Goal: Task Accomplishment & Management: Complete application form

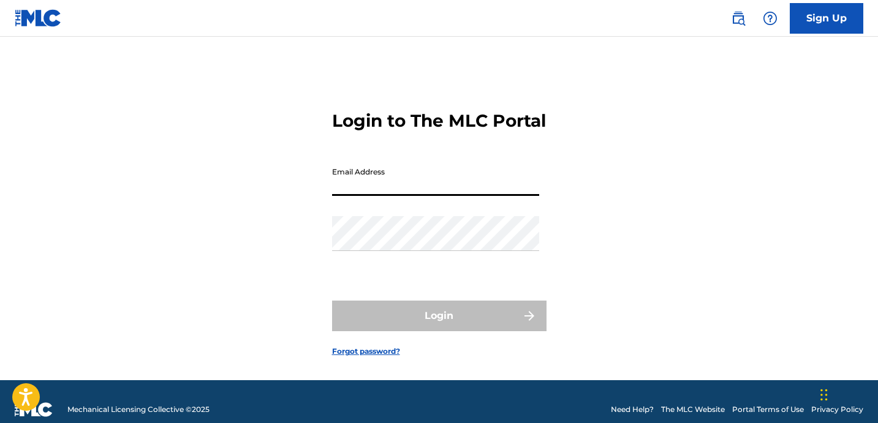
click at [473, 187] on input "Email Address" at bounding box center [435, 178] width 207 height 35
type input "[EMAIL_ADDRESS][DOMAIN_NAME]"
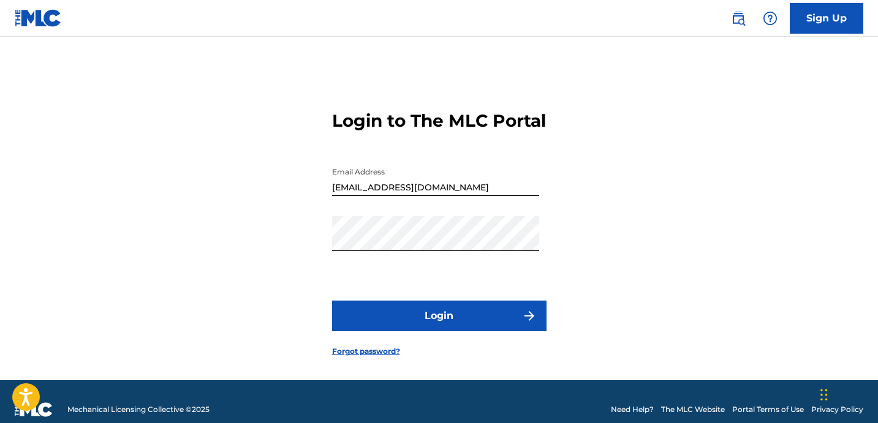
click at [463, 331] on button "Login" at bounding box center [439, 316] width 214 height 31
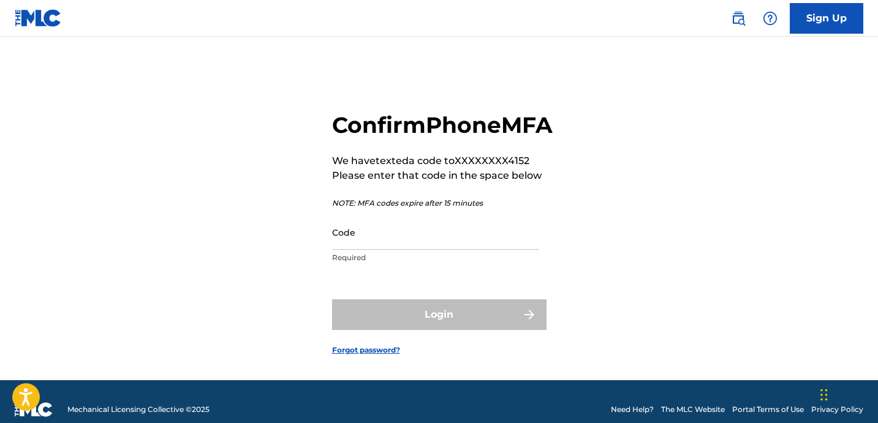
click at [413, 250] on input "Code" at bounding box center [435, 232] width 207 height 35
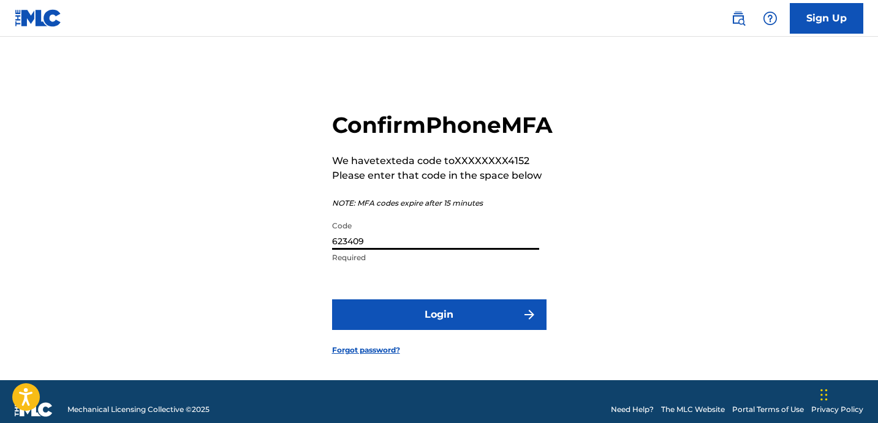
type input "623409"
click at [436, 330] on button "Login" at bounding box center [439, 314] width 214 height 31
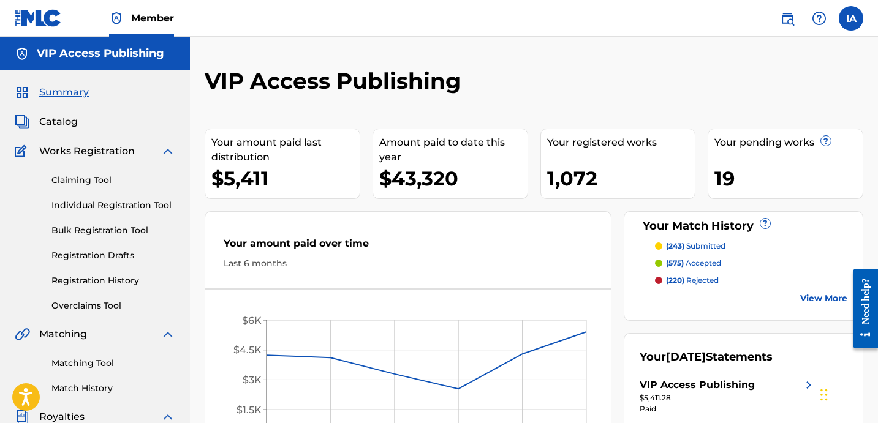
click at [535, 57] on div "VIP Access Publishing Your amount paid last distribution $5,411 Amount paid to …" at bounding box center [534, 369] width 688 height 664
click at [133, 209] on link "Individual Registration Tool" at bounding box center [113, 205] width 124 height 13
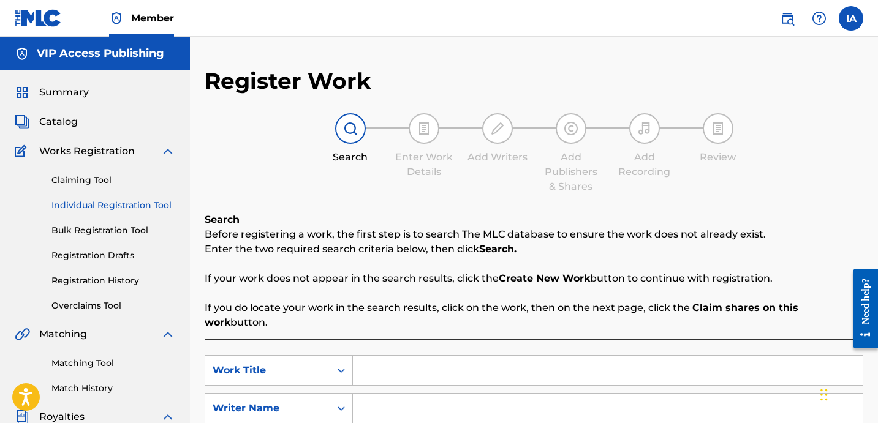
click at [385, 206] on div "Register Work Search Enter Work Details Add Writers Add Publishers & Shares Add…" at bounding box center [534, 310] width 658 height 486
drag, startPoint x: 385, startPoint y: 206, endPoint x: 359, endPoint y: 198, distance: 26.3
click at [405, 194] on div "Register Work Search Enter Work Details Add Writers Add Publishers & Shares Add…" at bounding box center [534, 310] width 658 height 486
click at [348, 183] on div "Search Enter Work Details Add Writers Add Publishers & Shares Add Recording Rev…" at bounding box center [534, 153] width 658 height 81
click at [598, 356] on input "Search Form" at bounding box center [608, 370] width 510 height 29
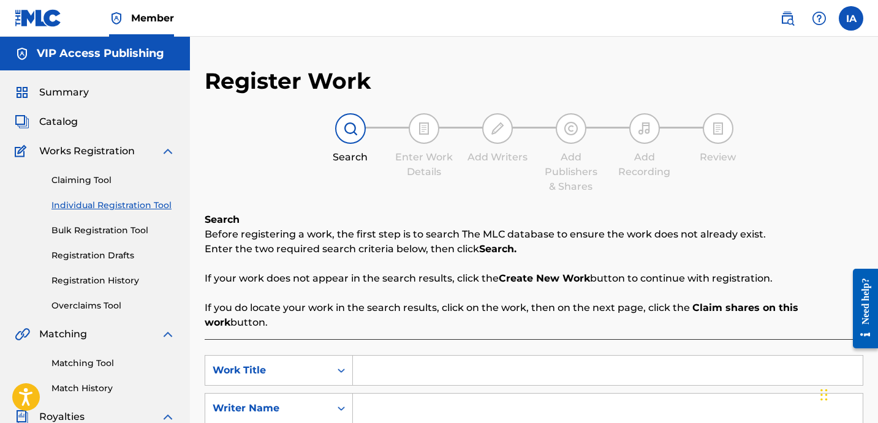
paste input "A and R"
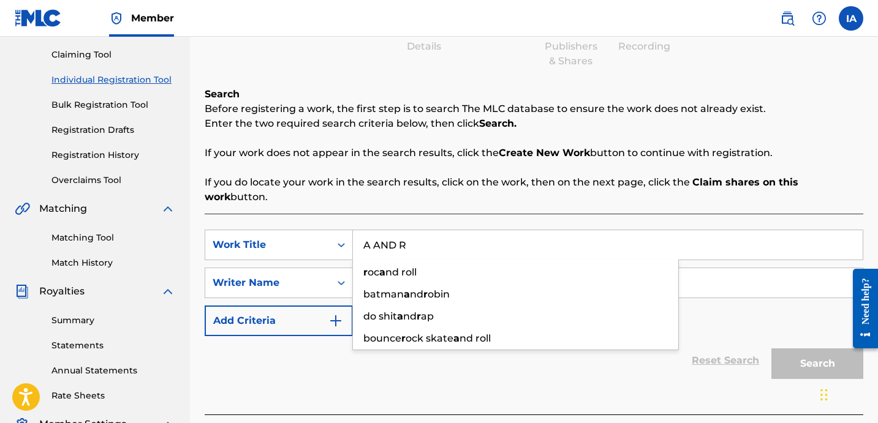
scroll to position [203, 0]
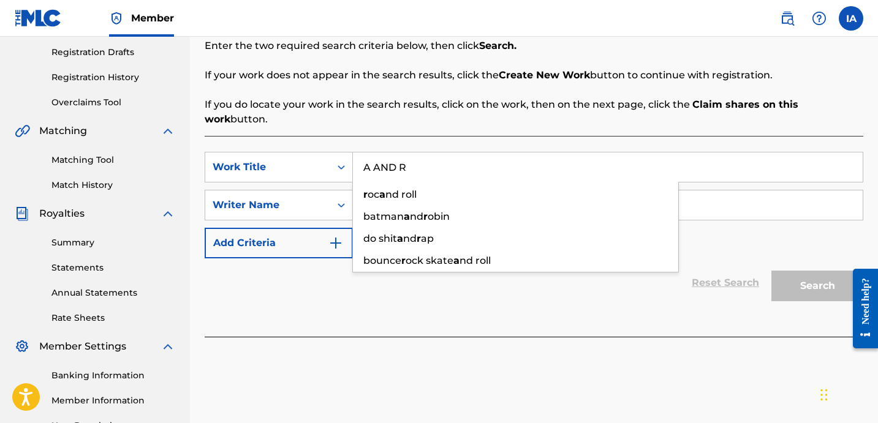
type input "A AND R"
click at [715, 96] on div "Search Before registering a work, the first step is to search The MLC database …" at bounding box center [534, 68] width 658 height 118
click at [578, 173] on div "SearchWithCriteria64b6c14c-0df1-434f-b512-20c40232578e Work Title A AND R Searc…" at bounding box center [534, 205] width 658 height 107
click at [600, 190] on input "Search Form" at bounding box center [608, 204] width 510 height 29
paste input "CIBER ANER"
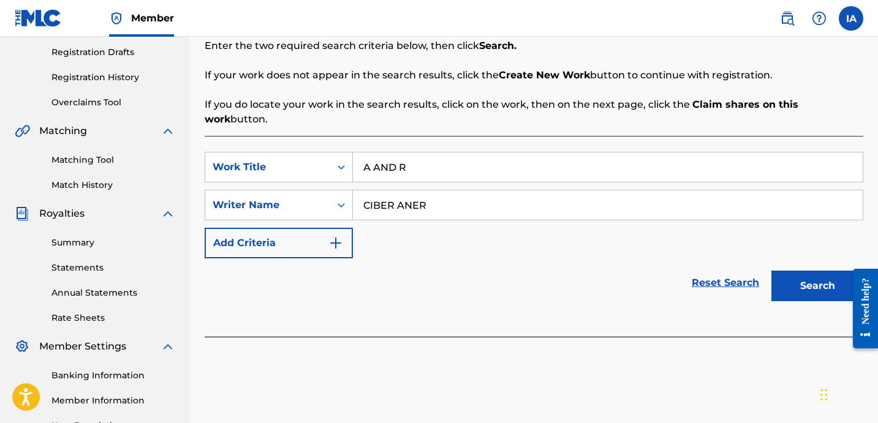
type input "CIBER ANER"
click at [799, 271] on button "Search" at bounding box center [817, 286] width 92 height 31
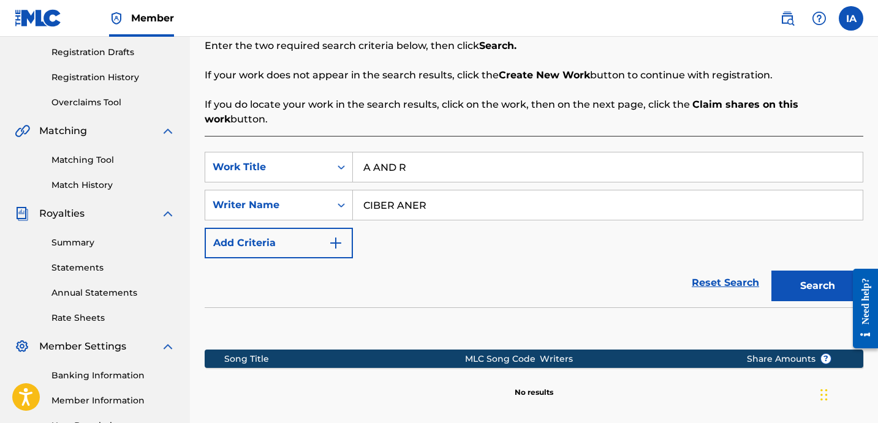
click at [522, 216] on div "SearchWithCriteria64b6c14c-0df1-434f-b512-20c40232578e Work Title A AND R Searc…" at bounding box center [534, 205] width 658 height 107
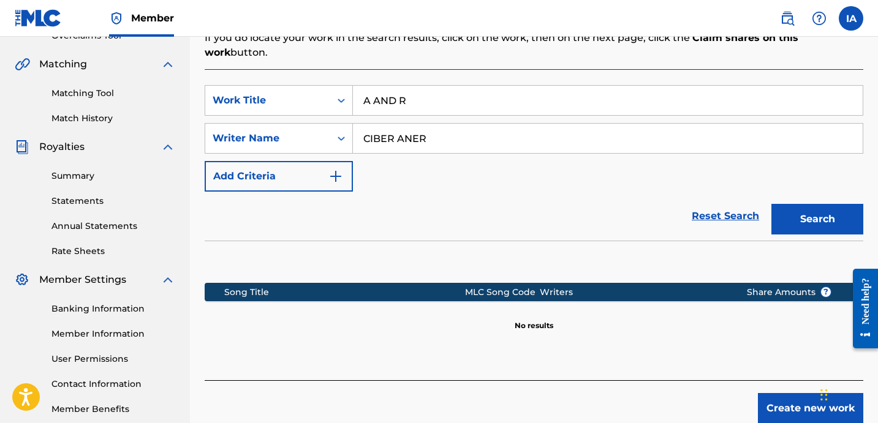
scroll to position [336, 0]
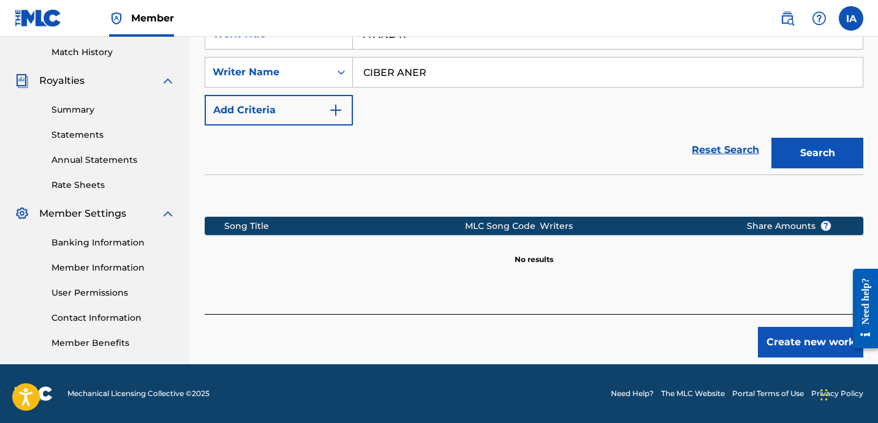
click at [804, 342] on button "Create new work" at bounding box center [810, 342] width 105 height 31
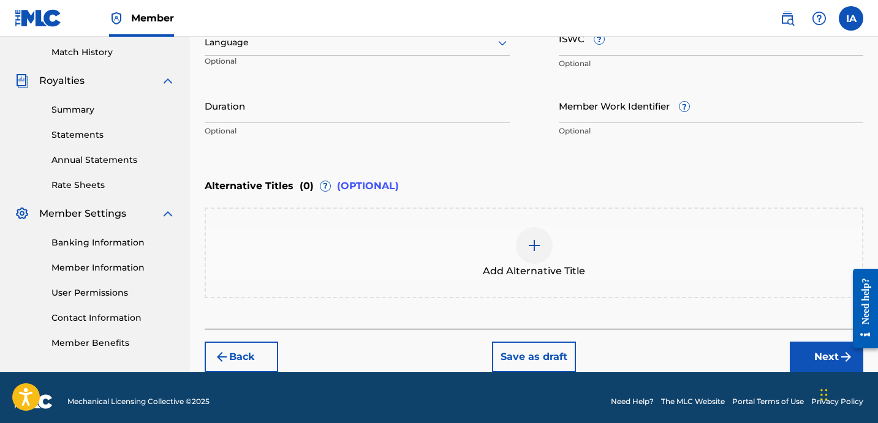
click at [521, 148] on div "Enter Work Details Enter work details for ‘ A AND R ’ below. Work Title A AND R…" at bounding box center [534, 24] width 658 height 296
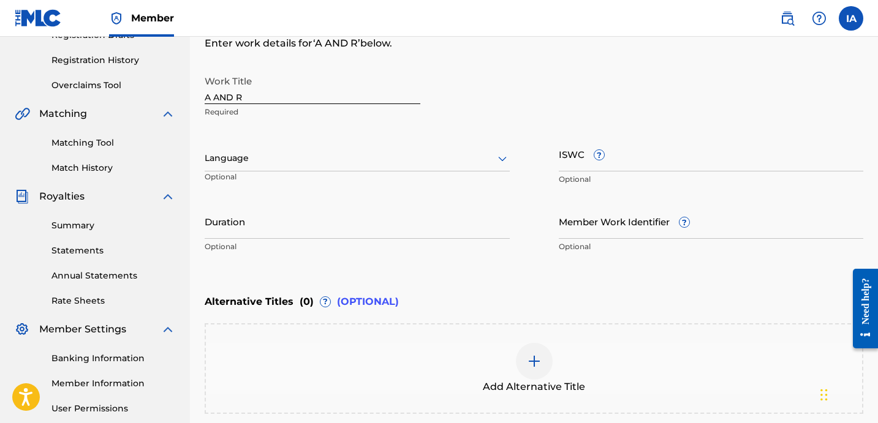
scroll to position [132, 0]
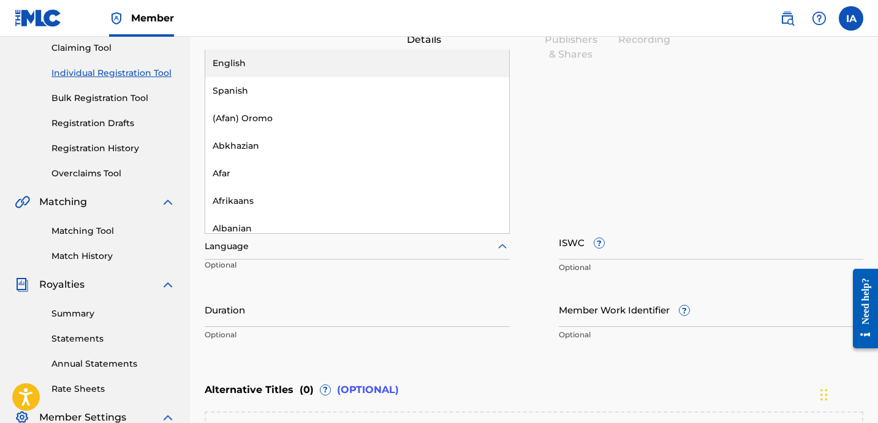
click at [320, 243] on div at bounding box center [357, 246] width 305 height 15
click at [423, 53] on div "English" at bounding box center [357, 64] width 304 height 28
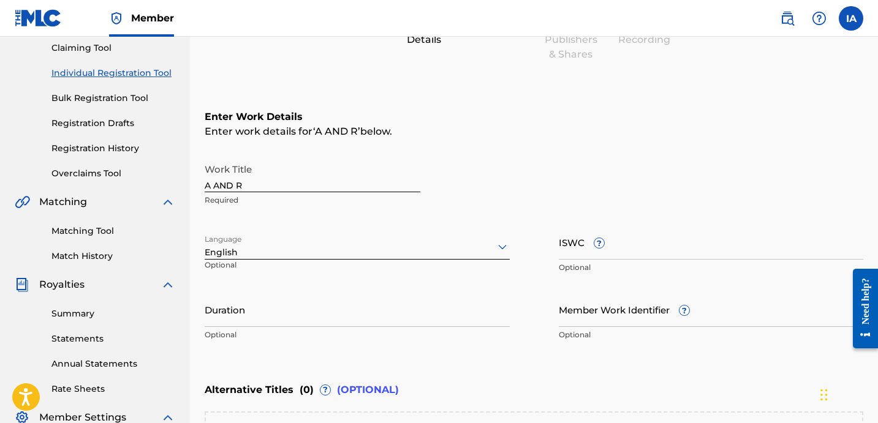
click at [265, 328] on div "Duration Optional" at bounding box center [357, 319] width 305 height 55
click at [265, 323] on input "Duration" at bounding box center [357, 309] width 305 height 35
click at [260, 304] on input "Duration" at bounding box center [357, 309] width 305 height 35
paste input "2:30"
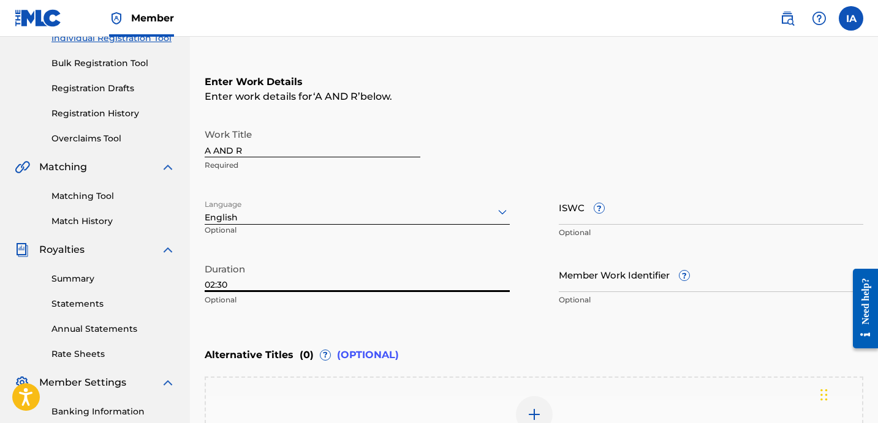
scroll to position [169, 0]
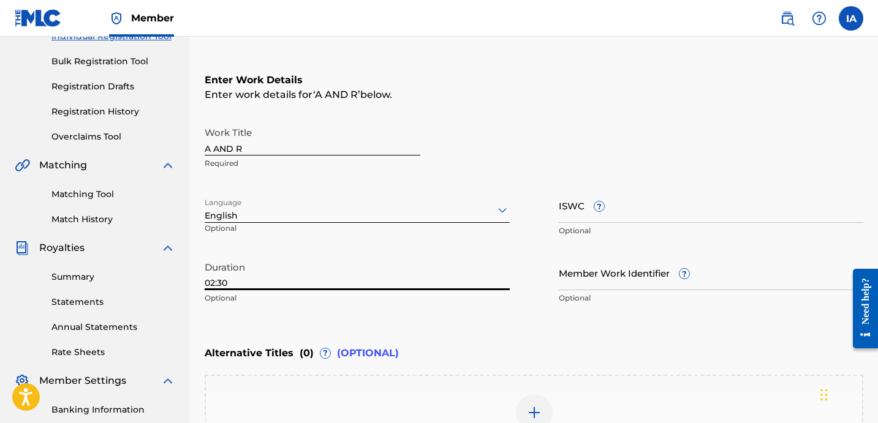
type input "02:30"
click at [582, 132] on div "Work Title A AND R Required" at bounding box center [534, 148] width 658 height 55
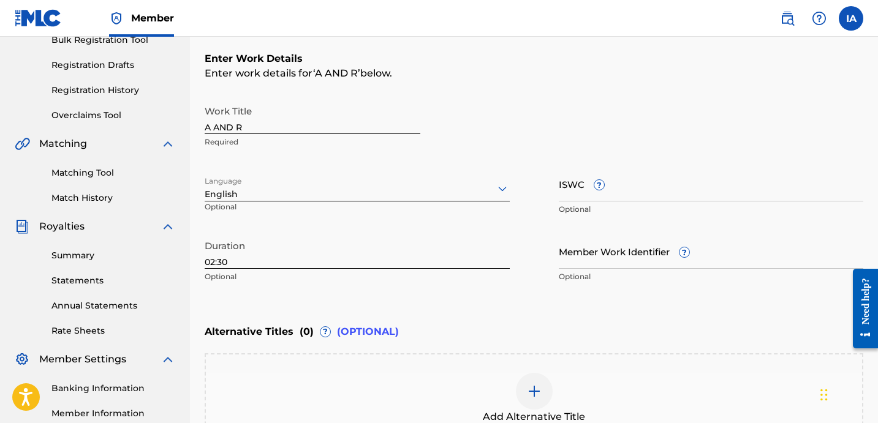
scroll to position [191, 0]
click at [492, 274] on p "Optional" at bounding box center [357, 276] width 305 height 11
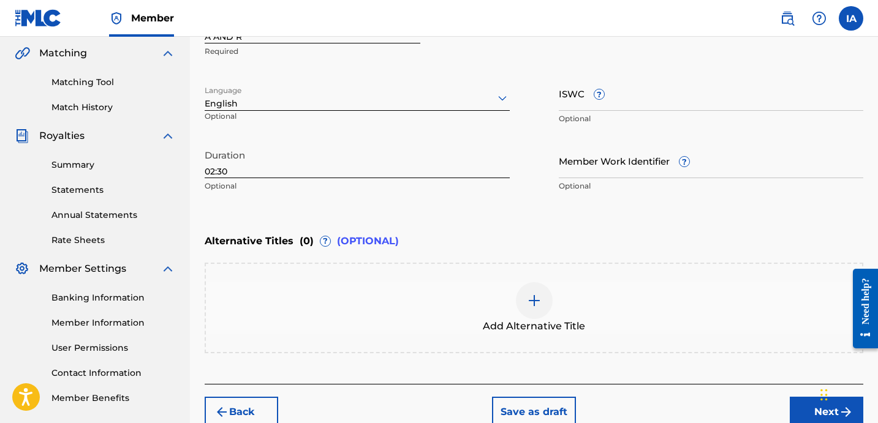
scroll to position [344, 0]
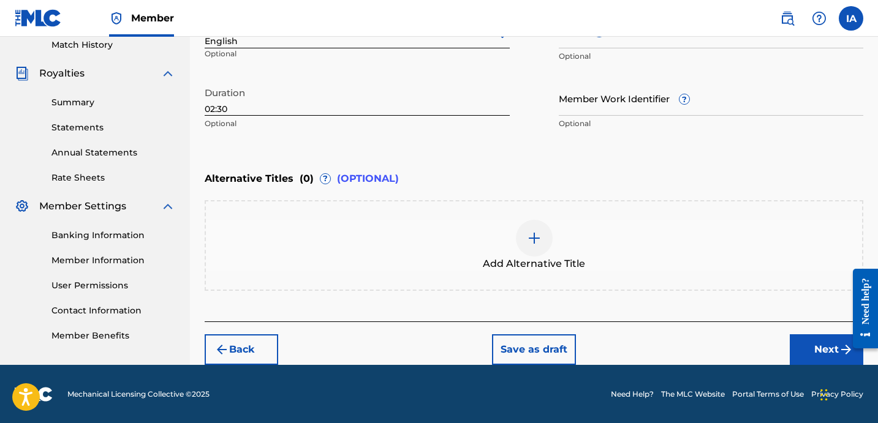
click at [804, 350] on button "Next" at bounding box center [825, 349] width 73 height 31
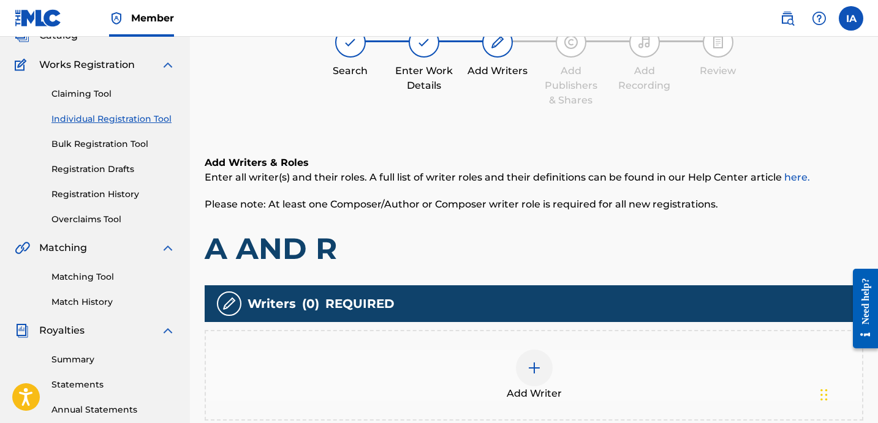
scroll to position [55, 0]
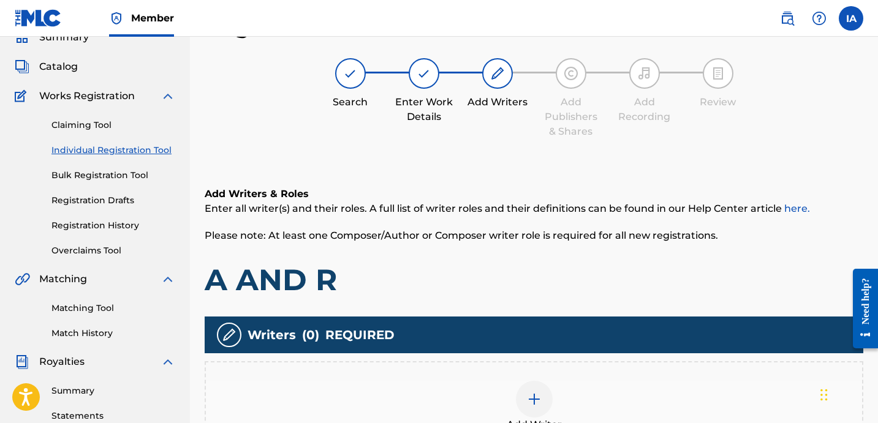
click at [563, 271] on h1 "A AND R" at bounding box center [534, 279] width 658 height 37
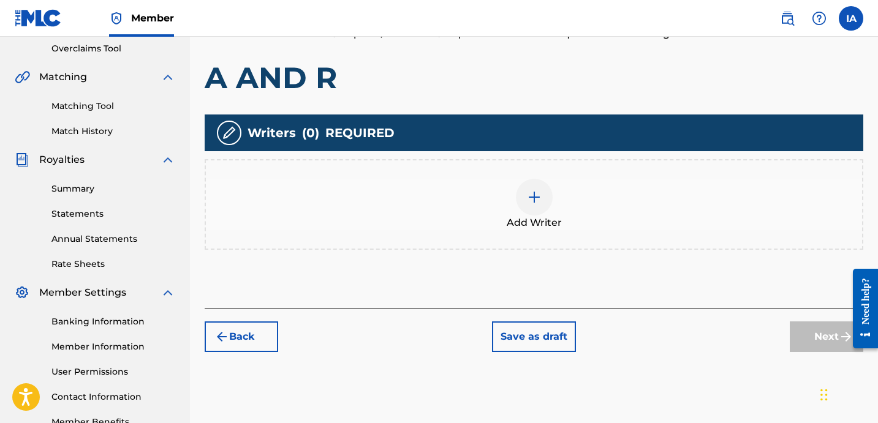
scroll to position [275, 0]
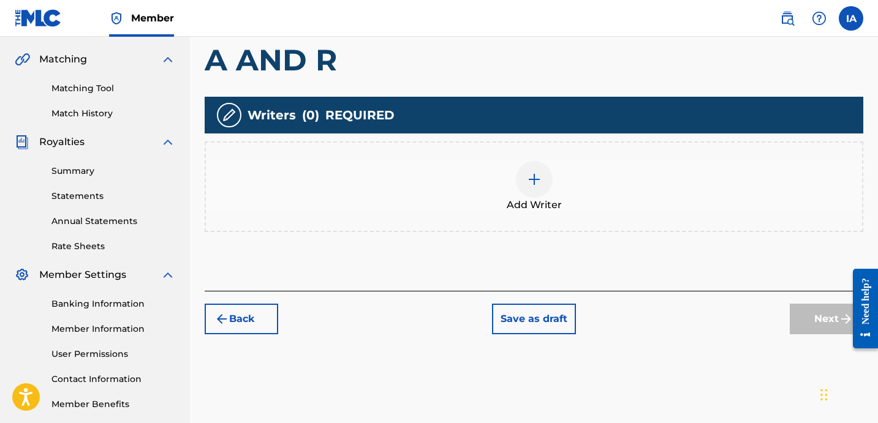
click at [554, 170] on div "Add Writer" at bounding box center [534, 186] width 656 height 51
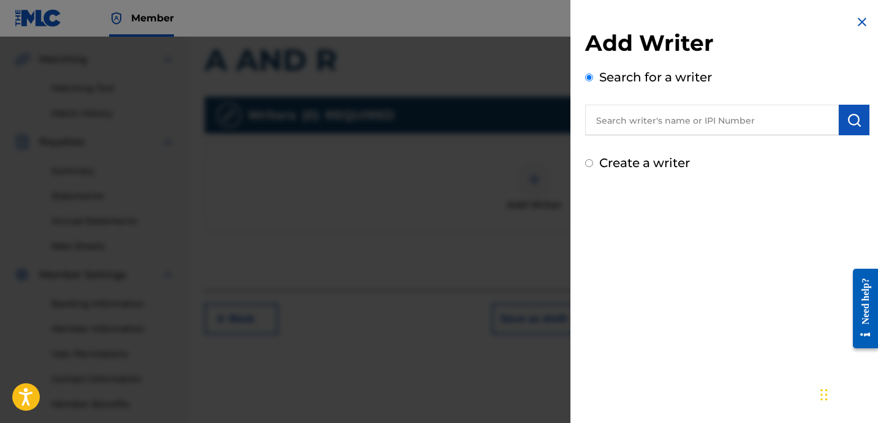
click at [715, 116] on input "text" at bounding box center [712, 120] width 254 height 31
paste input "CIBER ANER"
type input "CIBER ANER"
click at [839, 124] on button "submit" at bounding box center [853, 120] width 31 height 31
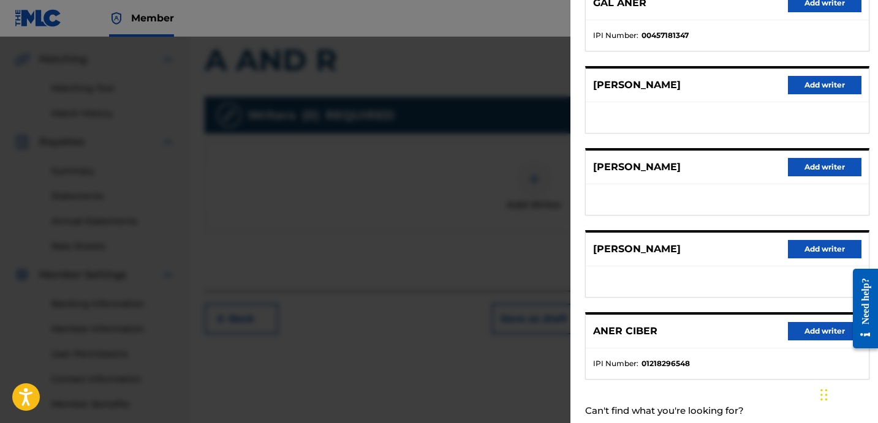
scroll to position [211, 0]
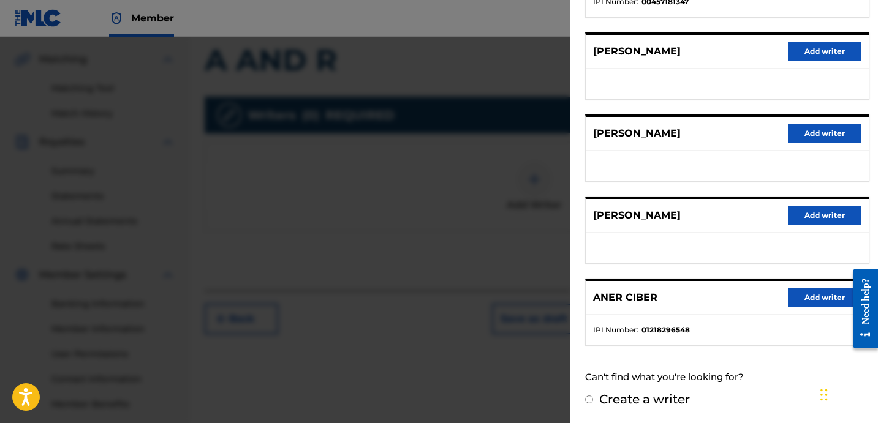
click at [819, 296] on button "Add writer" at bounding box center [824, 297] width 73 height 18
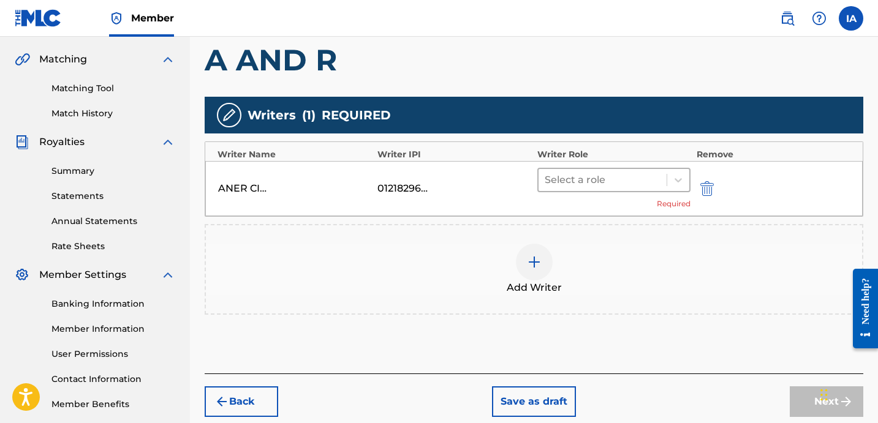
click at [647, 176] on div at bounding box center [602, 179] width 116 height 17
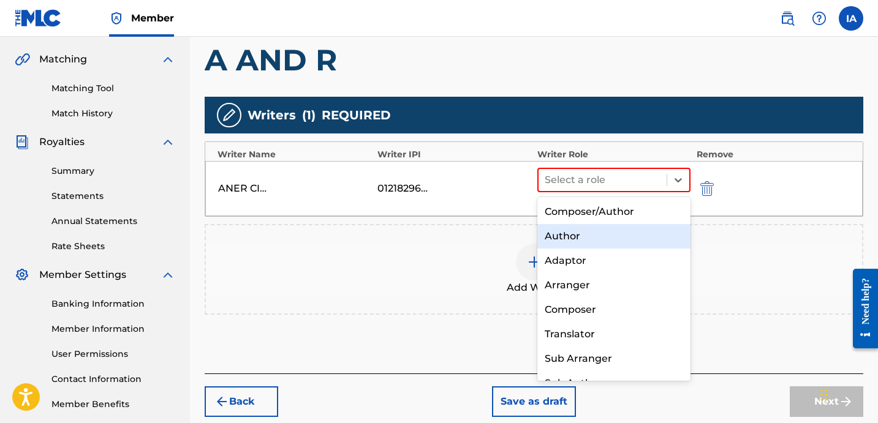
click at [582, 230] on div "Author" at bounding box center [613, 236] width 153 height 24
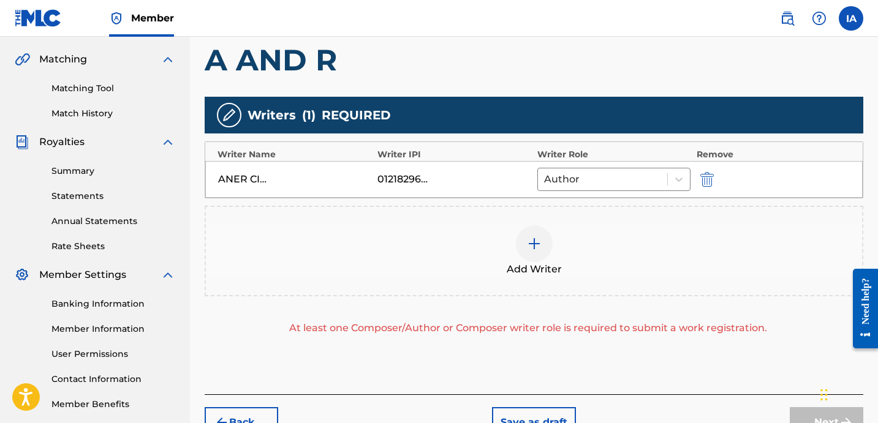
click at [581, 230] on div "Add Writer" at bounding box center [534, 250] width 656 height 51
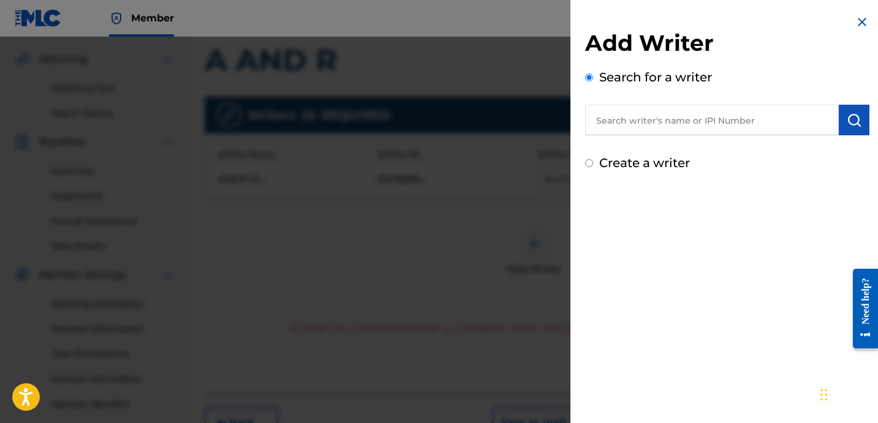
click at [645, 164] on label "Create a writer" at bounding box center [644, 163] width 91 height 15
radio input "true"
click at [593, 164] on input "Create a writer" at bounding box center [589, 163] width 8 height 8
radio input "false"
radio input "true"
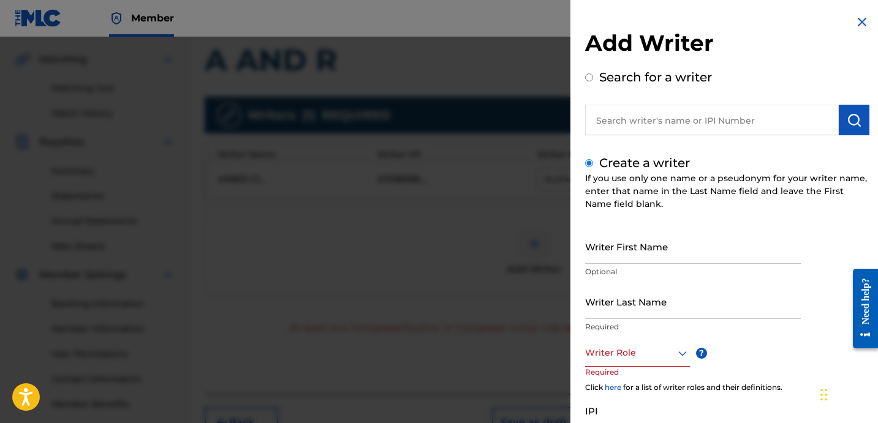
click at [680, 309] on input "Writer Last Name" at bounding box center [693, 301] width 216 height 35
paste input "UNKNOWN WRITER"
click at [661, 312] on input "UNKNOWN WRITER" at bounding box center [693, 301] width 216 height 35
click at [660, 312] on input "UNKNOWN WRITER" at bounding box center [693, 301] width 216 height 35
type input "UNKNOWN"
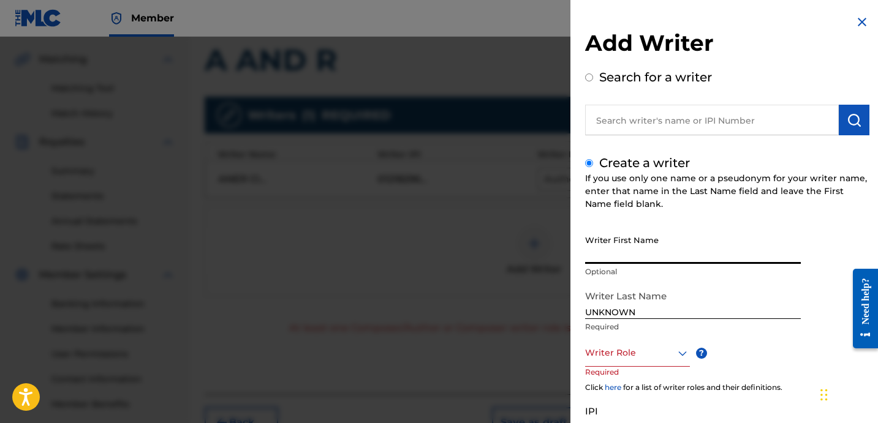
click at [645, 245] on input "Writer First Name" at bounding box center [693, 246] width 216 height 35
paste input "WRITER"
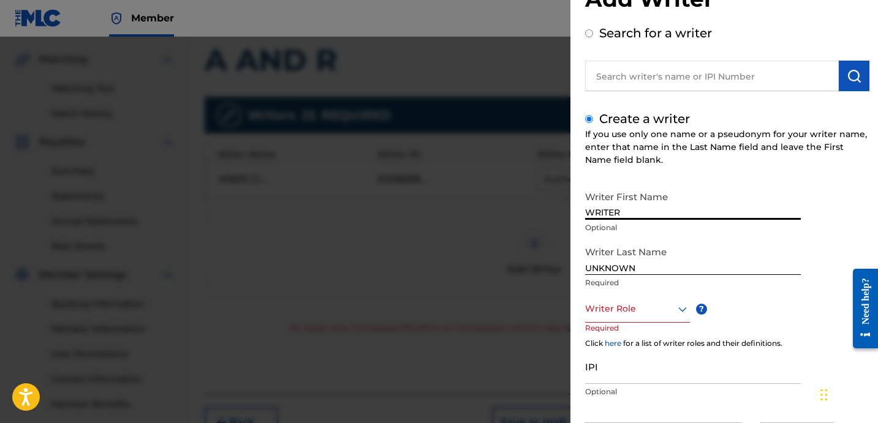
scroll to position [107, 0]
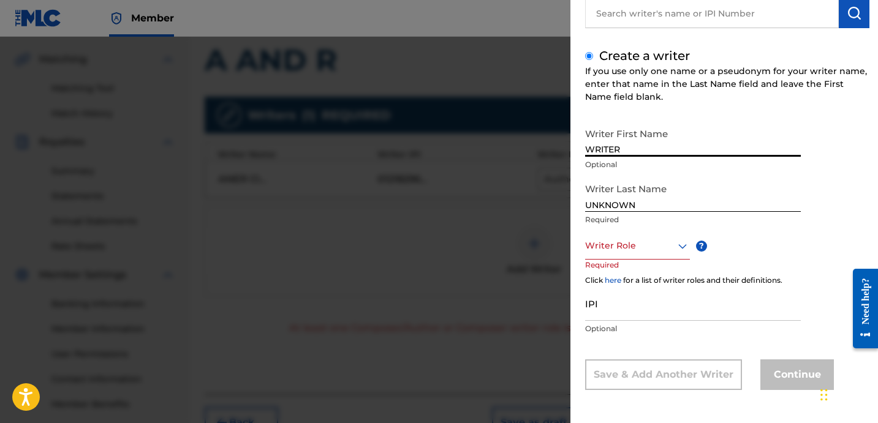
type input "WRITER"
click at [648, 250] on div at bounding box center [637, 245] width 105 height 15
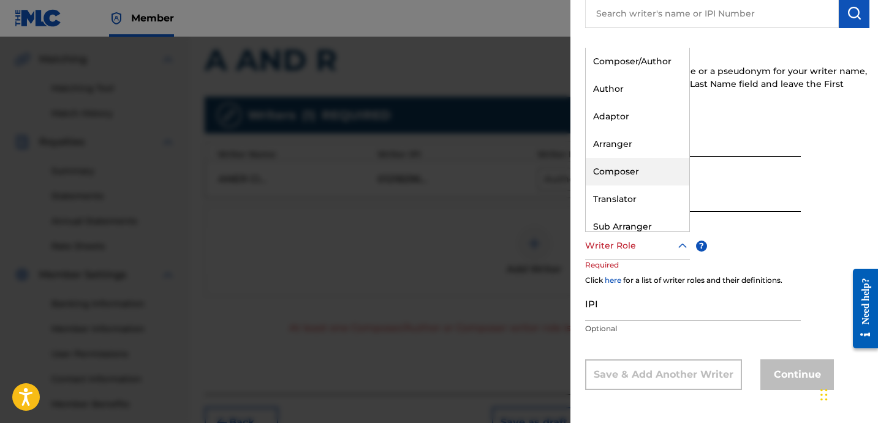
click at [645, 161] on div "Composer" at bounding box center [636, 172] width 103 height 28
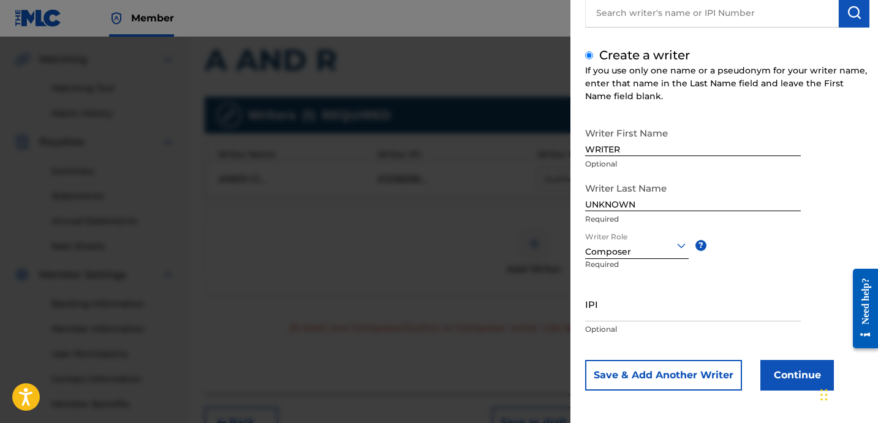
scroll to position [108, 0]
click at [788, 365] on button "Continue" at bounding box center [796, 374] width 73 height 31
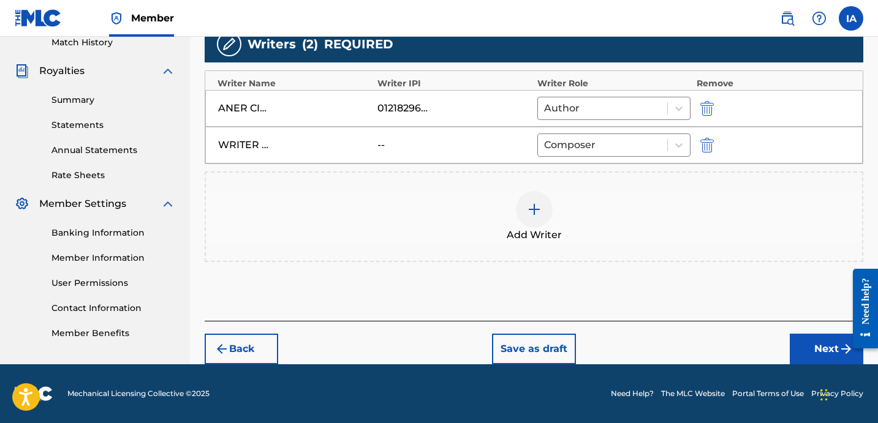
click at [798, 344] on button "Next" at bounding box center [825, 349] width 73 height 31
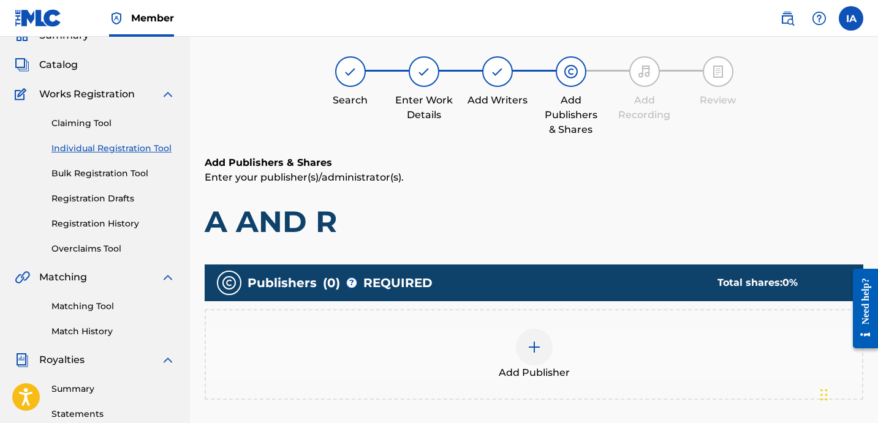
scroll to position [58, 0]
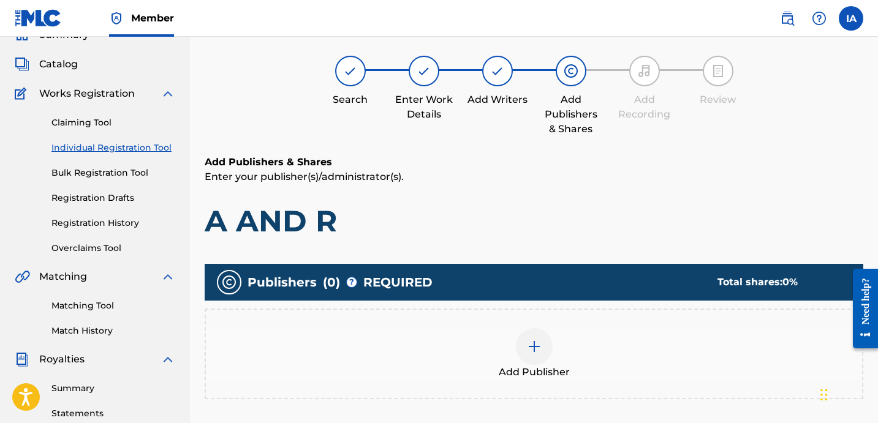
click at [571, 334] on div "Add Publisher" at bounding box center [534, 353] width 656 height 51
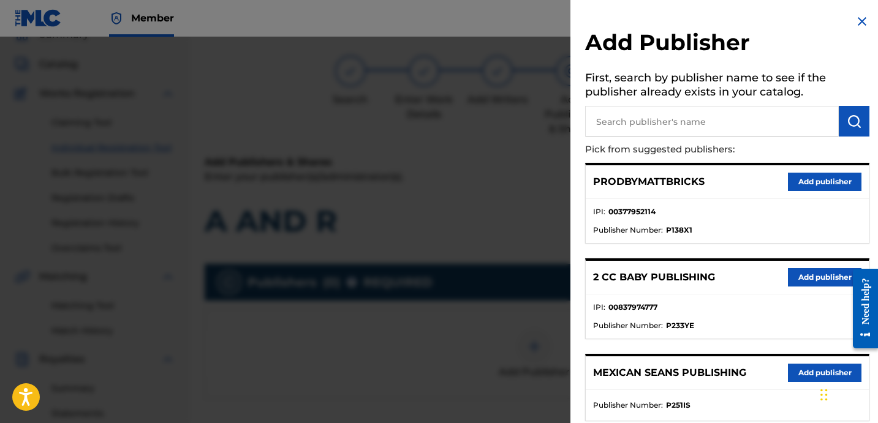
scroll to position [0, 0]
click at [713, 127] on input "text" at bounding box center [712, 122] width 254 height 31
paste input "OTR RECORDS PUBLISHING CATALOG"
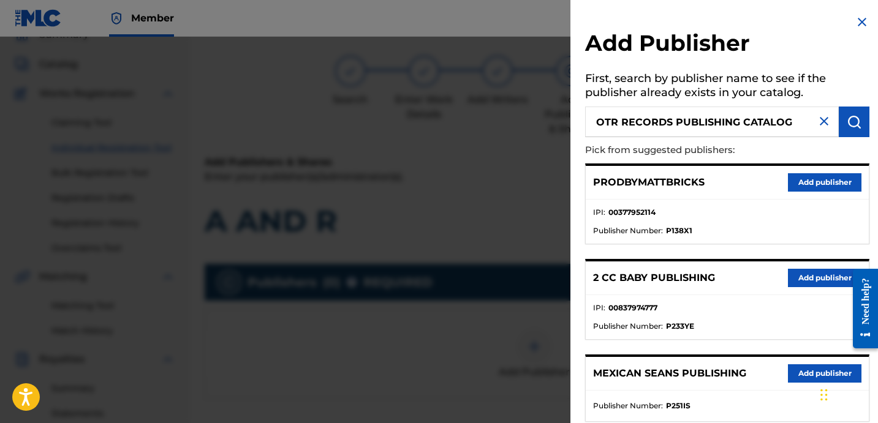
type input "OTR RECORDS PUBLISHING CATALOG"
click at [854, 124] on img "submit" at bounding box center [853, 122] width 15 height 15
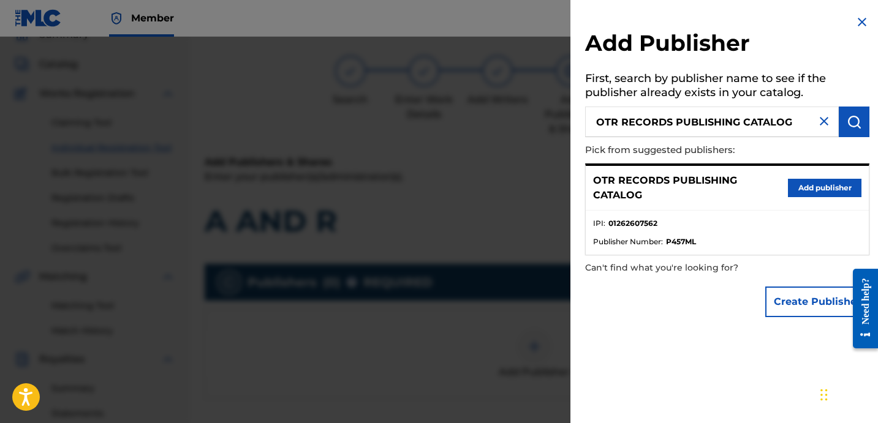
click at [824, 189] on button "Add publisher" at bounding box center [824, 188] width 73 height 18
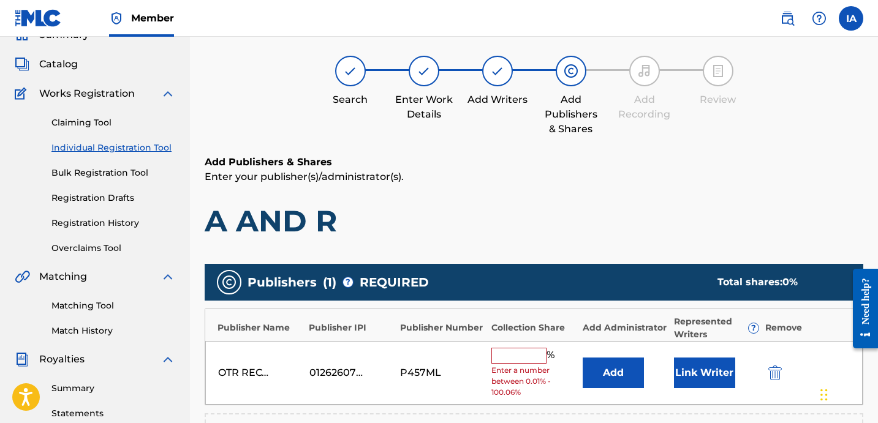
click at [511, 358] on input "text" at bounding box center [518, 356] width 55 height 16
click at [535, 358] on input "16" at bounding box center [518, 356] width 55 height 16
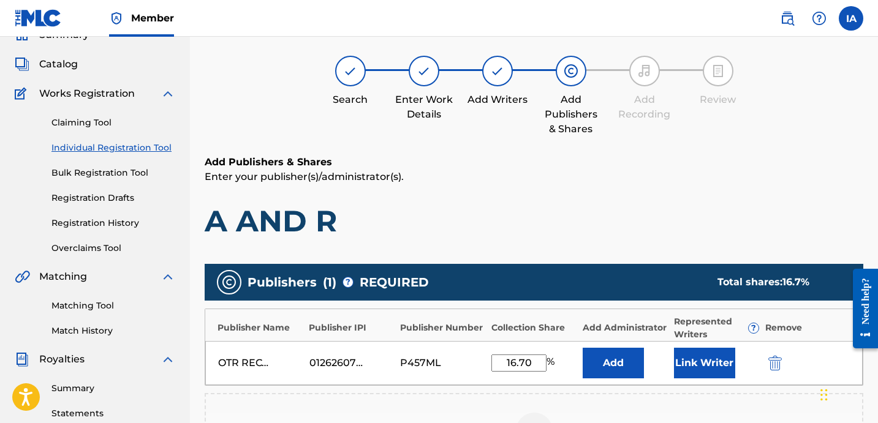
type input "16.70"
click at [603, 366] on button "Add" at bounding box center [612, 363] width 61 height 31
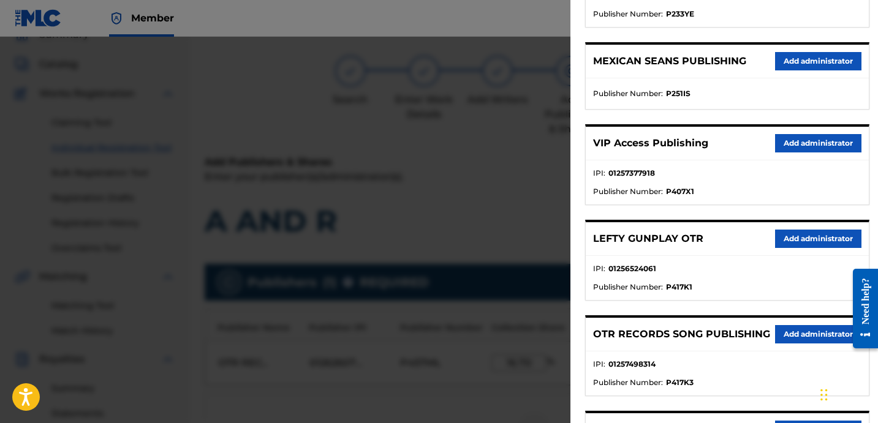
scroll to position [314, 0]
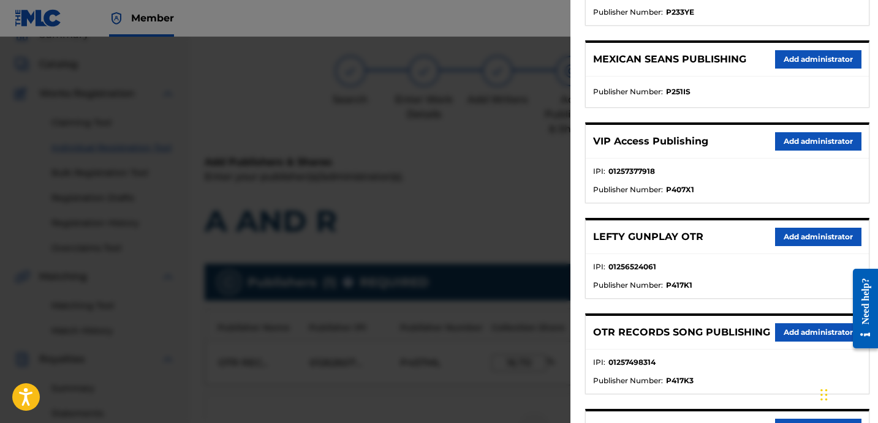
click at [825, 138] on button "Add administrator" at bounding box center [818, 141] width 86 height 18
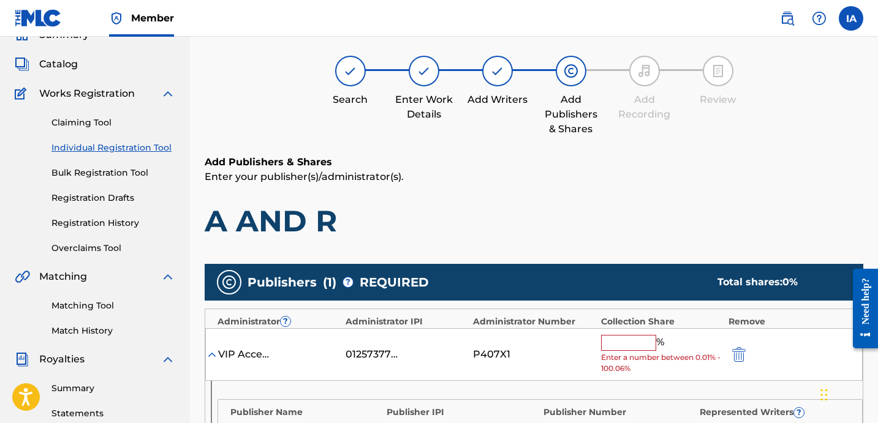
click at [642, 348] on input "text" at bounding box center [628, 343] width 55 height 16
paste input "16.7"
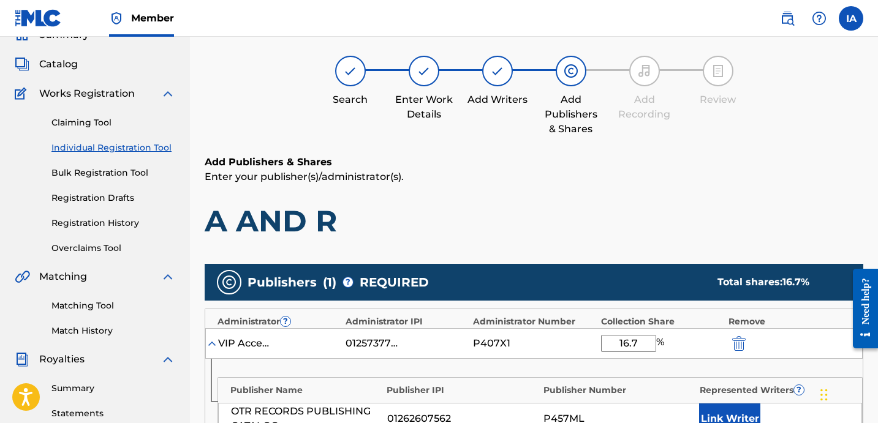
type input "16.7"
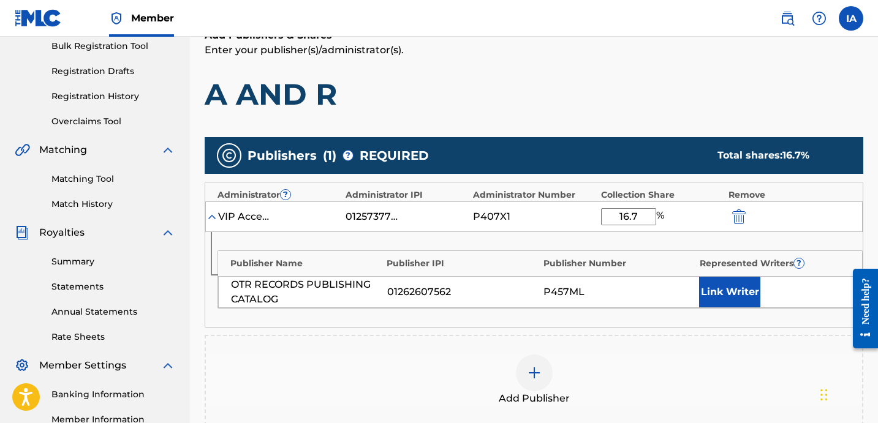
scroll to position [187, 0]
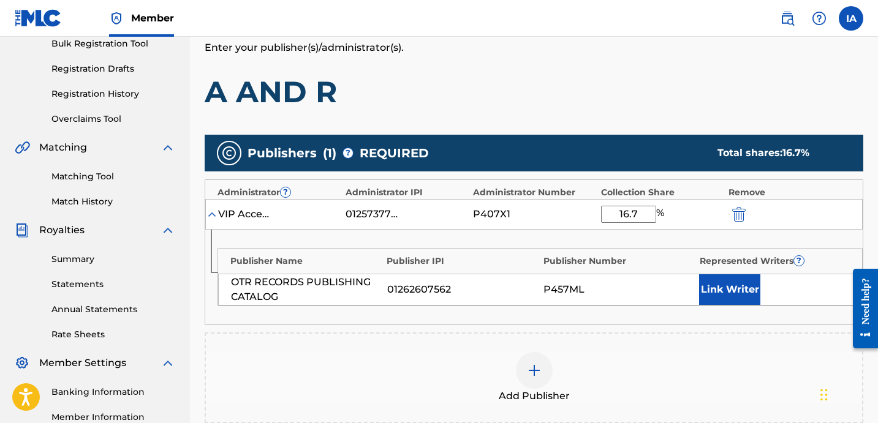
click at [715, 290] on button "Link Writer" at bounding box center [729, 289] width 61 height 31
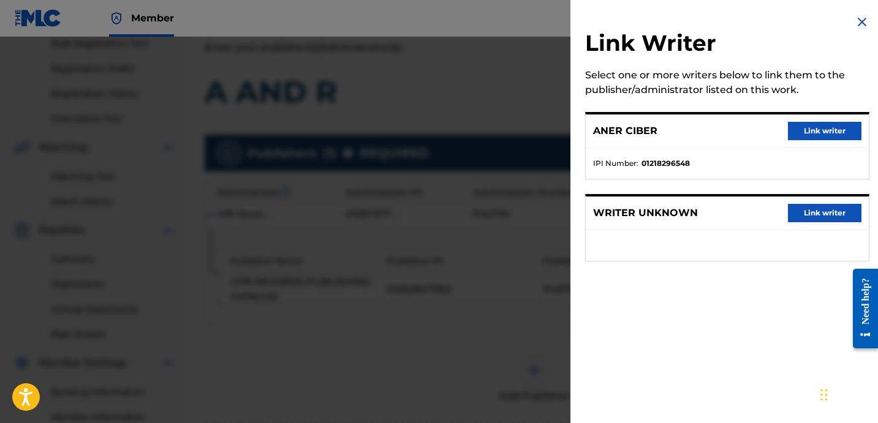
click at [807, 131] on button "Link writer" at bounding box center [824, 131] width 73 height 18
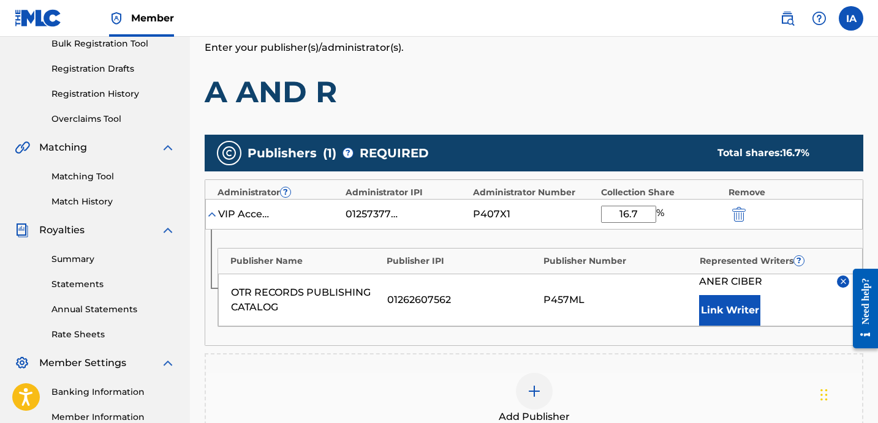
click at [630, 82] on h1 "A AND R" at bounding box center [534, 91] width 658 height 37
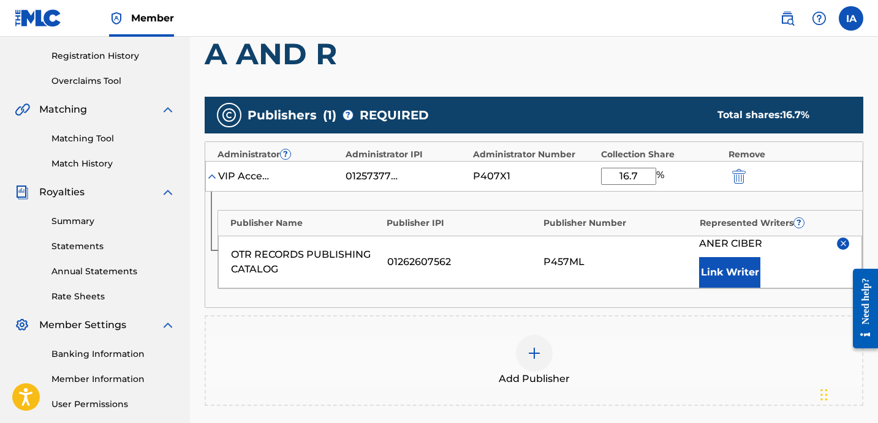
scroll to position [405, 0]
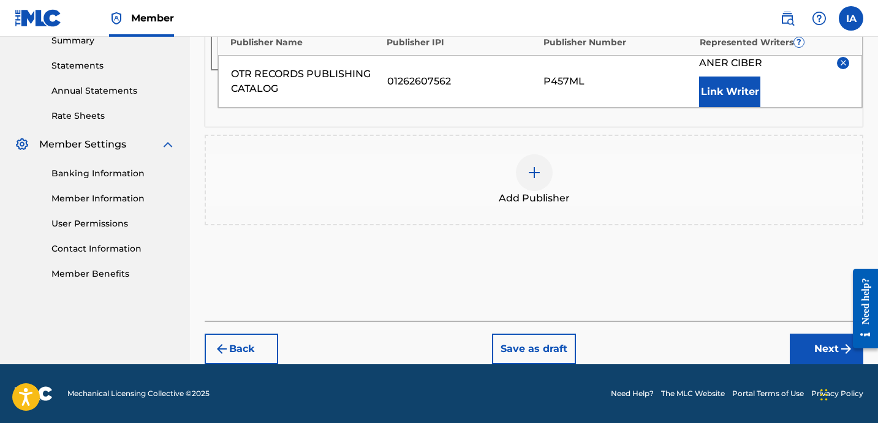
click at [807, 344] on button "Next" at bounding box center [825, 349] width 73 height 31
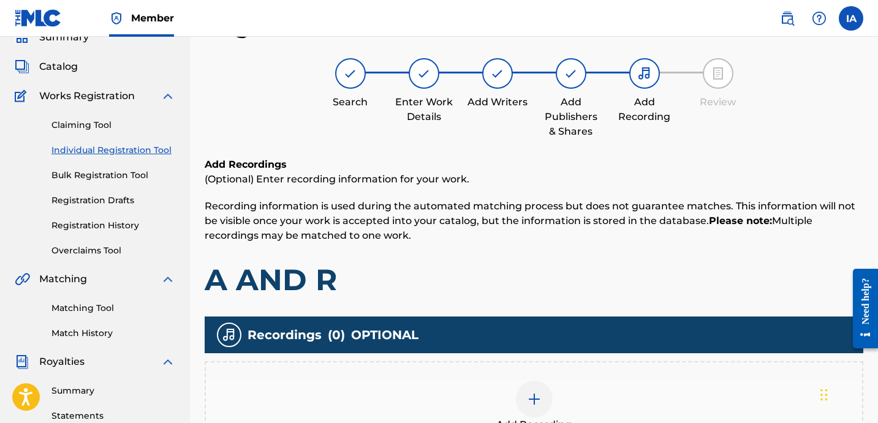
scroll to position [304, 0]
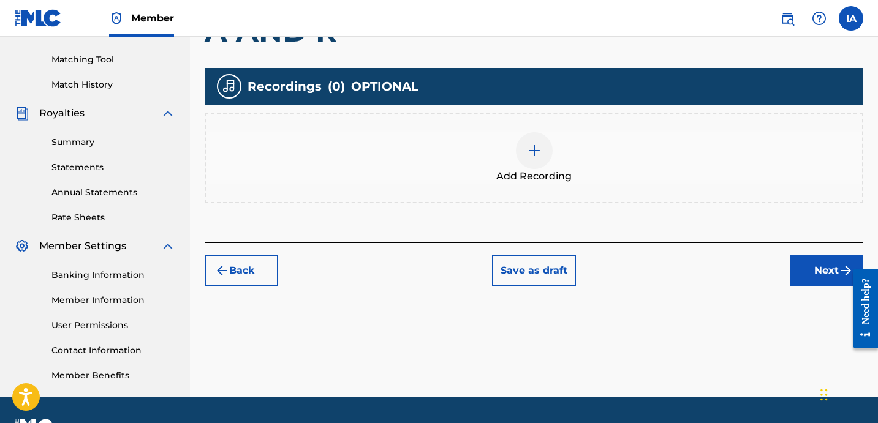
click at [551, 157] on div "Add Recording" at bounding box center [534, 157] width 656 height 51
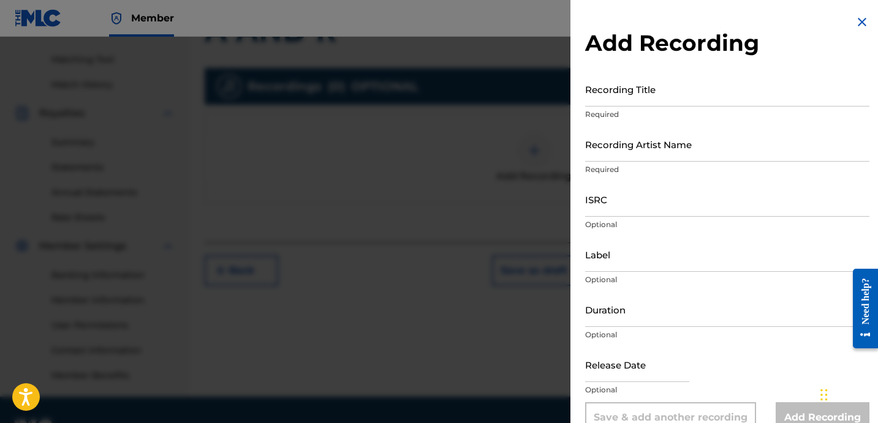
drag, startPoint x: 659, startPoint y: 116, endPoint x: 653, endPoint y: 107, distance: 11.0
click at [659, 116] on p "Required" at bounding box center [727, 114] width 284 height 11
click at [647, 99] on input "Recording Title" at bounding box center [727, 89] width 284 height 35
paste input "A and R"
type input "A AND R"
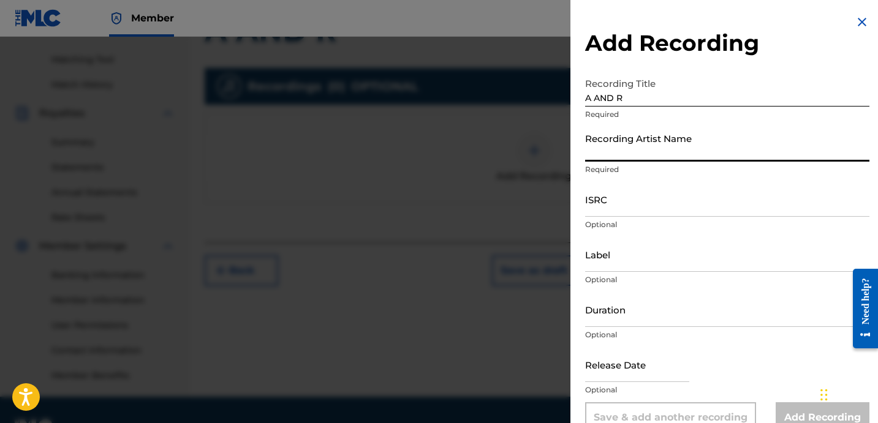
click at [626, 152] on input "Recording Artist Name" at bounding box center [727, 144] width 284 height 35
type input "BLANCO15"
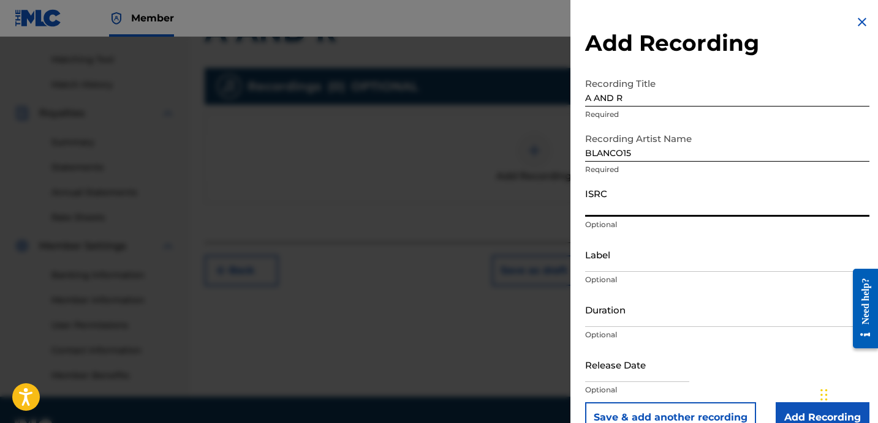
click at [647, 216] on input "ISRC" at bounding box center [727, 199] width 284 height 35
click at [624, 208] on input "ISRC" at bounding box center [727, 199] width 284 height 35
paste input "USA2P2534527"
type input "USA2P2534527"
click at [612, 250] on input "Label" at bounding box center [727, 254] width 284 height 35
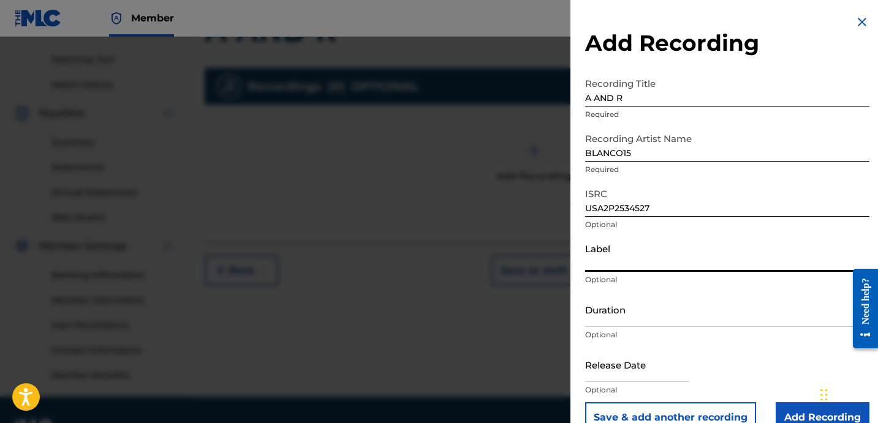
type input "OTR RECORDS"
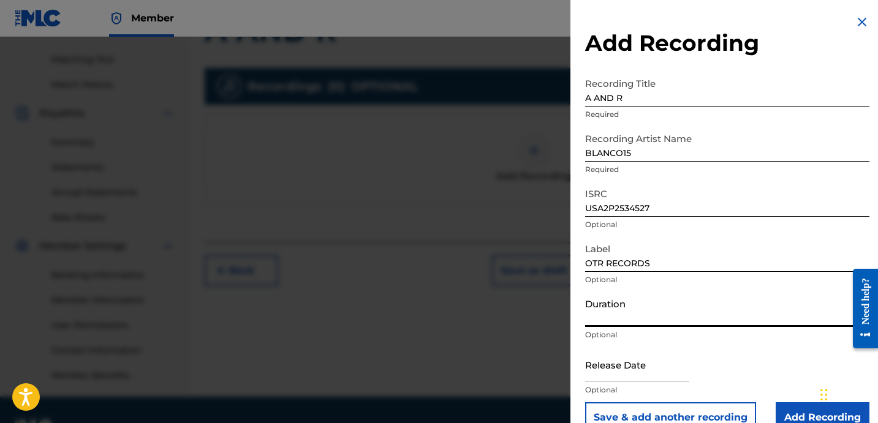
click at [612, 312] on input "Duration" at bounding box center [727, 309] width 284 height 35
click at [633, 317] on input "Duration" at bounding box center [727, 309] width 284 height 35
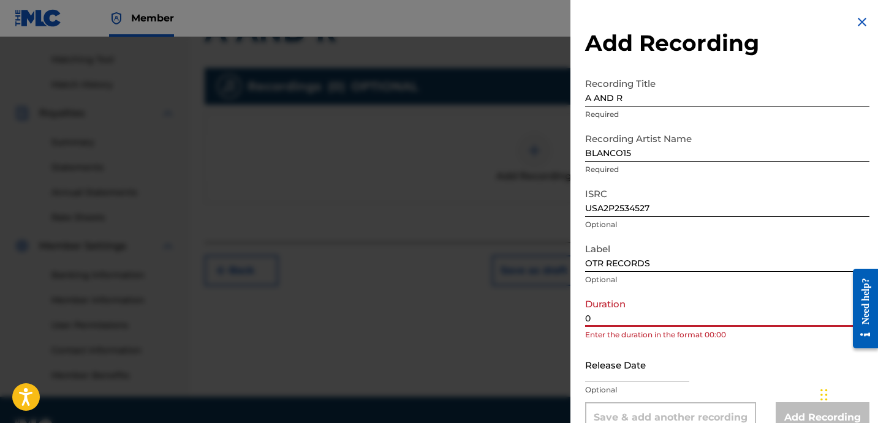
paste input "2:30"
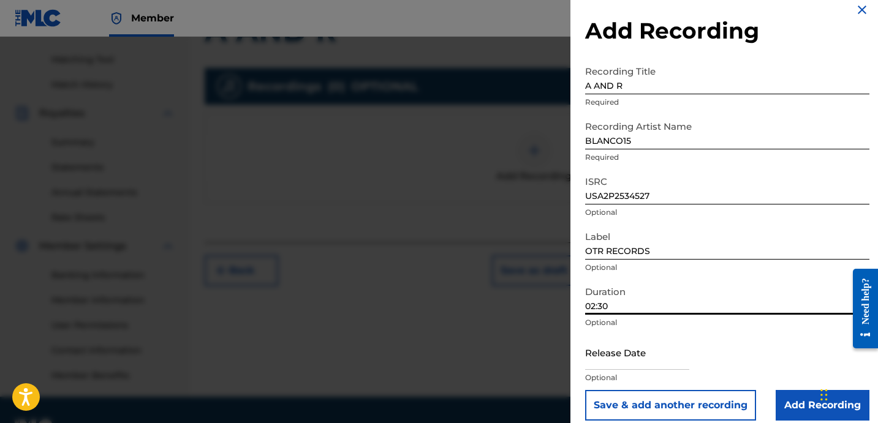
scroll to position [24, 0]
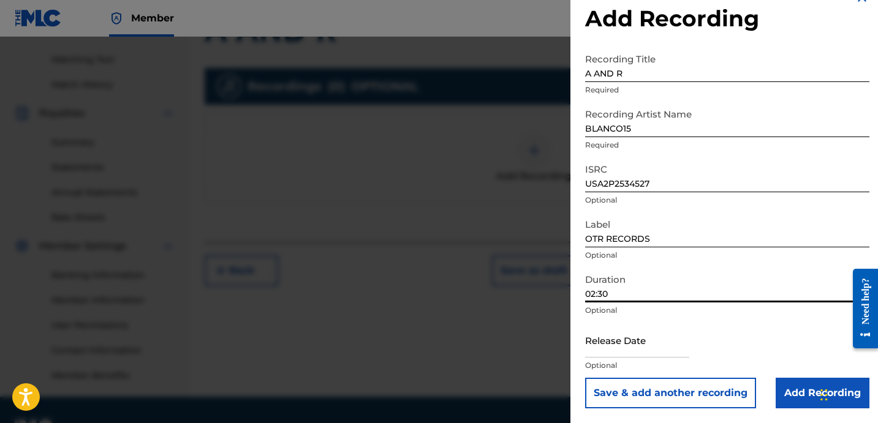
type input "02:30"
click at [802, 392] on input "Add Recording" at bounding box center [822, 393] width 94 height 31
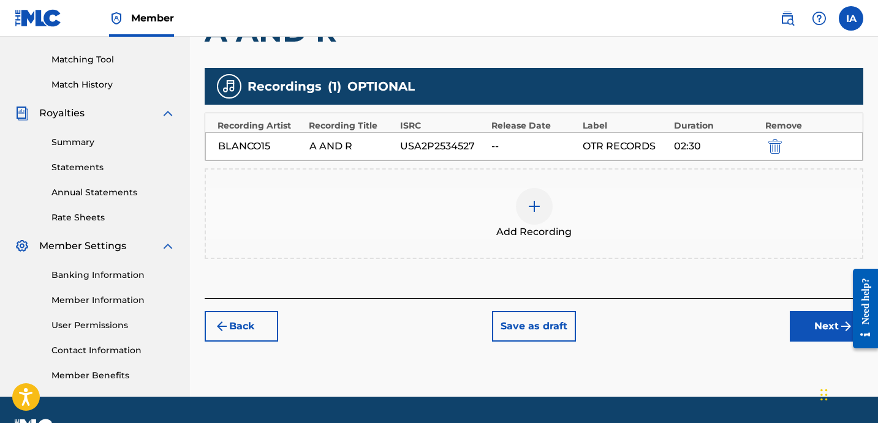
click at [620, 278] on div "Add Recordings (Optional) Enter recording information for your work. Recording …" at bounding box center [534, 103] width 658 height 389
click at [810, 332] on button "Next" at bounding box center [825, 326] width 73 height 31
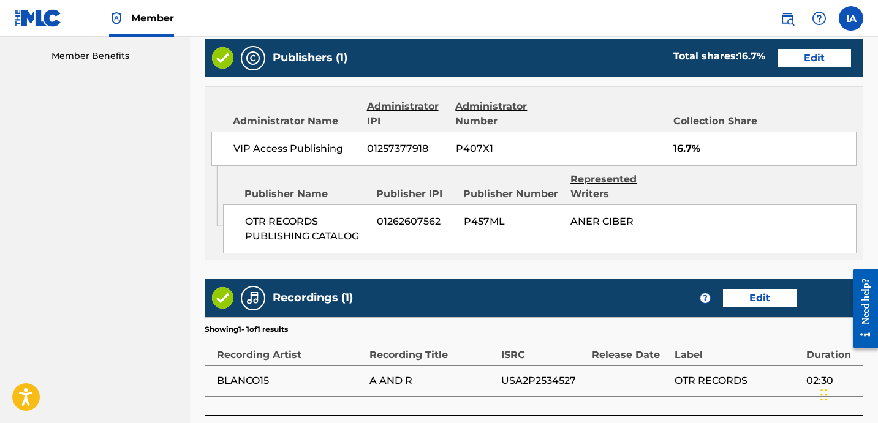
scroll to position [715, 0]
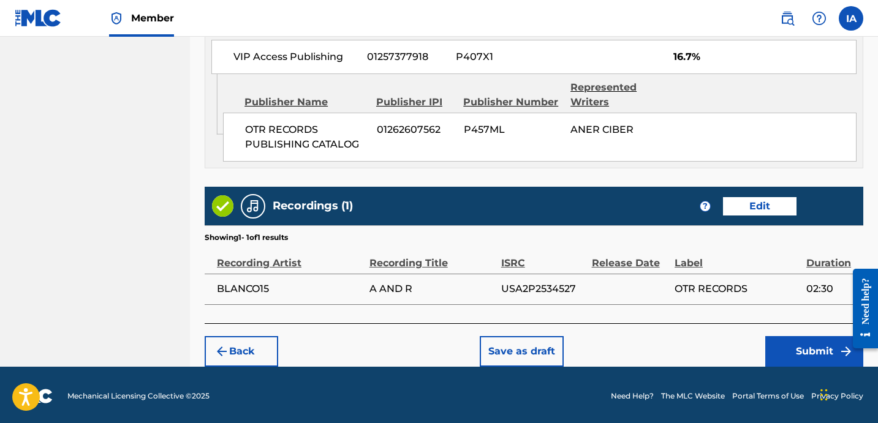
click at [794, 346] on button "Submit" at bounding box center [814, 351] width 98 height 31
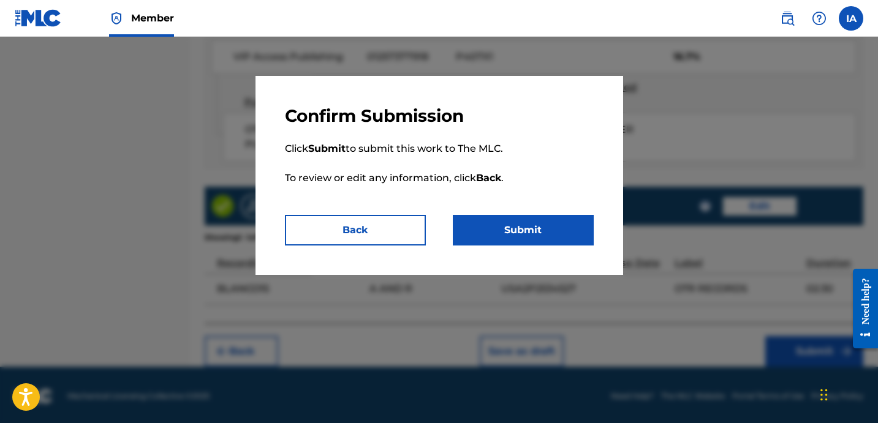
click at [541, 225] on button "Submit" at bounding box center [523, 230] width 141 height 31
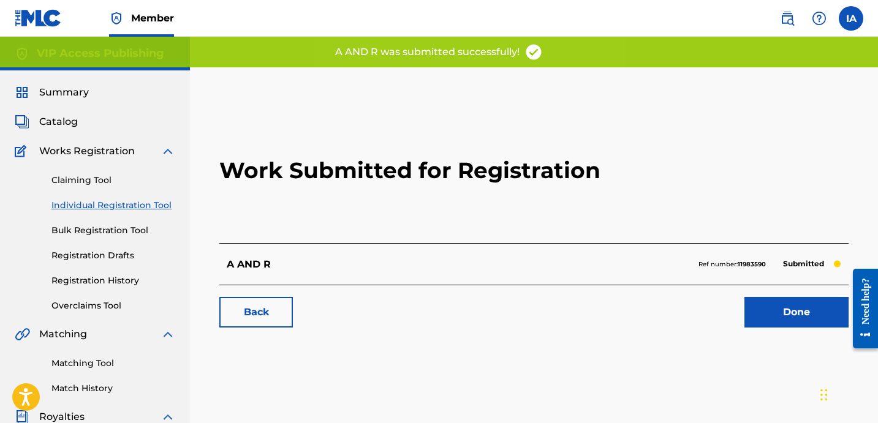
click at [389, 101] on h2 "Work Submitted for Registration" at bounding box center [533, 170] width 629 height 145
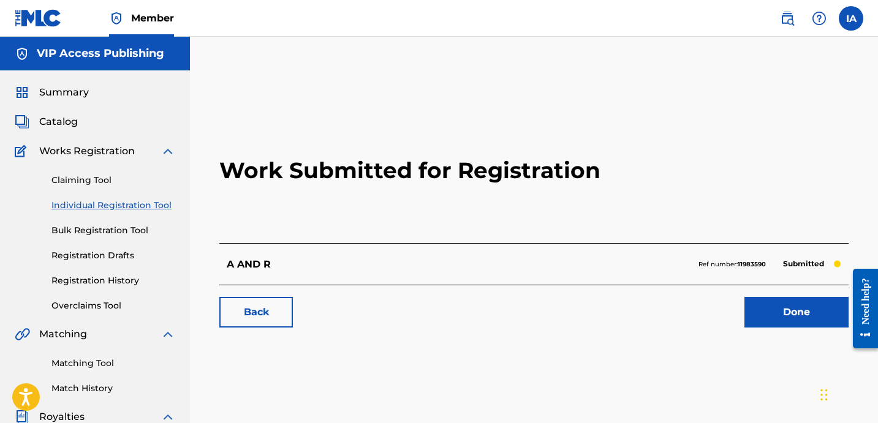
click at [298, 213] on h2 "Work Submitted for Registration" at bounding box center [533, 170] width 629 height 145
click at [224, 213] on h2 "Work Submitted for Registration" at bounding box center [533, 170] width 629 height 145
click at [233, 205] on h2 "Work Submitted for Registration" at bounding box center [533, 170] width 629 height 145
click at [150, 211] on link "Individual Registration Tool" at bounding box center [113, 205] width 124 height 13
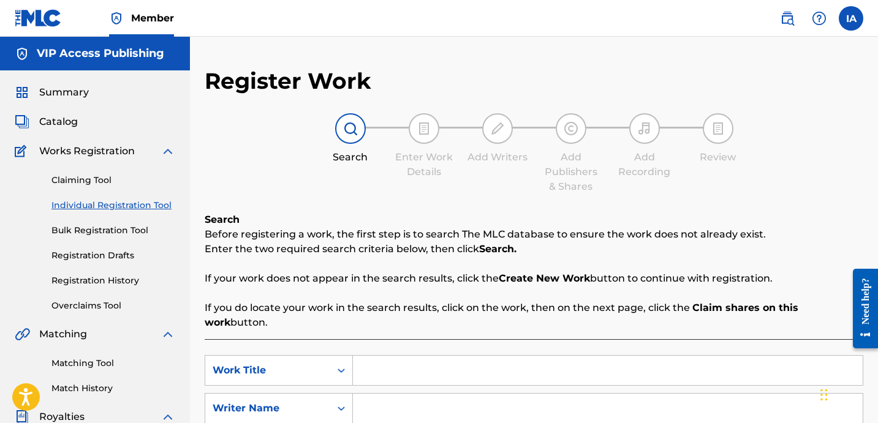
click at [514, 355] on div "Search Form" at bounding box center [608, 370] width 510 height 31
click at [519, 356] on input "Search Form" at bounding box center [608, 370] width 510 height 29
paste input "Struggle"
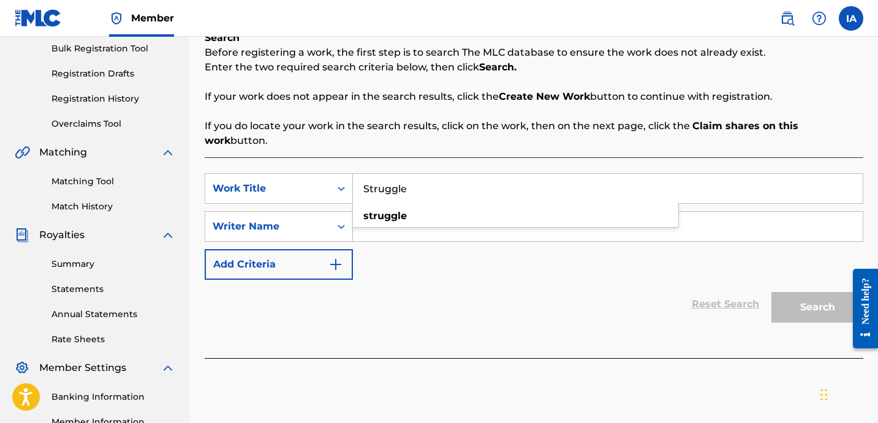
scroll to position [220, 0]
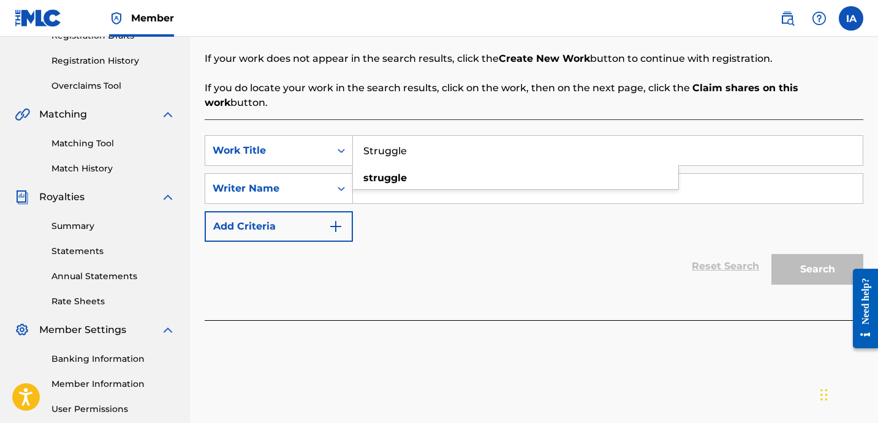
type input "Struggle"
click at [447, 246] on div "Reset Search Search" at bounding box center [534, 266] width 658 height 49
click at [465, 174] on input "Search Form" at bounding box center [608, 188] width 510 height 29
click at [419, 174] on input "Search Form" at bounding box center [608, 188] width 510 height 29
paste input "CIBER ANER"
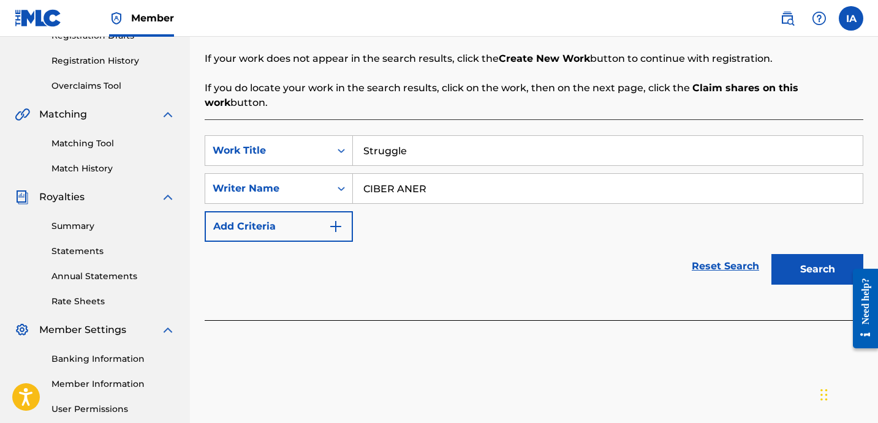
type input "CIBER ANER"
click at [832, 254] on button "Search" at bounding box center [817, 269] width 92 height 31
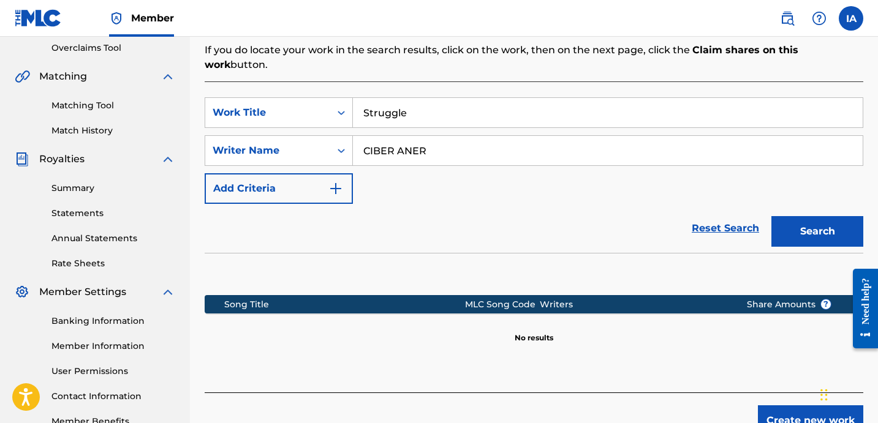
scroll to position [336, 0]
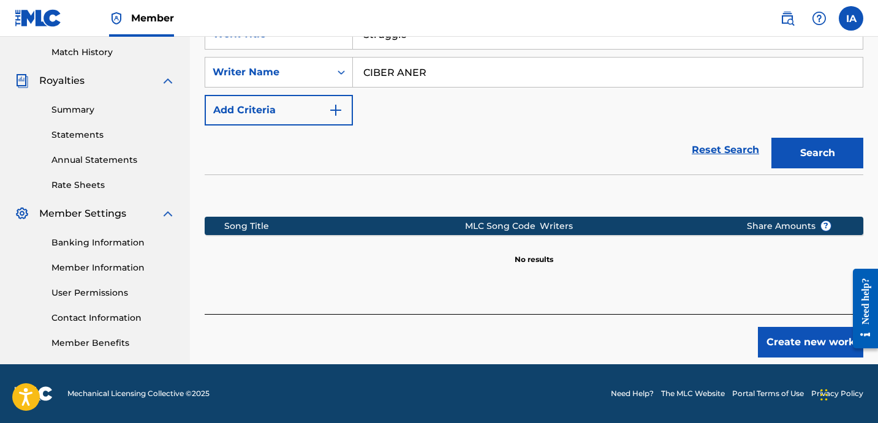
click at [819, 330] on button "Create new work" at bounding box center [810, 342] width 105 height 31
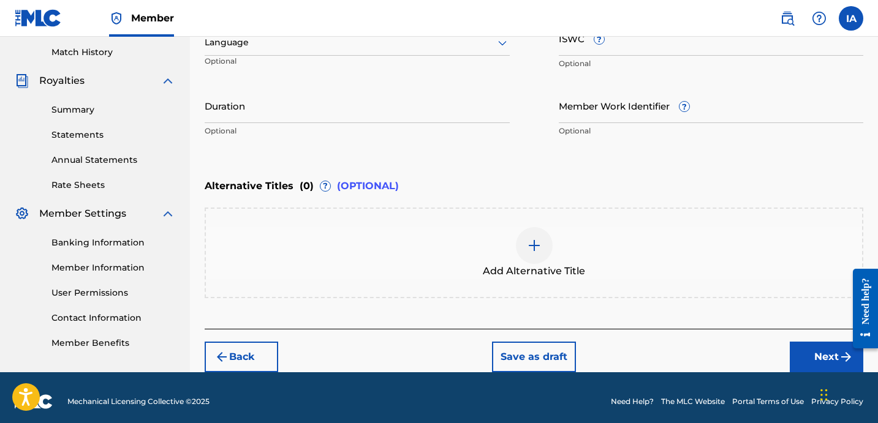
click at [542, 173] on div "Alternative Titles ( 0 ) ? (OPTIONAL)" at bounding box center [534, 186] width 658 height 27
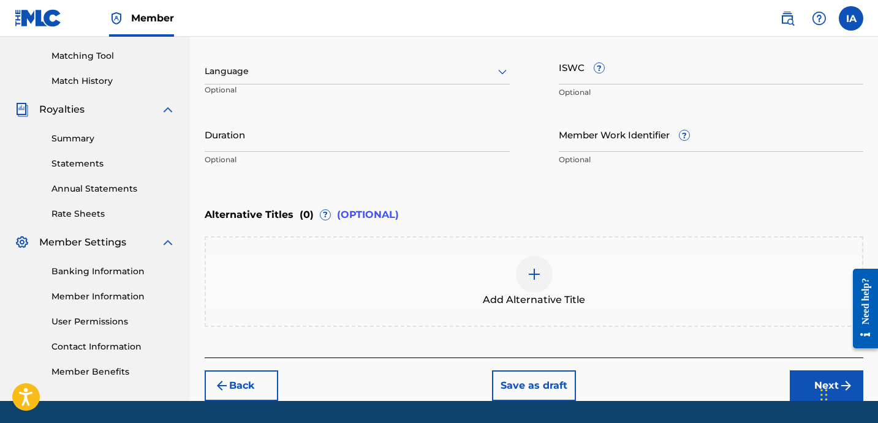
scroll to position [195, 0]
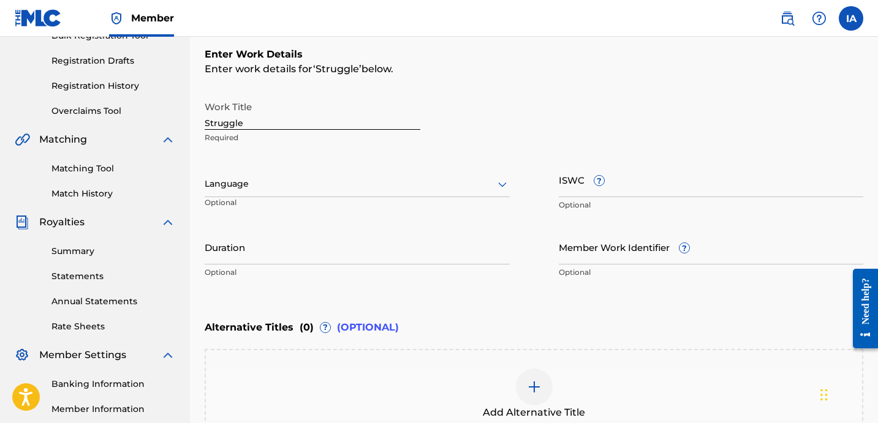
click at [306, 160] on div "Work Title Struggle Required Language Optional ISWC ? Optional Duration Optiona…" at bounding box center [534, 190] width 658 height 190
click at [336, 181] on div at bounding box center [357, 183] width 305 height 15
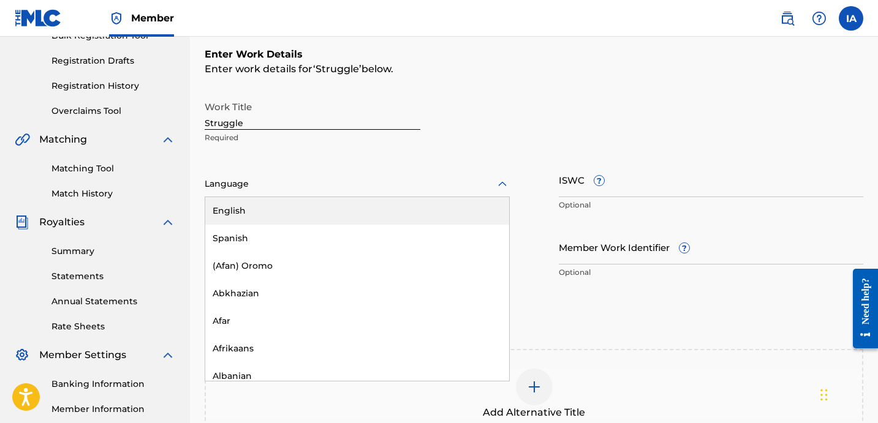
click at [404, 202] on div "English" at bounding box center [357, 211] width 304 height 28
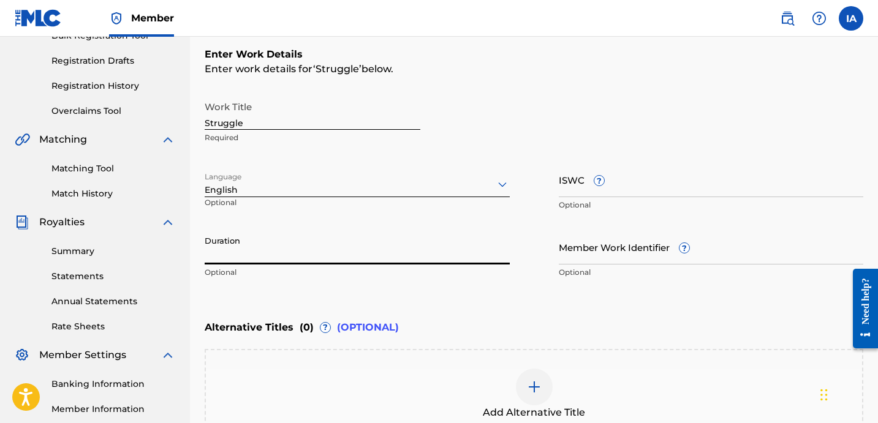
drag, startPoint x: 240, startPoint y: 244, endPoint x: 729, endPoint y: 203, distance: 490.4
click at [240, 244] on input "Duration" at bounding box center [357, 247] width 305 height 35
click at [334, 242] on input "Duration" at bounding box center [357, 247] width 305 height 35
paste input "2:40"
type input "02:40"
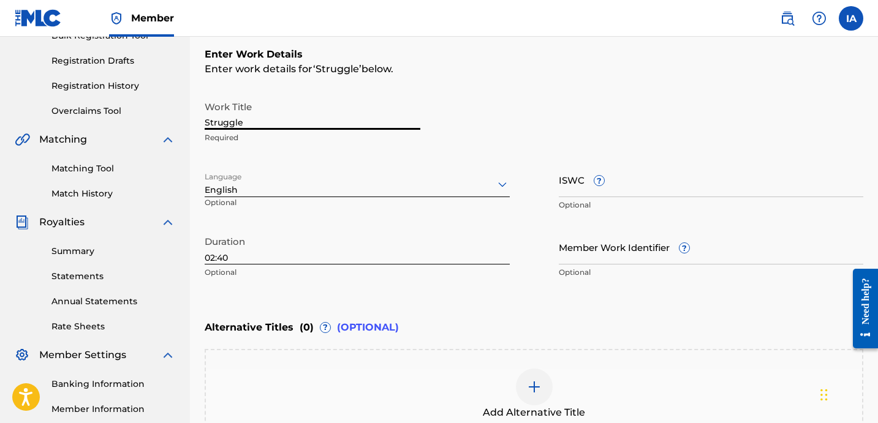
click at [365, 116] on input "Struggle" at bounding box center [313, 112] width 216 height 35
type input "STRUGGLE"
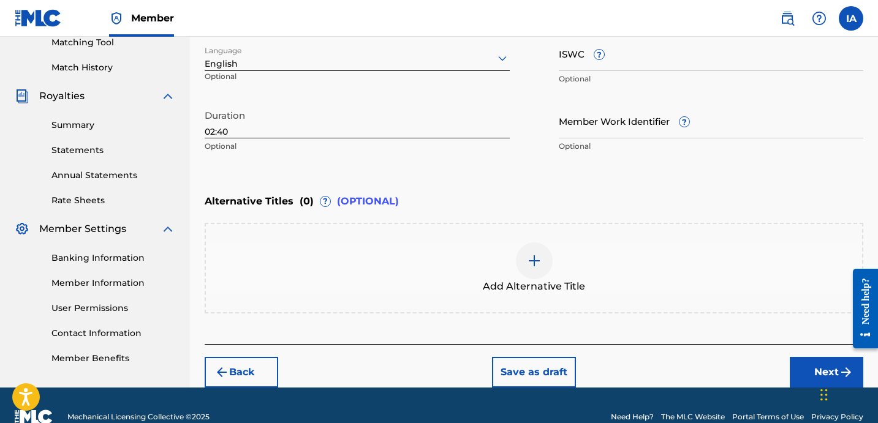
scroll to position [344, 0]
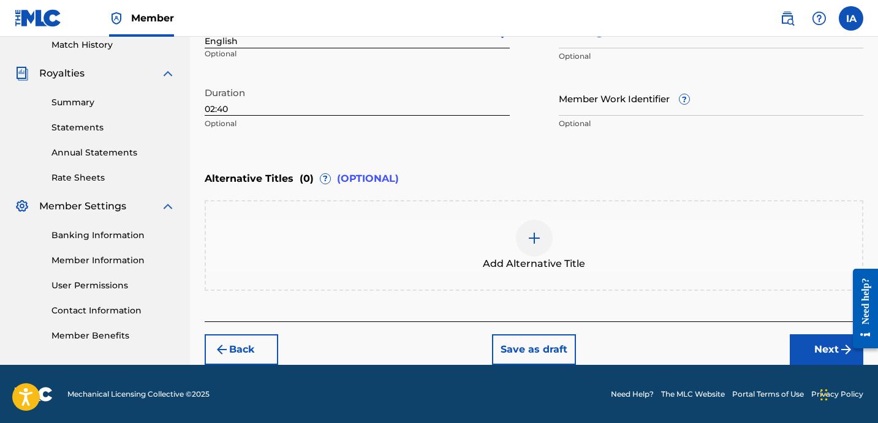
click at [767, 341] on div "Back Save as draft Next" at bounding box center [534, 343] width 658 height 43
click at [813, 347] on button "Next" at bounding box center [825, 349] width 73 height 31
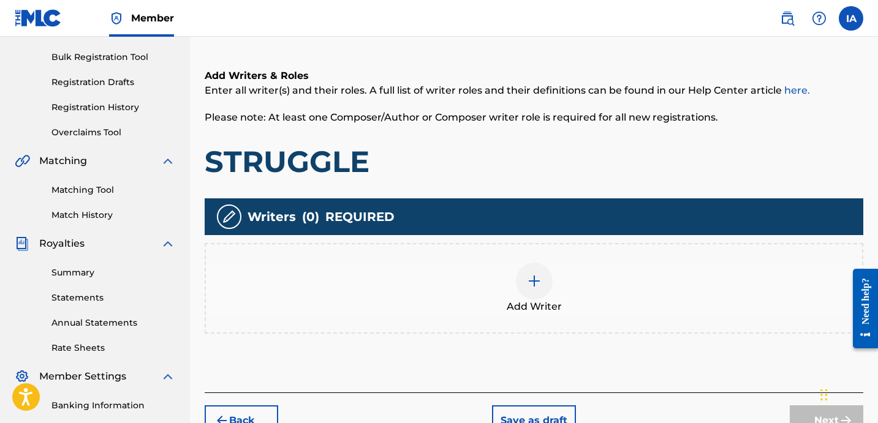
scroll to position [55, 0]
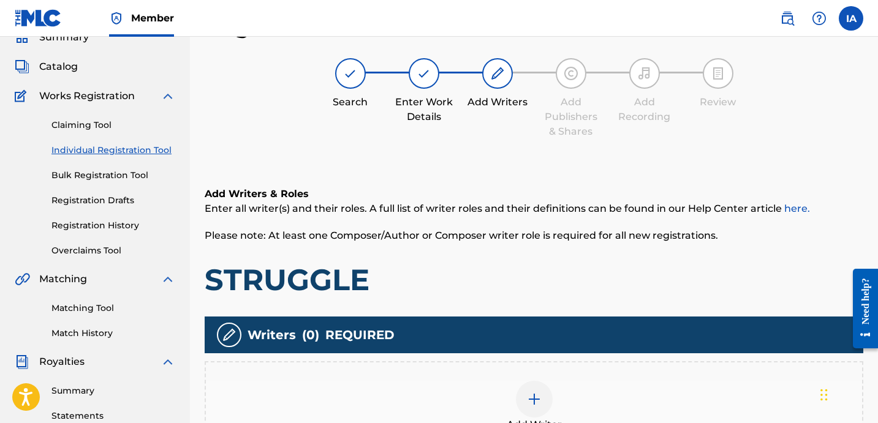
click at [406, 153] on div "Register Work Search Enter Work Details Add Writers Add Publishers & Shares Add…" at bounding box center [534, 283] width 658 height 542
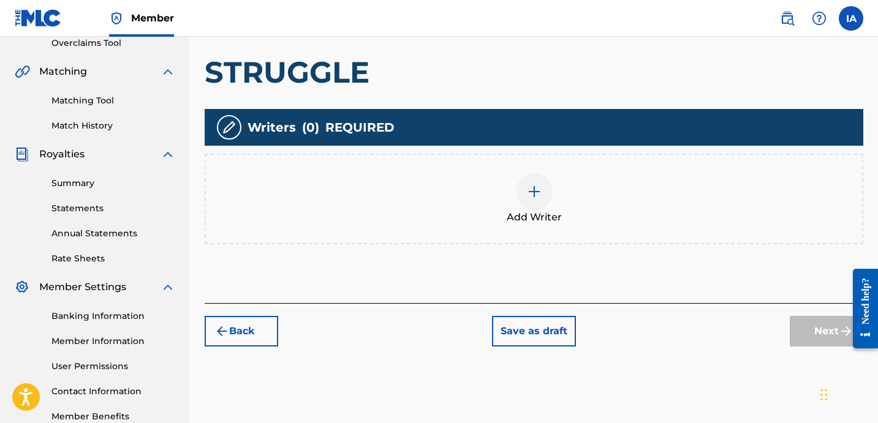
scroll to position [336, 0]
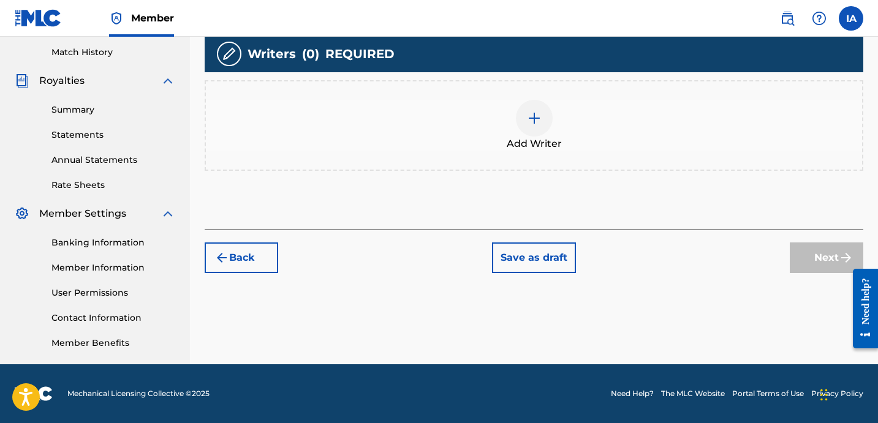
click at [513, 157] on div "Add Writer" at bounding box center [534, 125] width 658 height 91
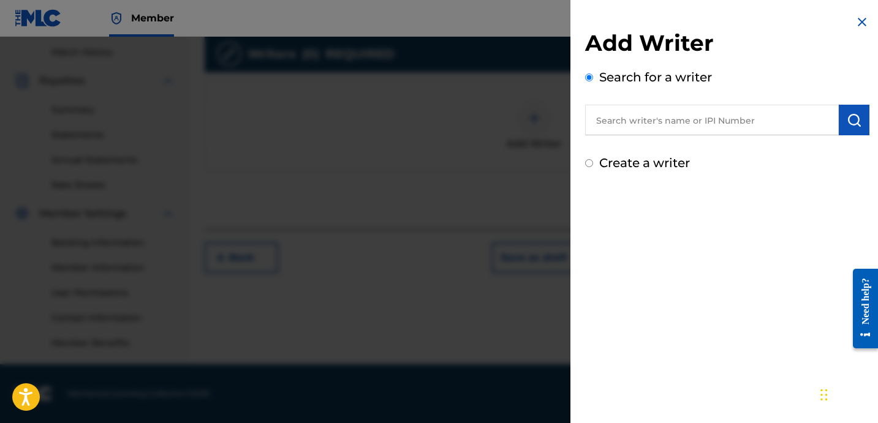
click at [660, 125] on input "text" at bounding box center [712, 120] width 254 height 31
paste input "CIBER ANER"
type input "CIBER ANER"
click at [850, 113] on img "submit" at bounding box center [853, 120] width 15 height 15
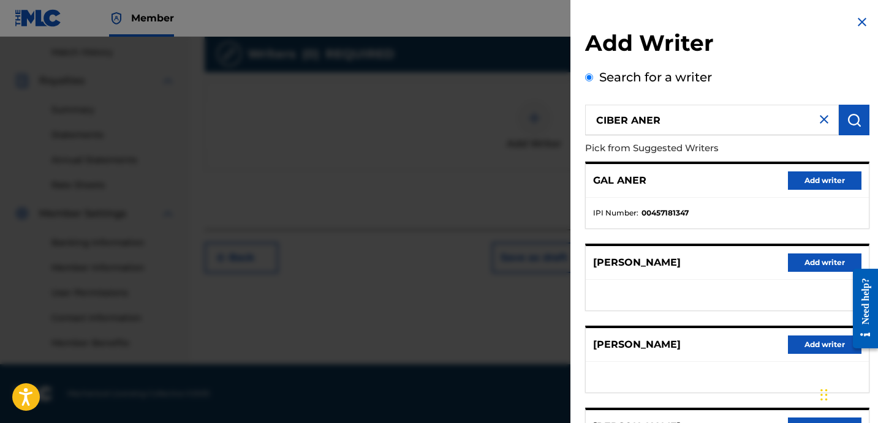
scroll to position [211, 0]
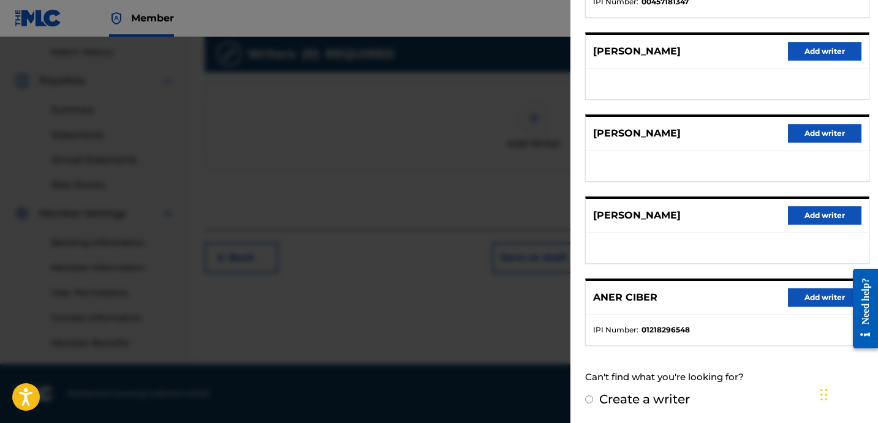
click at [810, 294] on button "Add writer" at bounding box center [824, 297] width 73 height 18
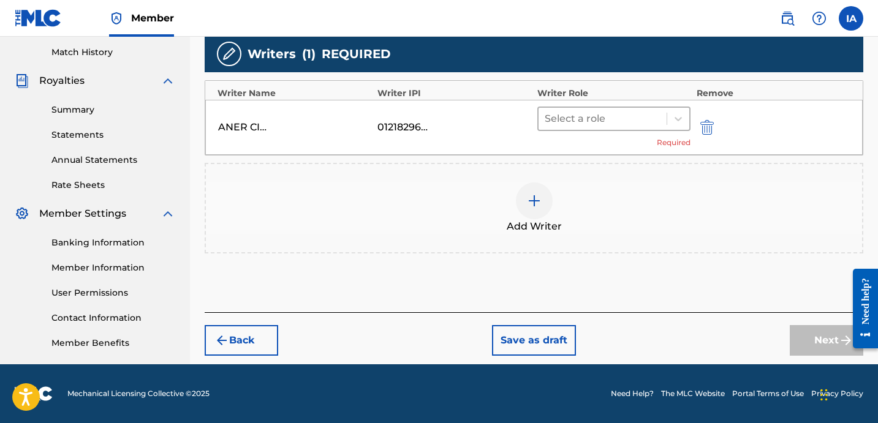
click at [581, 108] on div "Select a role" at bounding box center [602, 119] width 128 height 22
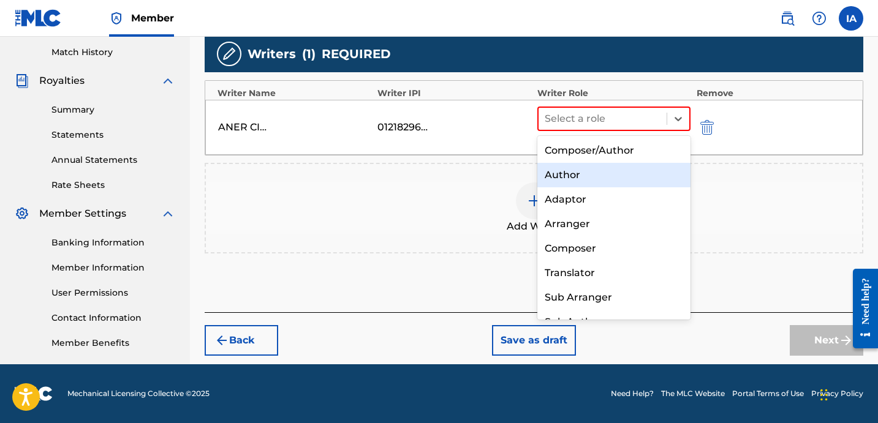
click at [574, 178] on div "Author" at bounding box center [613, 175] width 153 height 24
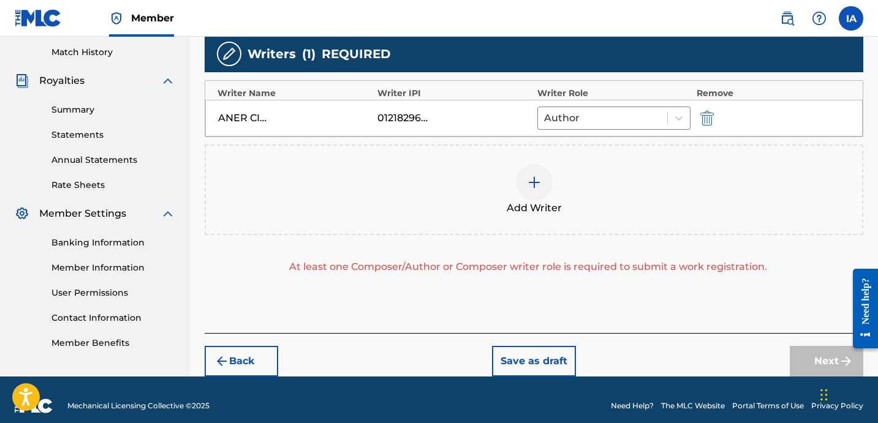
click at [562, 195] on div "Add Writer" at bounding box center [534, 189] width 656 height 51
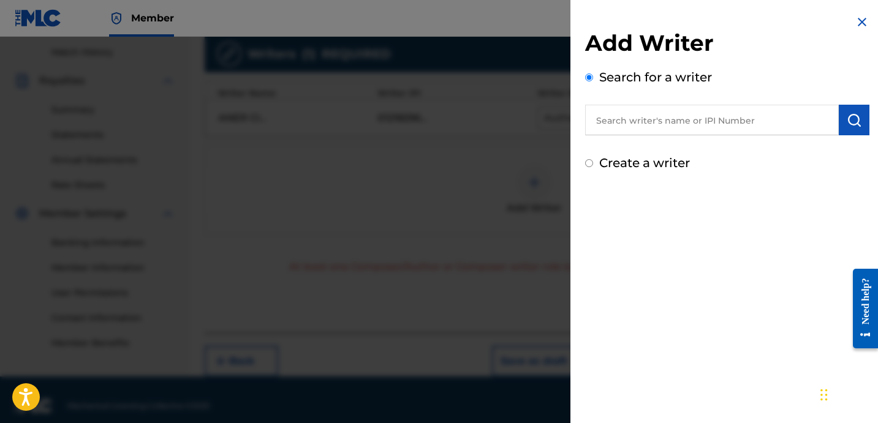
click at [655, 162] on label "Create a writer" at bounding box center [644, 163] width 91 height 15
radio input "true"
click at [593, 162] on input "Create a writer" at bounding box center [589, 163] width 8 height 8
radio input "false"
radio input "true"
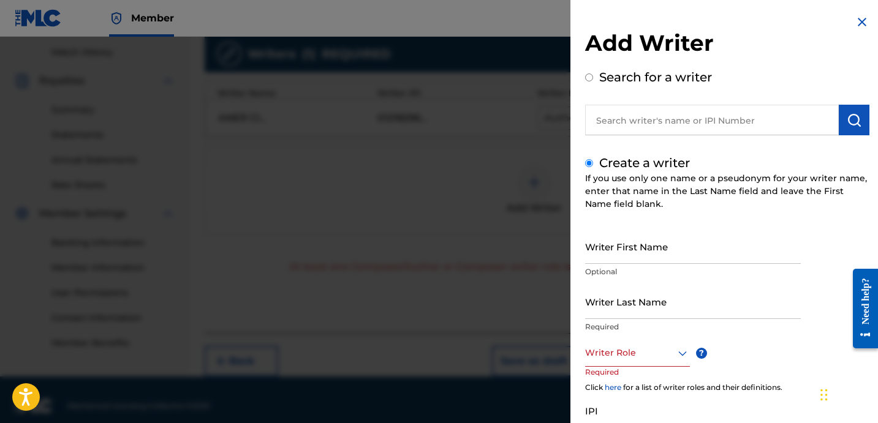
click at [688, 292] on input "Writer Last Name" at bounding box center [693, 301] width 216 height 35
paste input "UNKNOWN WRITER"
click at [658, 314] on input "UNKNOWN WRITER" at bounding box center [693, 301] width 216 height 35
type input "UNKNOWN"
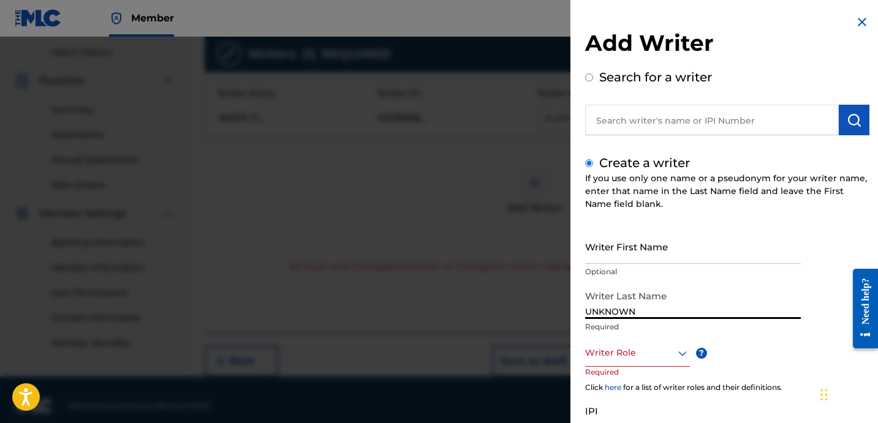
click at [643, 254] on input "Writer First Name" at bounding box center [693, 246] width 216 height 35
paste input "WRITER"
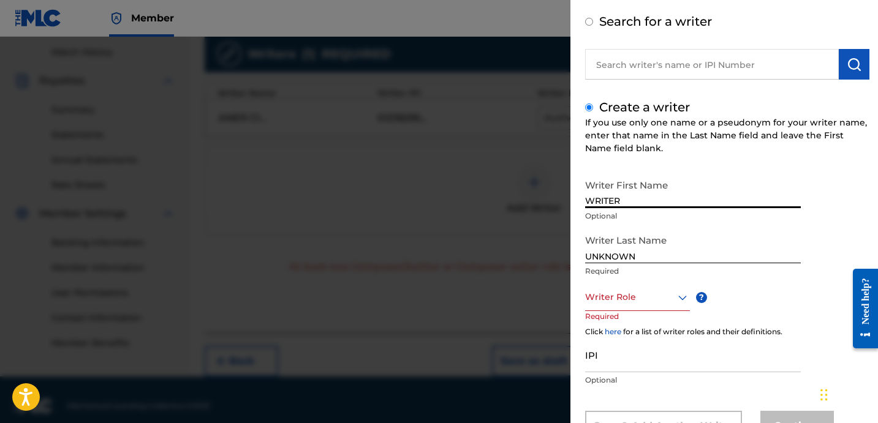
scroll to position [58, 0]
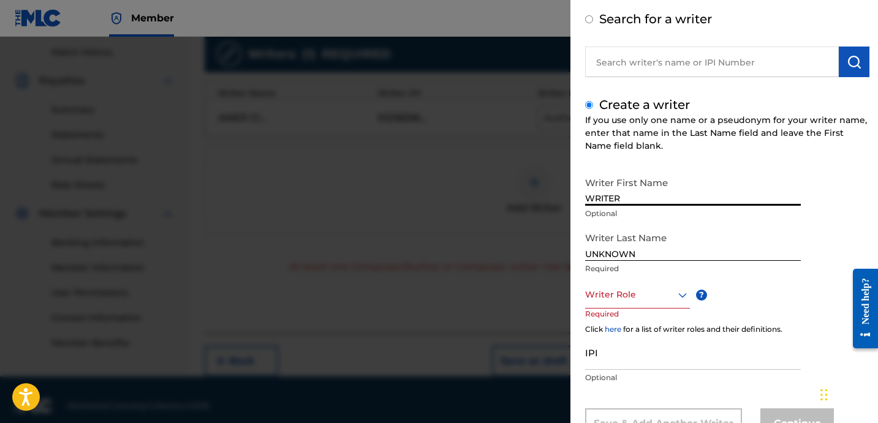
type input "WRITER"
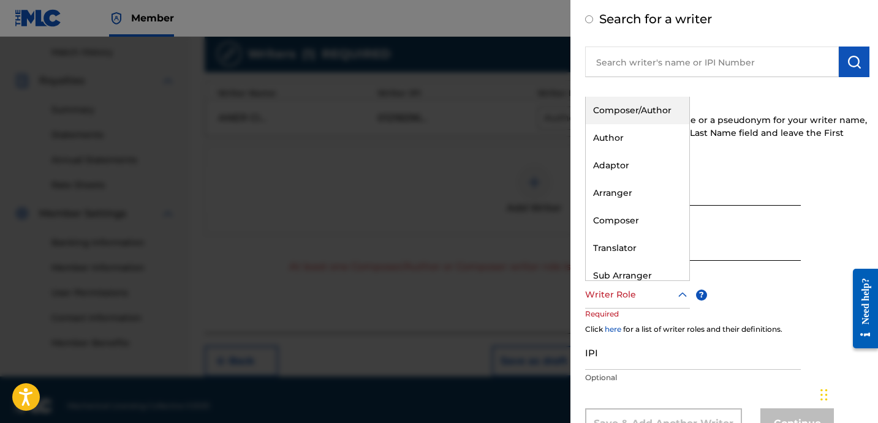
click at [639, 301] on div at bounding box center [637, 294] width 105 height 15
click at [643, 106] on div "Composer/Author" at bounding box center [636, 111] width 103 height 28
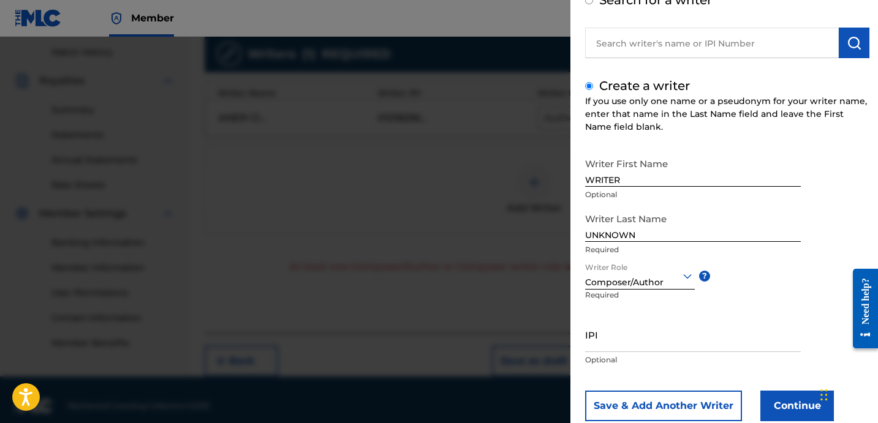
scroll to position [108, 0]
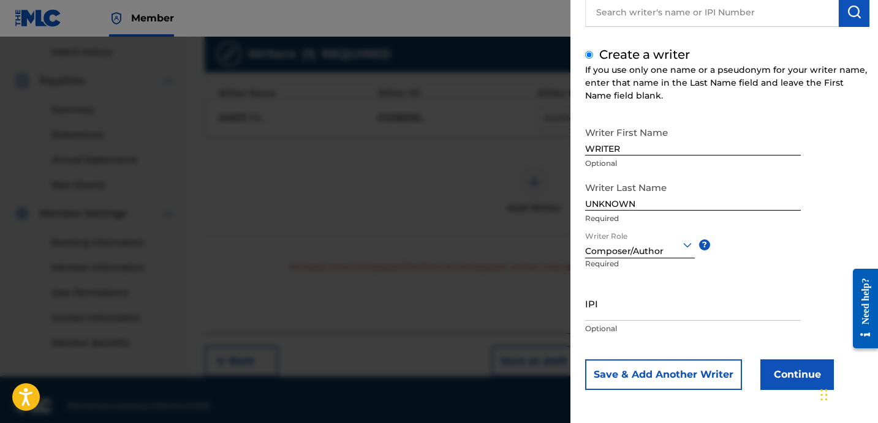
click at [789, 382] on button "Continue" at bounding box center [796, 374] width 73 height 31
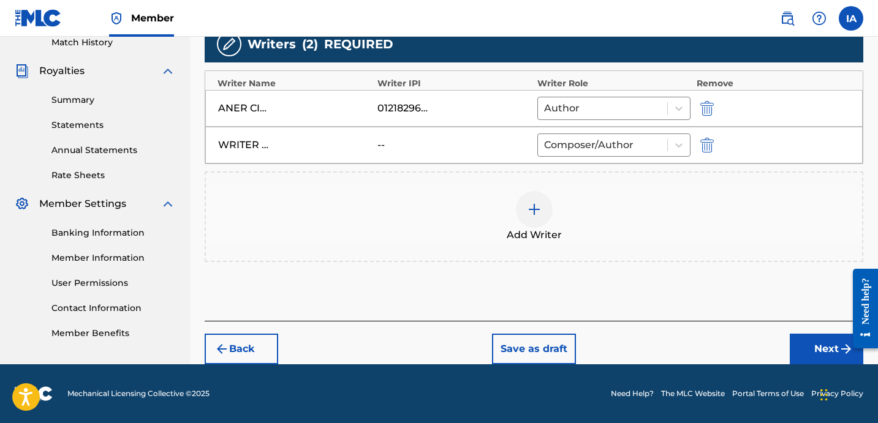
click at [813, 347] on button "Next" at bounding box center [825, 349] width 73 height 31
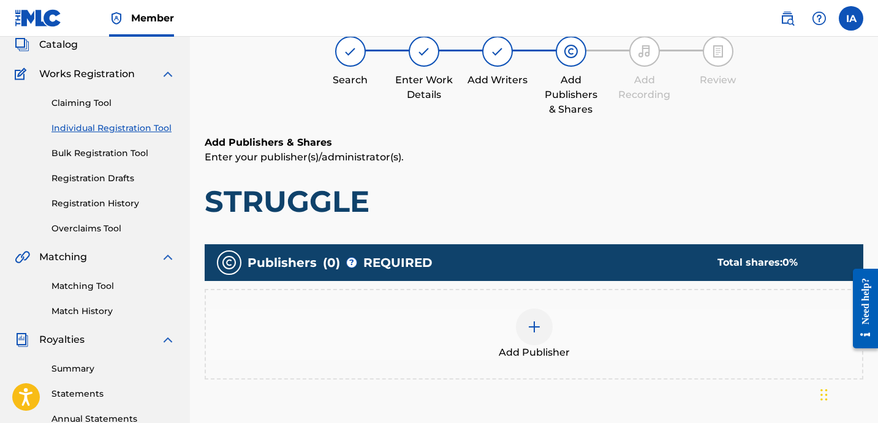
scroll to position [55, 0]
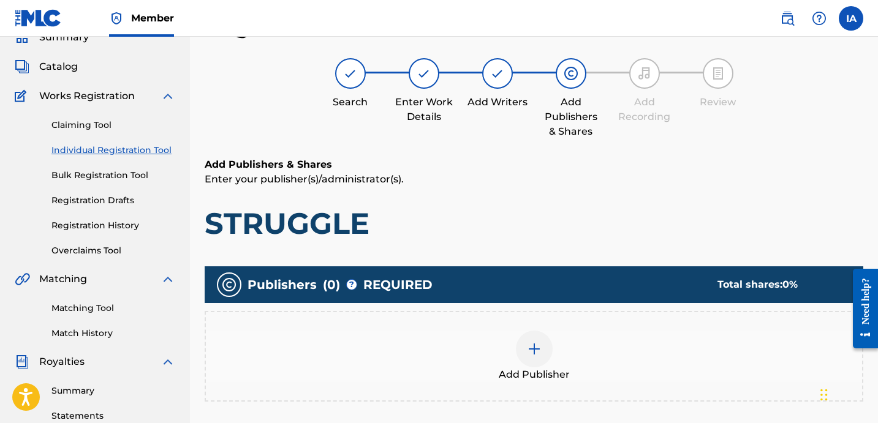
click at [625, 347] on div "Add Publisher" at bounding box center [534, 356] width 656 height 51
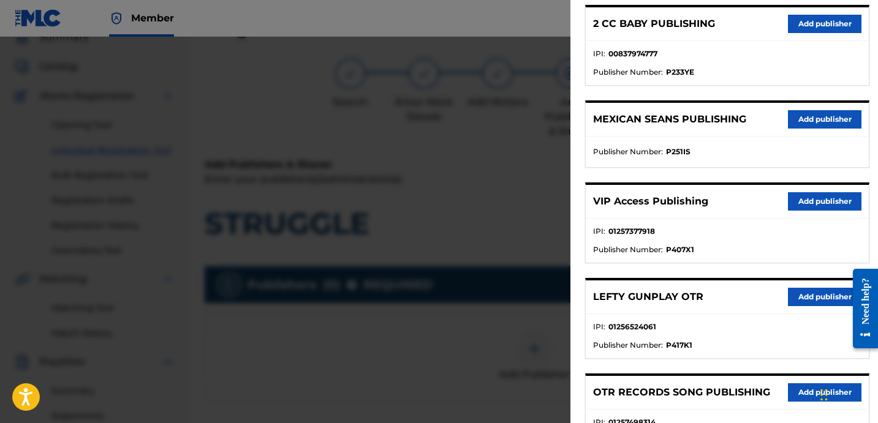
scroll to position [0, 0]
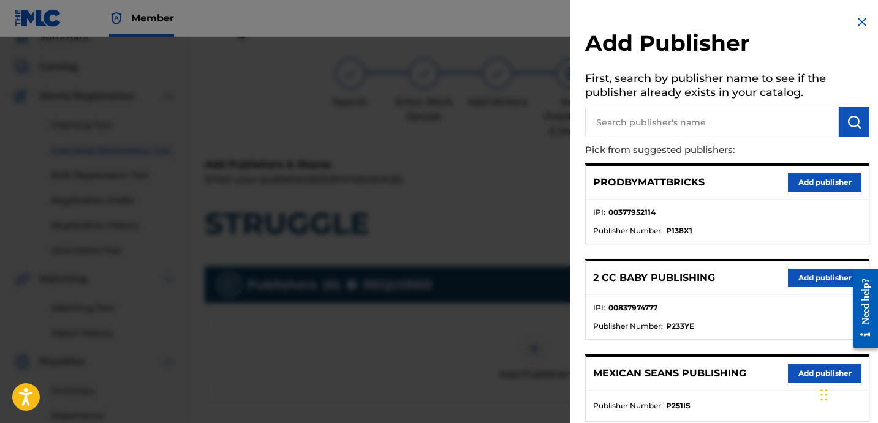
click at [693, 126] on input "text" at bounding box center [712, 122] width 254 height 31
paste input "OTR RECORDS PUBLISHING CATALOG"
type input "OTR RECORDS PUBLISHING CATALOG"
click at [857, 126] on button "submit" at bounding box center [853, 122] width 31 height 31
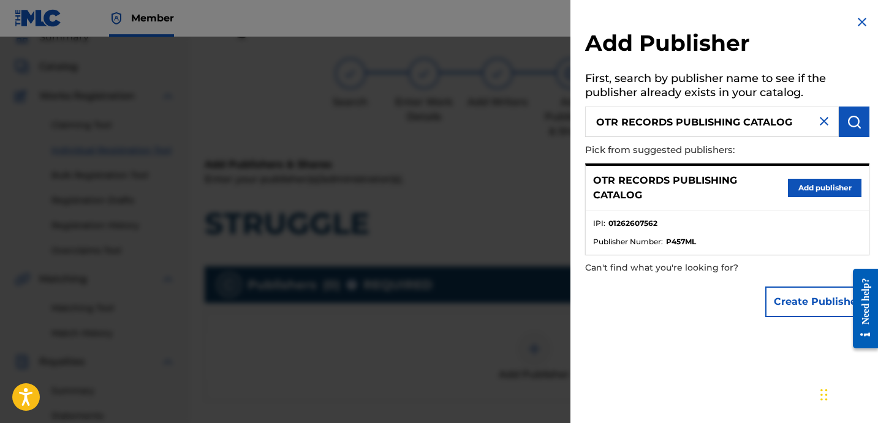
click at [823, 192] on button "Add publisher" at bounding box center [824, 188] width 73 height 18
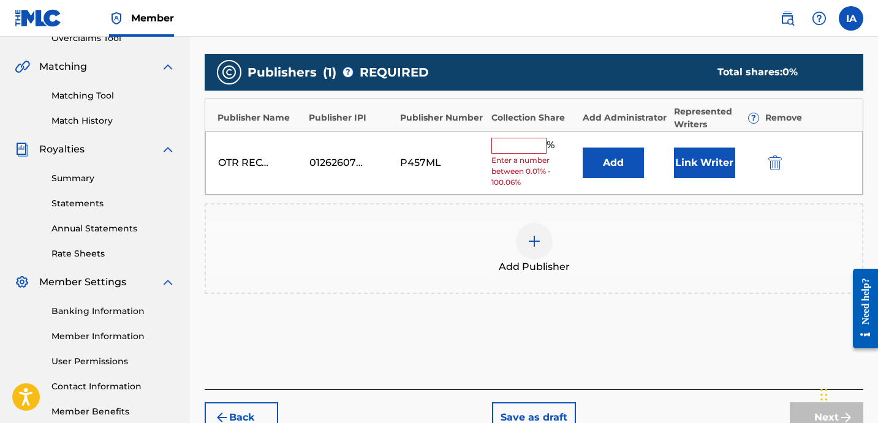
scroll to position [292, 0]
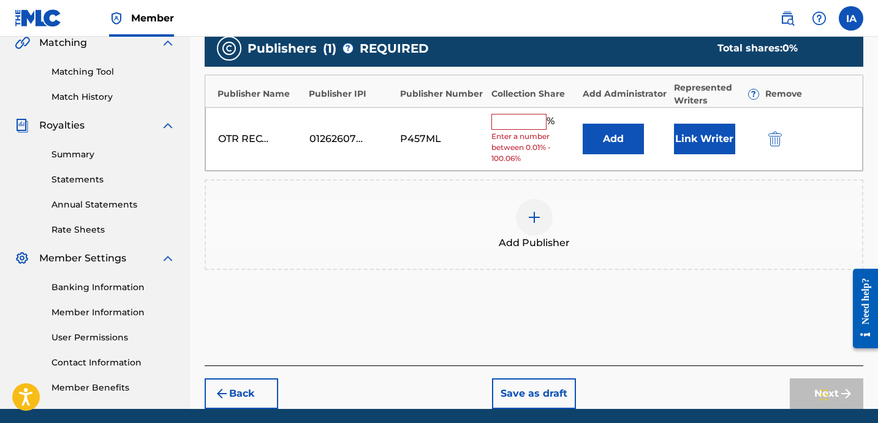
click at [512, 129] on div "% Enter a number between 0.01% - 100.06%" at bounding box center [533, 139] width 85 height 51
click at [514, 126] on input "text" at bounding box center [518, 122] width 55 height 16
type input "25"
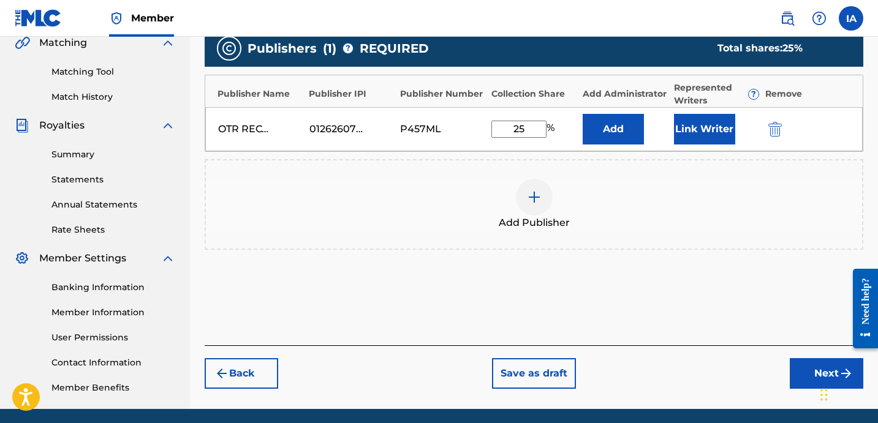
drag, startPoint x: 543, startPoint y: 124, endPoint x: 468, endPoint y: 85, distance: 83.8
click at [479, 92] on div "Publisher Name Publisher IPI Publisher Number Collection Share Add Administrato…" at bounding box center [534, 113] width 658 height 77
click at [611, 133] on button "Add" at bounding box center [612, 129] width 61 height 31
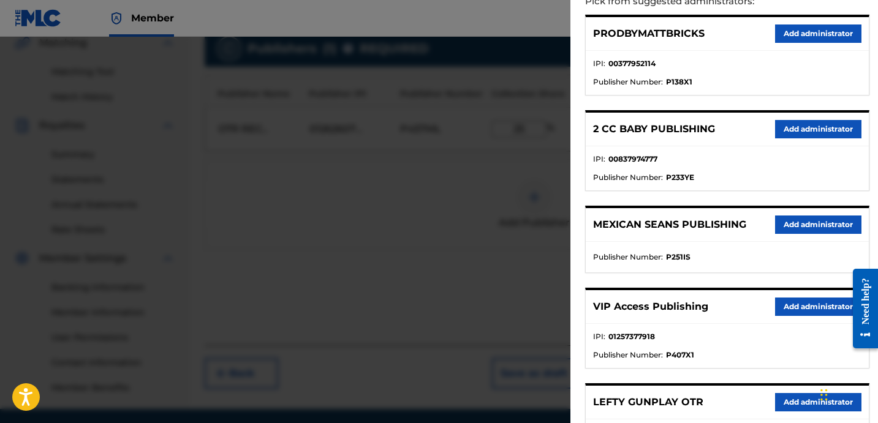
scroll to position [208, 0]
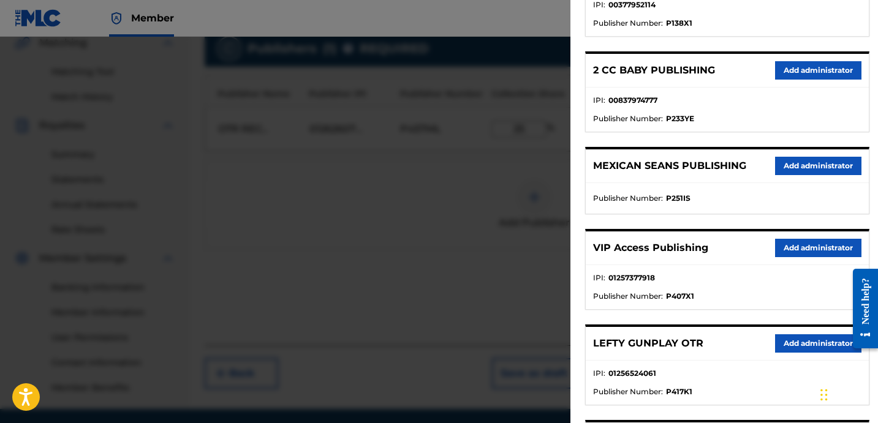
click at [815, 243] on button "Add administrator" at bounding box center [818, 248] width 86 height 18
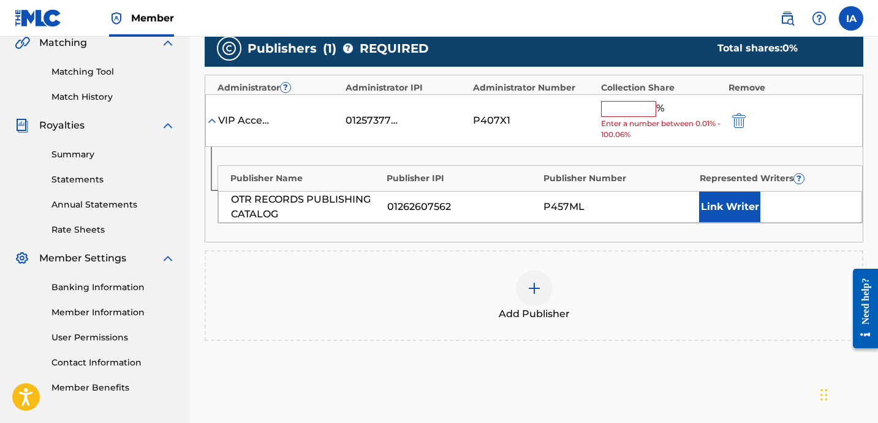
click at [625, 117] on div "% Enter a number between 0.01% - 100.06%" at bounding box center [661, 121] width 121 height 40
click at [628, 102] on input "text" at bounding box center [628, 109] width 55 height 16
paste input "25"
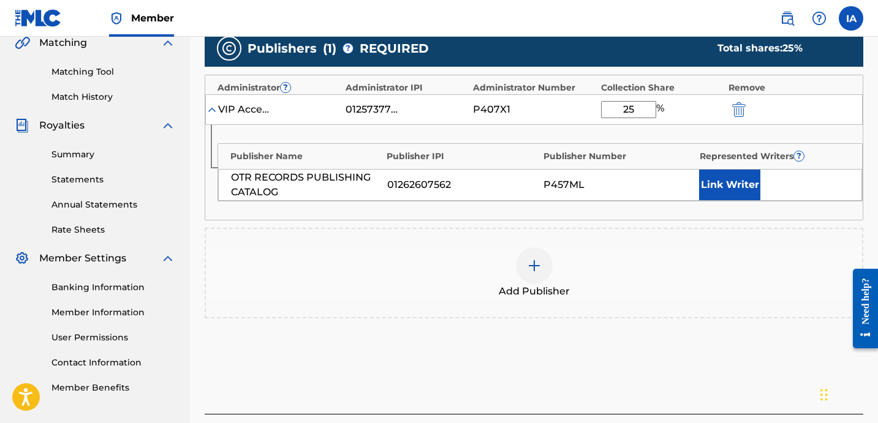
type input "25"
click at [737, 167] on div "Publisher Name Publisher IPI Publisher Number Represented Writers ? OTR RECORDS…" at bounding box center [539, 172] width 645 height 58
click at [739, 171] on button "Link Writer" at bounding box center [729, 185] width 61 height 31
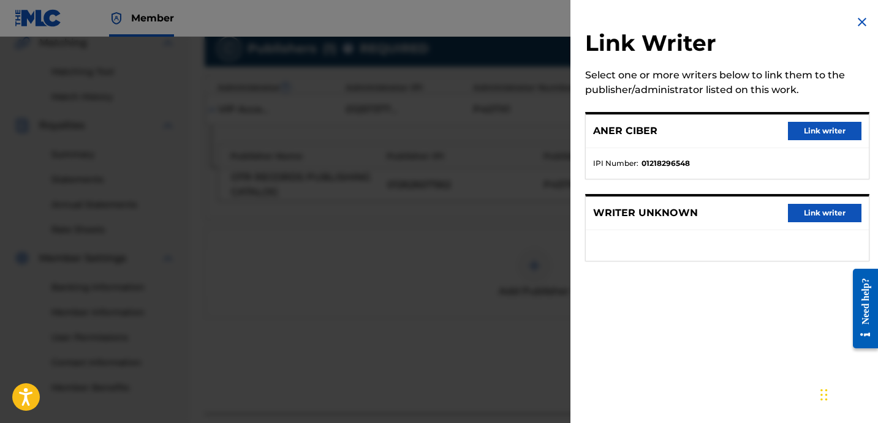
click at [812, 130] on button "Link writer" at bounding box center [824, 131] width 73 height 18
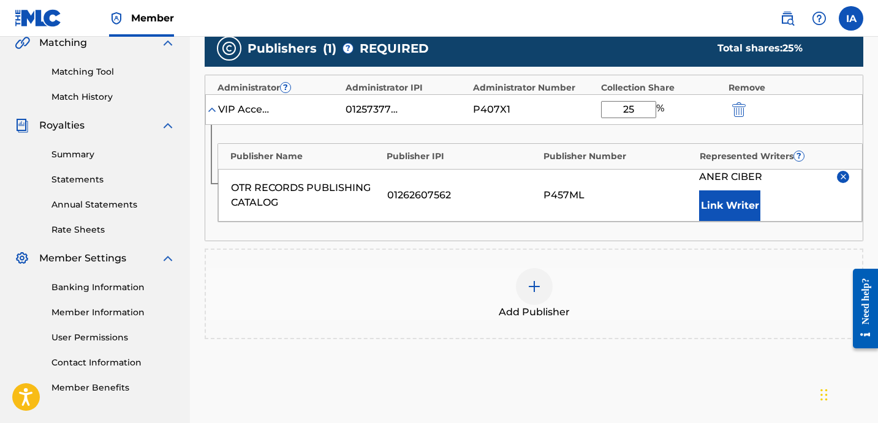
click at [641, 188] on div "P457ML" at bounding box center [618, 195] width 150 height 15
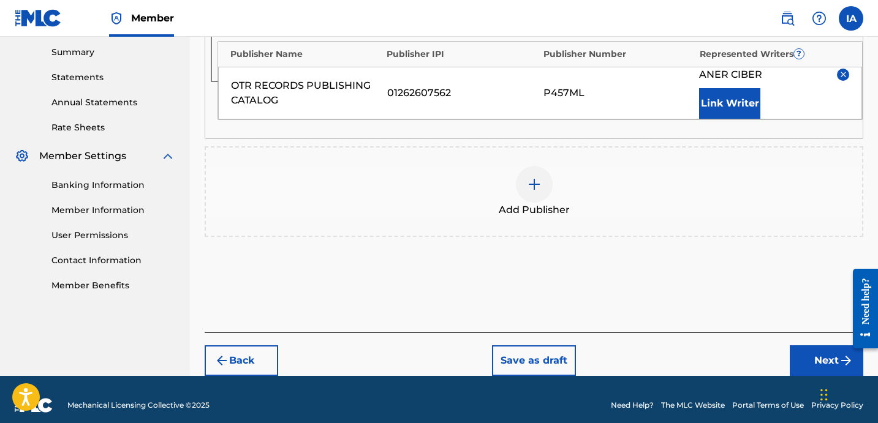
scroll to position [405, 0]
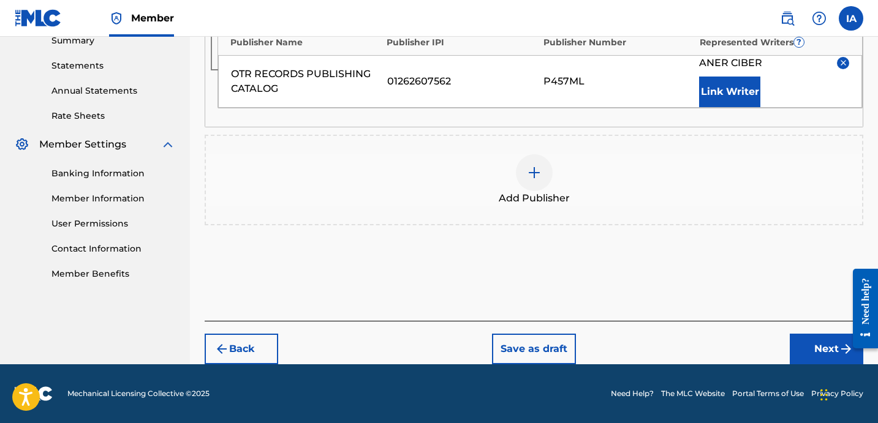
click at [810, 344] on button "Next" at bounding box center [825, 349] width 73 height 31
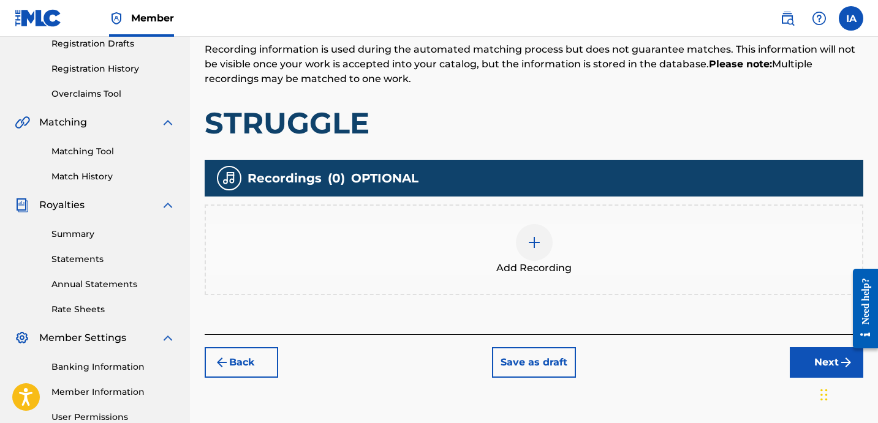
scroll to position [259, 0]
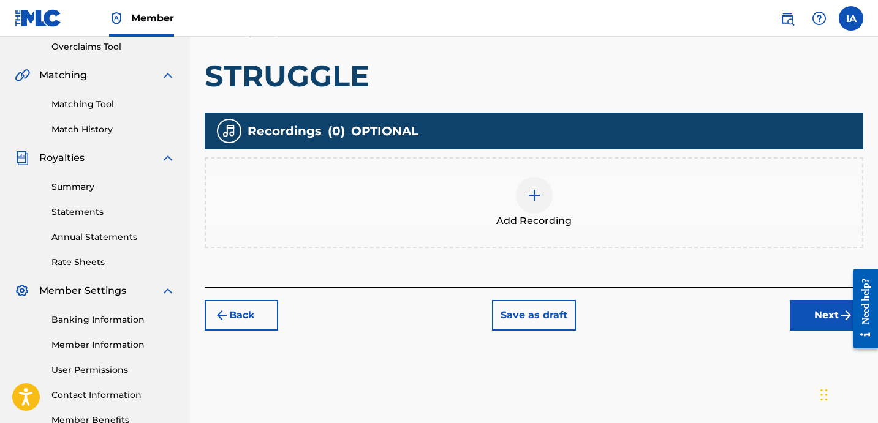
click at [557, 210] on div "Add Recording" at bounding box center [534, 202] width 656 height 51
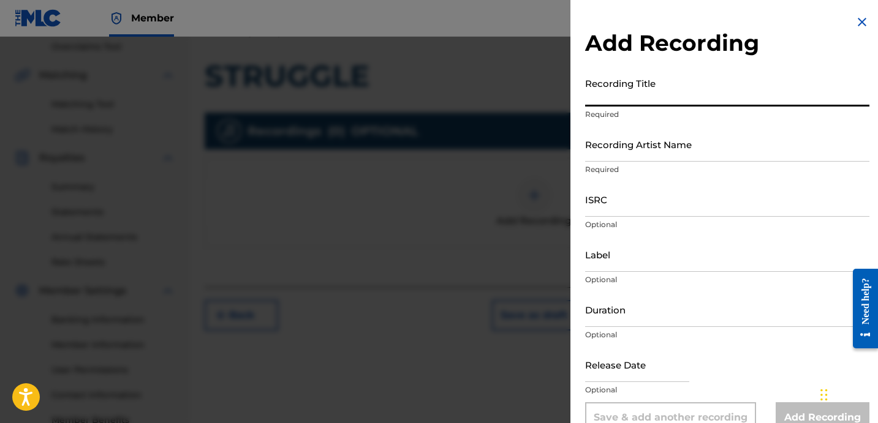
click at [667, 95] on input "Recording Title" at bounding box center [727, 89] width 284 height 35
paste input "Struggle"
type input "STRUGGLE"
click at [643, 142] on input "Recording Artist Name" at bounding box center [727, 144] width 284 height 35
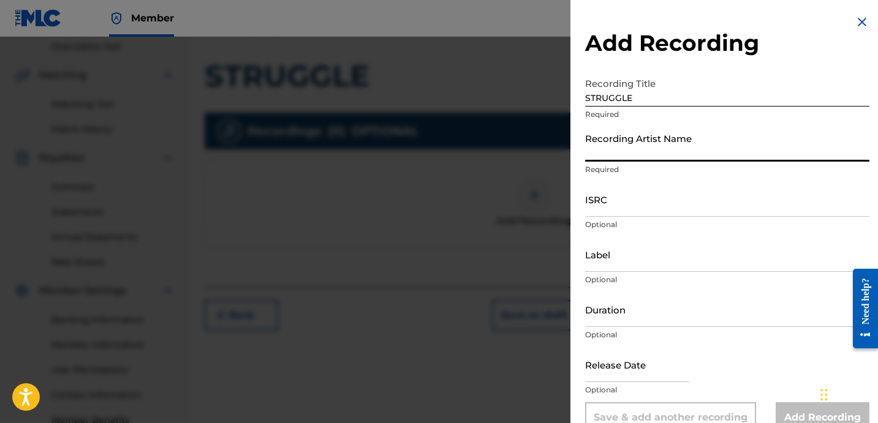
paste input "Blanco15 and Pfacebabyyy"
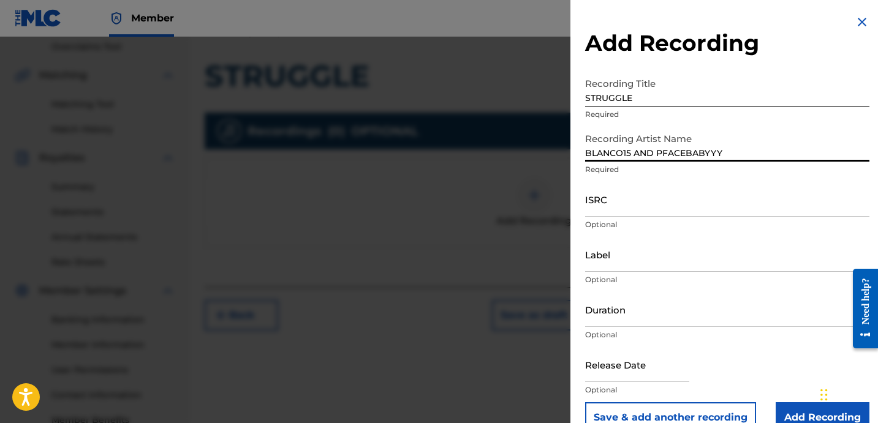
type input "BLANCO15 AND PFACEBABYYY"
click at [638, 213] on input "ISRC" at bounding box center [727, 199] width 284 height 35
click at [666, 219] on p "Optional" at bounding box center [727, 224] width 284 height 11
click at [659, 206] on input "ISRC" at bounding box center [727, 199] width 284 height 35
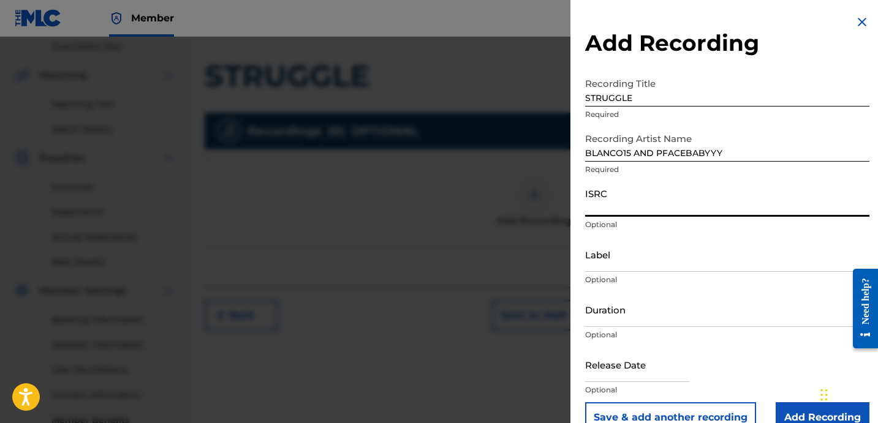
paste input "USA2P2530677"
type input "USA2P2530677"
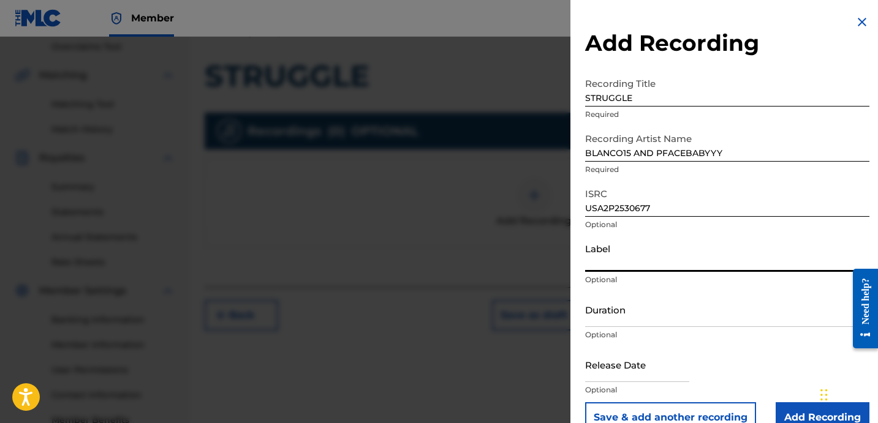
click at [638, 251] on input "Label" at bounding box center [727, 254] width 284 height 35
type input "OTR RECORDS"
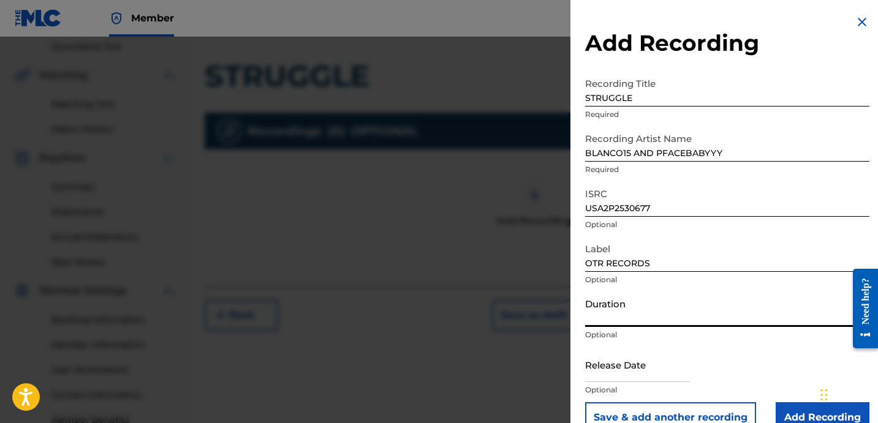
click at [650, 312] on input "Duration" at bounding box center [727, 309] width 284 height 35
click at [652, 305] on input "Duration" at bounding box center [727, 309] width 284 height 35
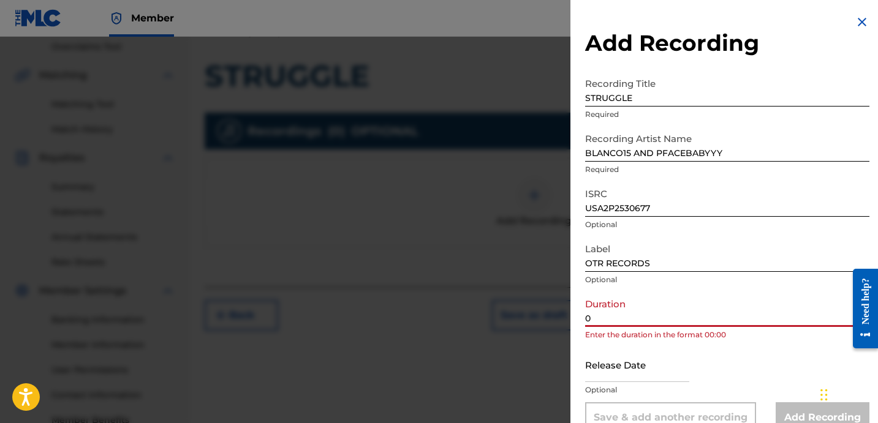
paste input "2:40"
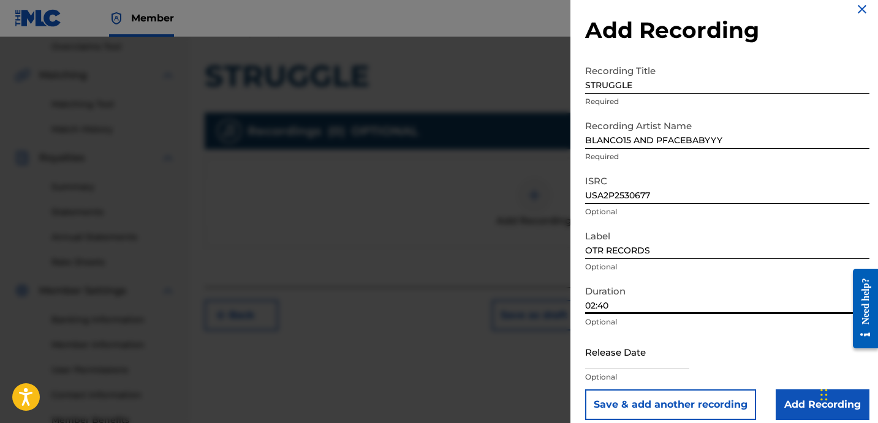
scroll to position [24, 0]
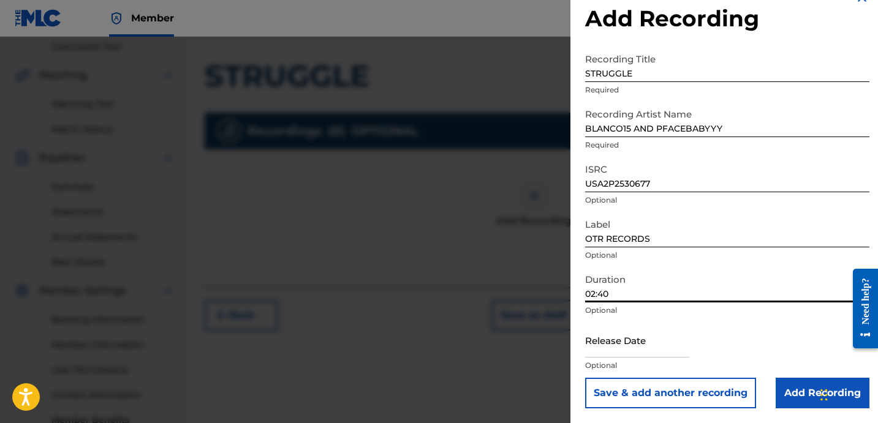
type input "02:40"
click at [790, 391] on input "Add Recording" at bounding box center [822, 393] width 94 height 31
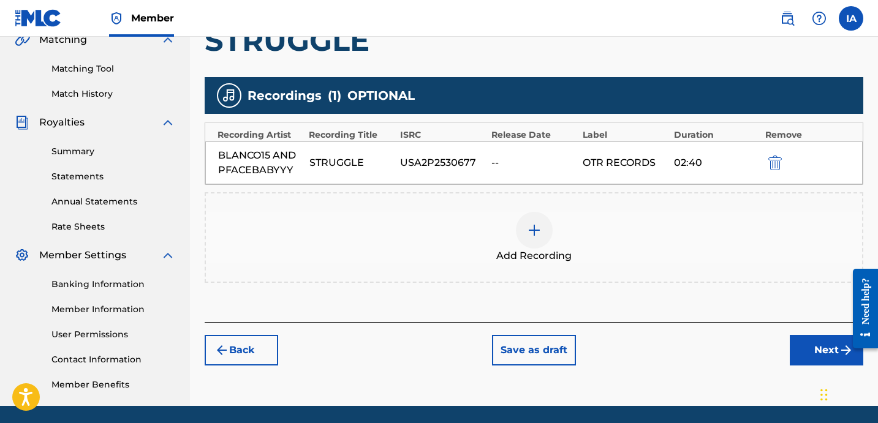
scroll to position [295, 0]
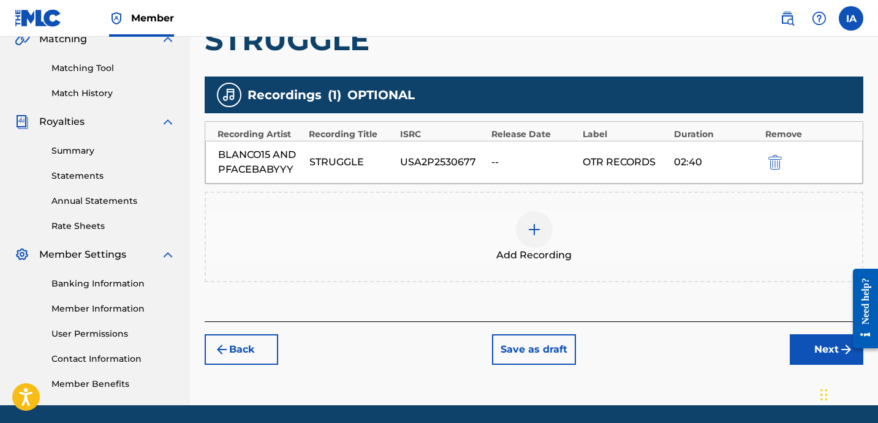
click at [804, 344] on button "Next" at bounding box center [825, 349] width 73 height 31
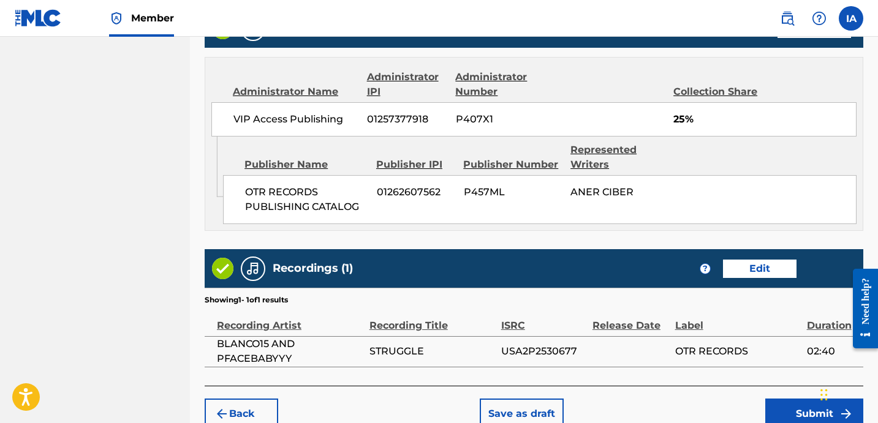
scroll to position [715, 0]
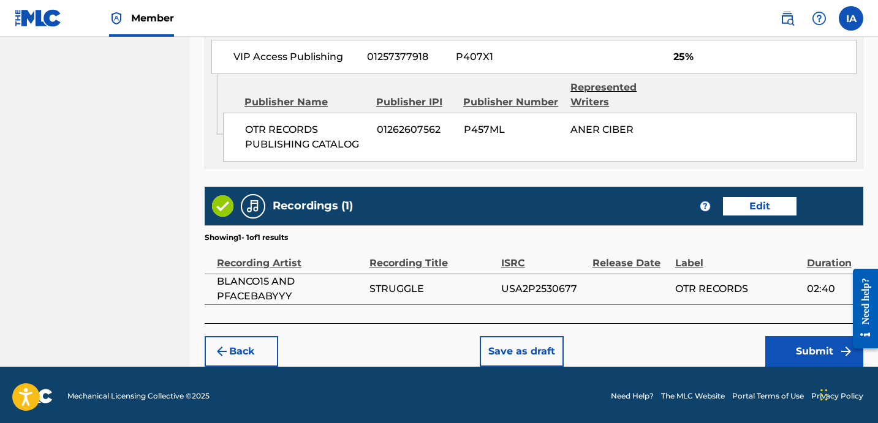
click at [777, 352] on button "Submit" at bounding box center [814, 351] width 98 height 31
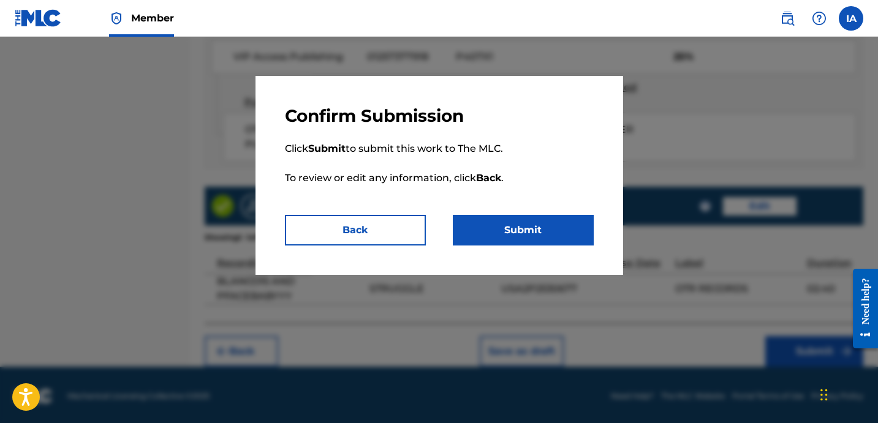
click at [521, 235] on button "Submit" at bounding box center [523, 230] width 141 height 31
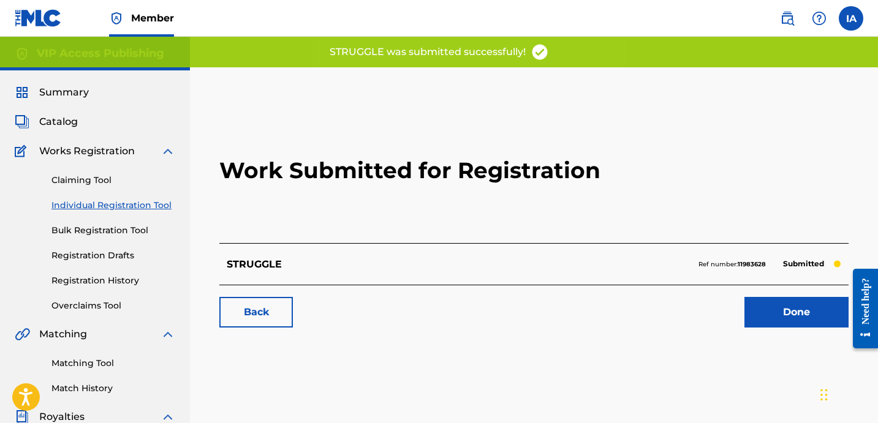
drag, startPoint x: 513, startPoint y: 212, endPoint x: 387, endPoint y: 231, distance: 127.7
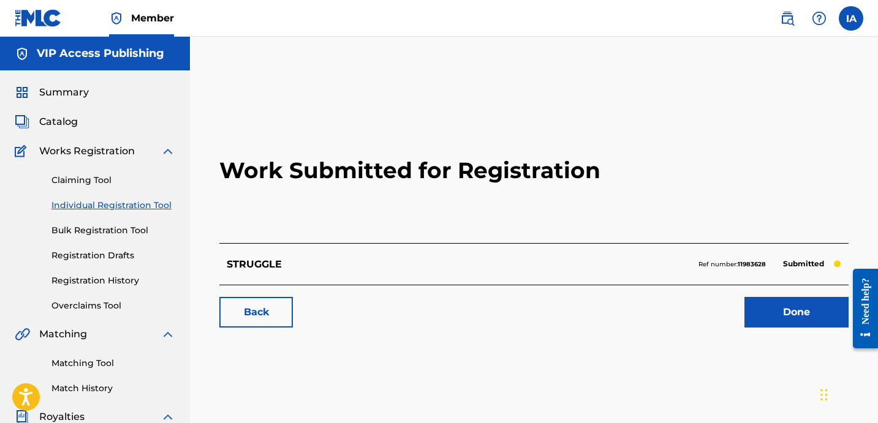
click at [154, 206] on link "Individual Registration Tool" at bounding box center [113, 205] width 124 height 13
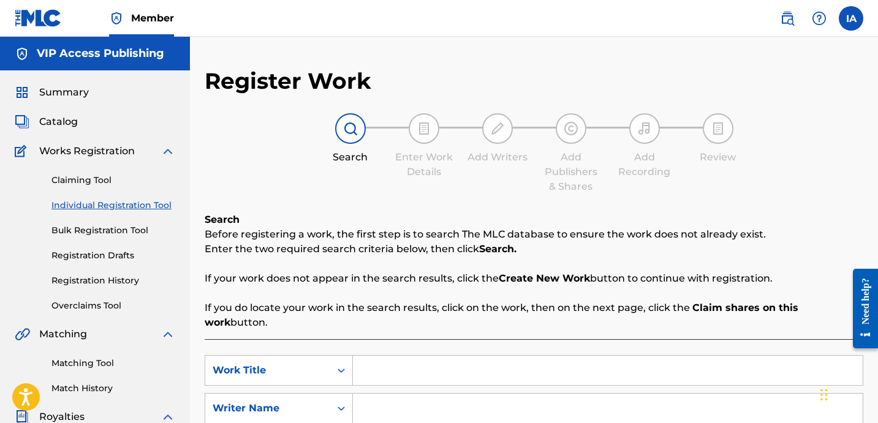
click at [571, 356] on input "Search Form" at bounding box center [608, 370] width 510 height 29
paste input "Gang Slide"
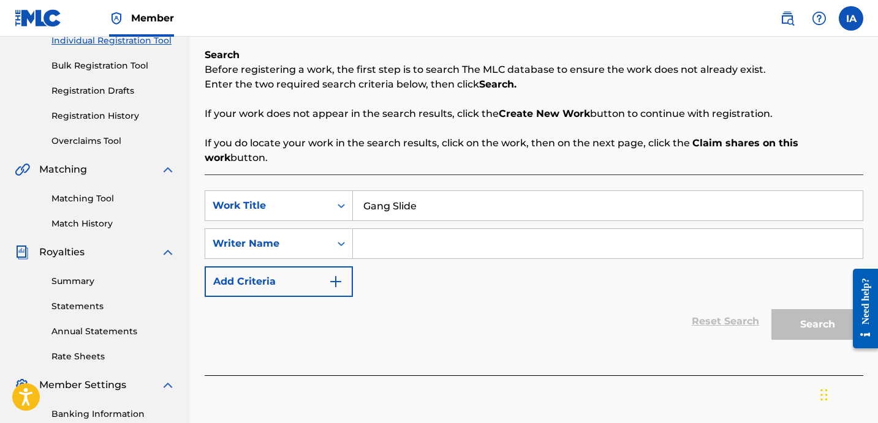
scroll to position [208, 0]
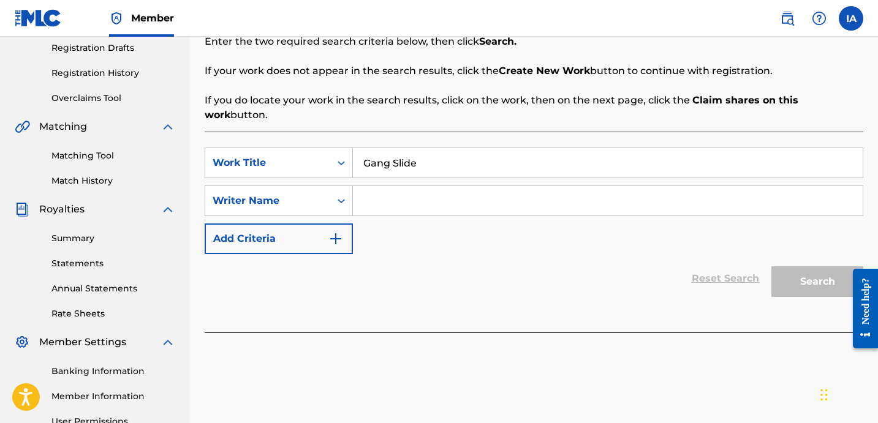
type input "Gang Slide"
click at [566, 189] on input "Search Form" at bounding box center [608, 200] width 510 height 29
click at [547, 186] on input "Search Form" at bounding box center [608, 200] width 510 height 29
paste input "CIBER ANER"
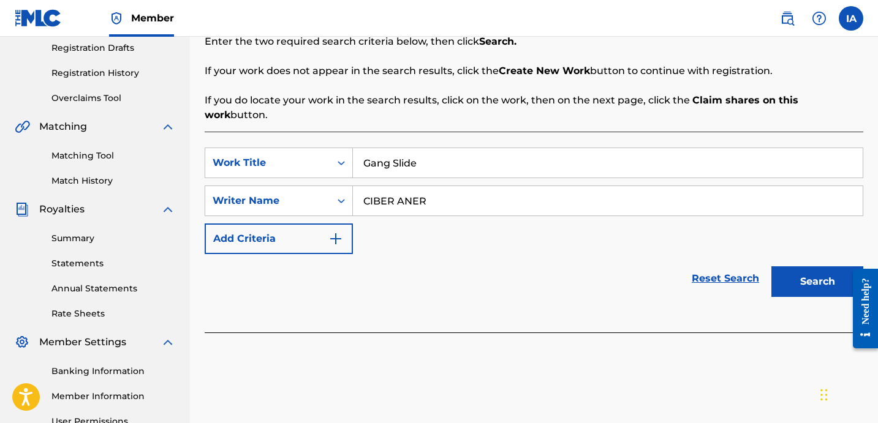
type input "CIBER ANER"
click at [798, 272] on button "Search" at bounding box center [817, 281] width 92 height 31
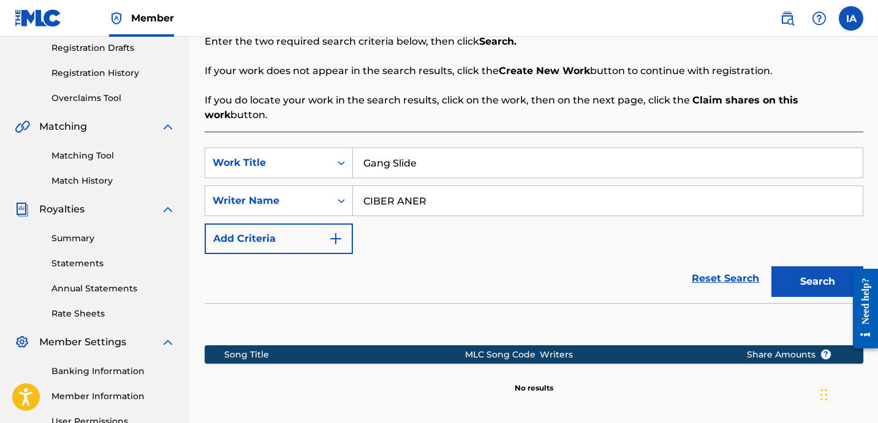
click at [500, 216] on div "SearchWithCriteria64b6c14c-0df1-434f-b512-20c40232578e Work Title Gang Slide Se…" at bounding box center [534, 201] width 658 height 107
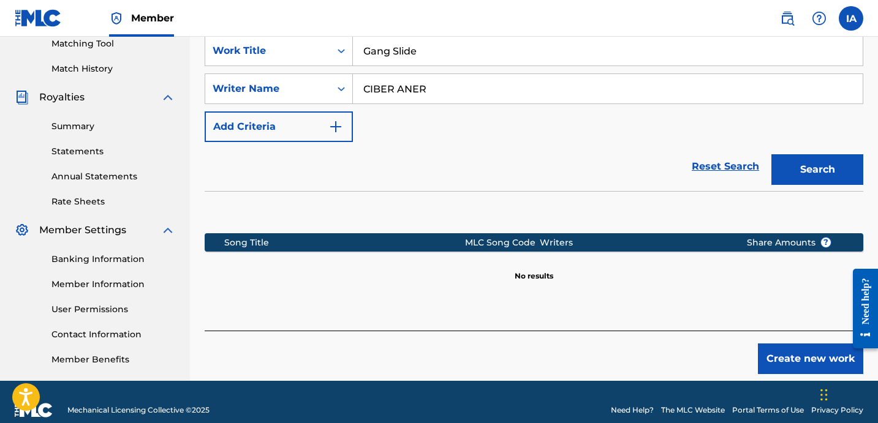
scroll to position [336, 0]
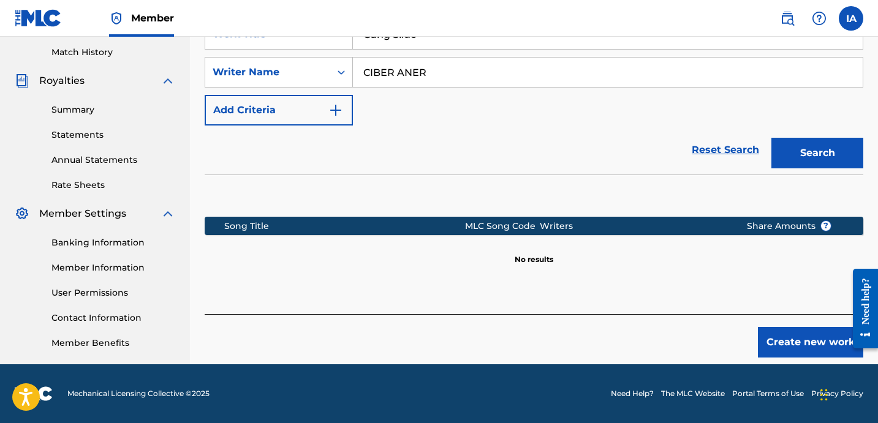
click at [789, 327] on button "Create new work" at bounding box center [810, 342] width 105 height 31
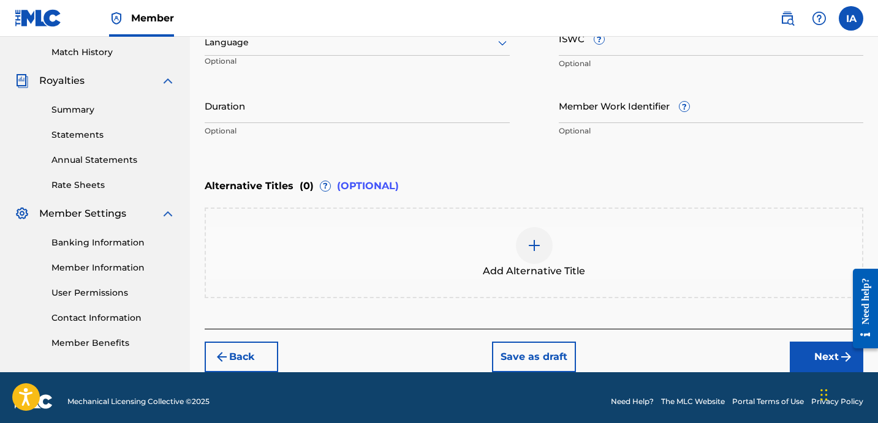
click at [484, 164] on div "Enter Work Details Enter work details for ‘ Gang Slide ’ below. Work Title Gang…" at bounding box center [534, 24] width 658 height 296
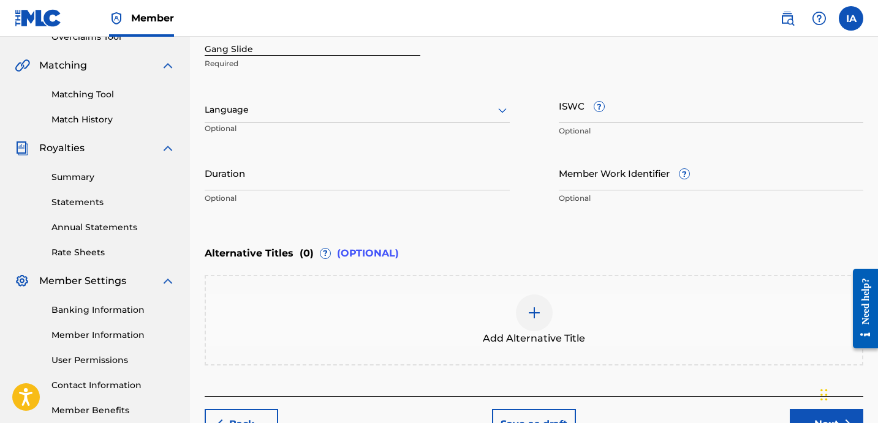
scroll to position [248, 0]
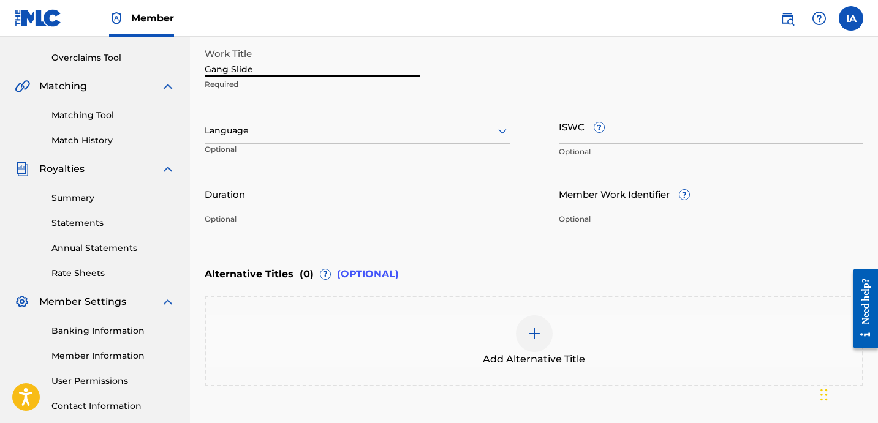
click at [280, 70] on input "Gang Slide" at bounding box center [313, 59] width 216 height 35
type input "GANG SLIDE"
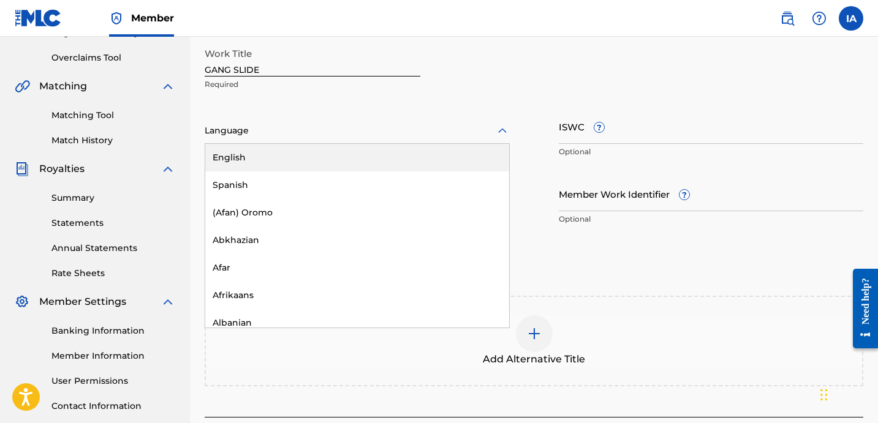
click at [286, 136] on div at bounding box center [357, 130] width 305 height 15
click at [427, 160] on div "English" at bounding box center [357, 158] width 304 height 28
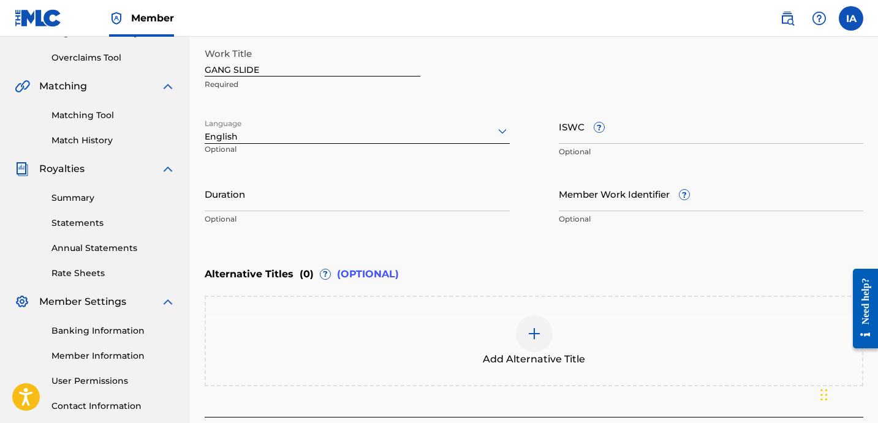
drag, startPoint x: 369, startPoint y: 177, endPoint x: 839, endPoint y: 168, distance: 470.4
click at [369, 176] on input "Duration" at bounding box center [357, 193] width 305 height 35
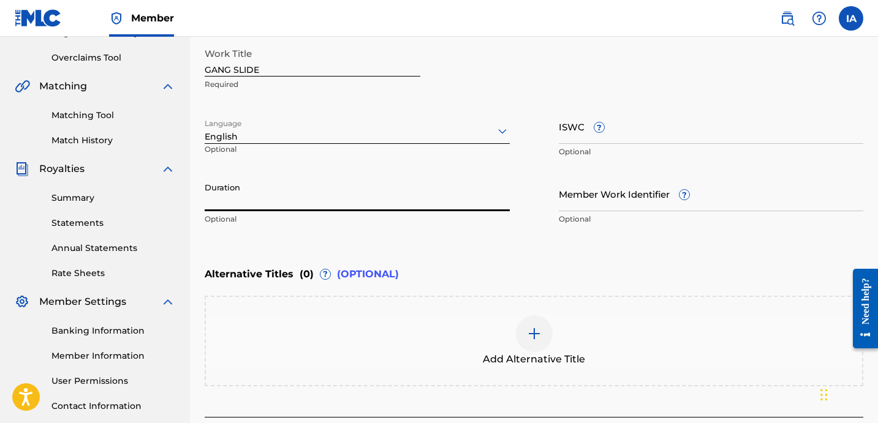
click at [239, 202] on input "Duration" at bounding box center [357, 193] width 305 height 35
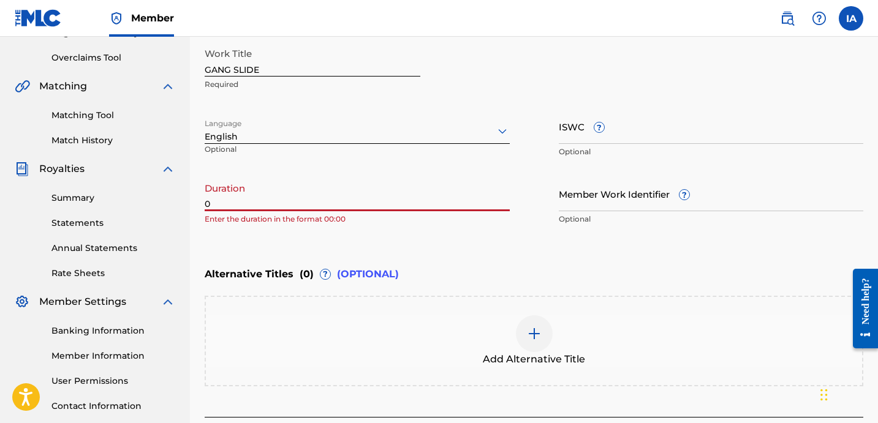
paste input "3:32"
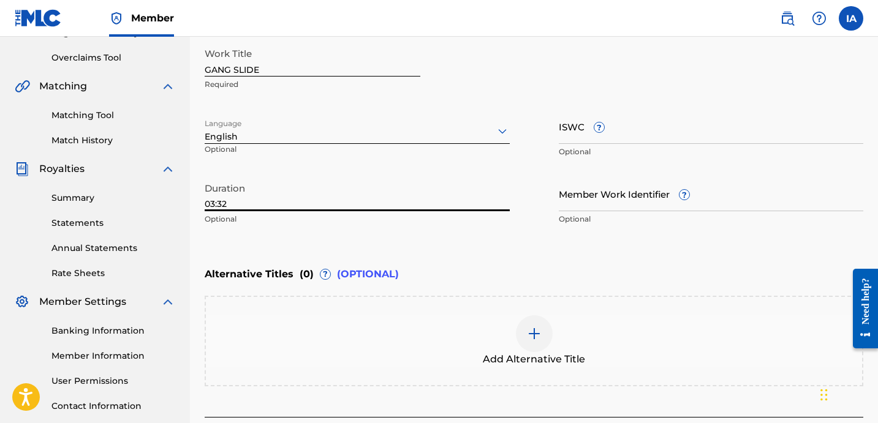
type input "03:32"
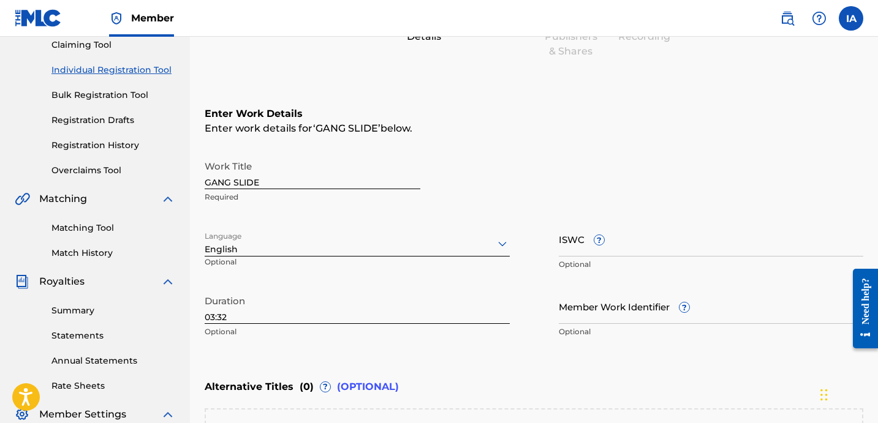
scroll to position [344, 0]
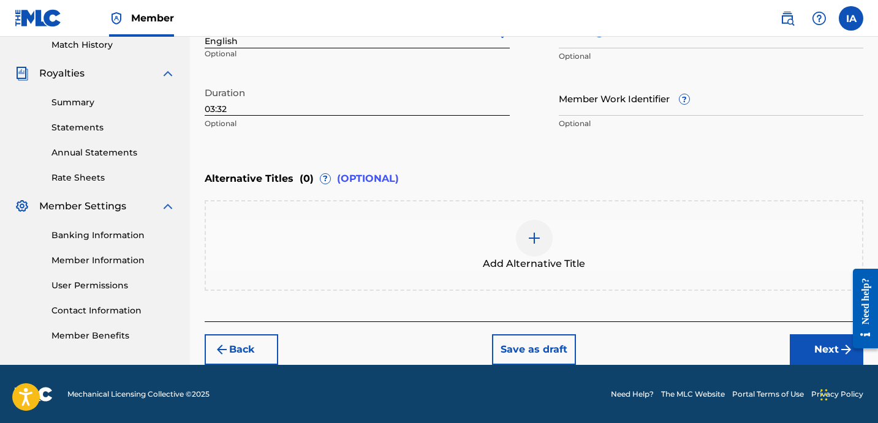
click at [465, 276] on div "Add Alternative Title" at bounding box center [534, 245] width 658 height 91
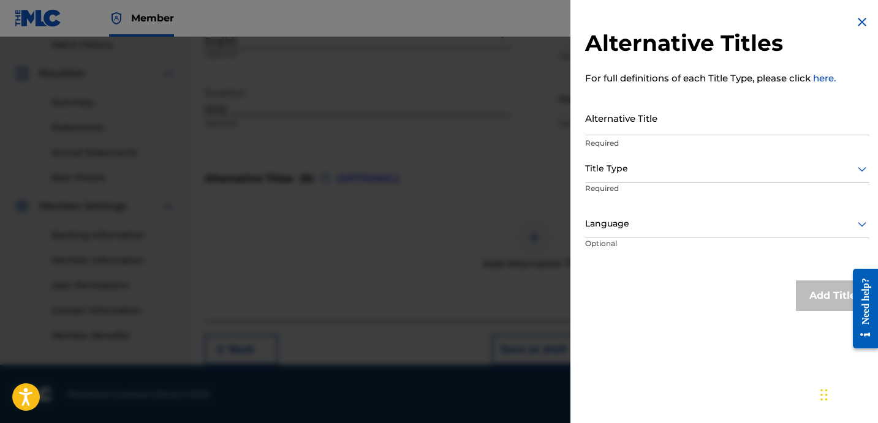
click at [672, 121] on input "Alternative Title" at bounding box center [727, 117] width 284 height 35
paste input "Gang Slide feat [PERSON_NAME] and 4xtra"
type input "GANG SLIDE FEAT [PERSON_NAME] AND 4XTRA"
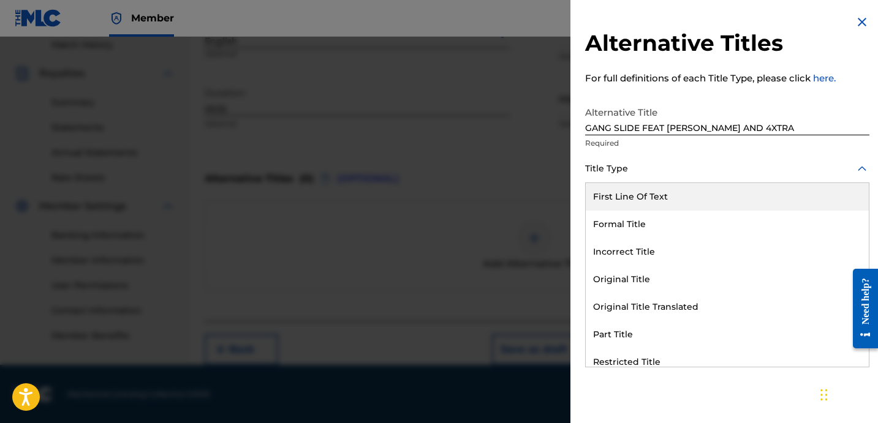
click at [666, 178] on div "Title Type" at bounding box center [727, 170] width 284 height 28
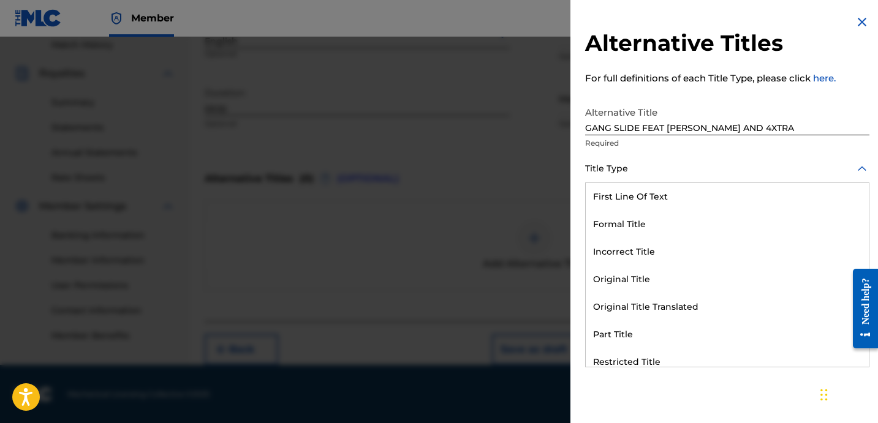
scroll to position [119, 0]
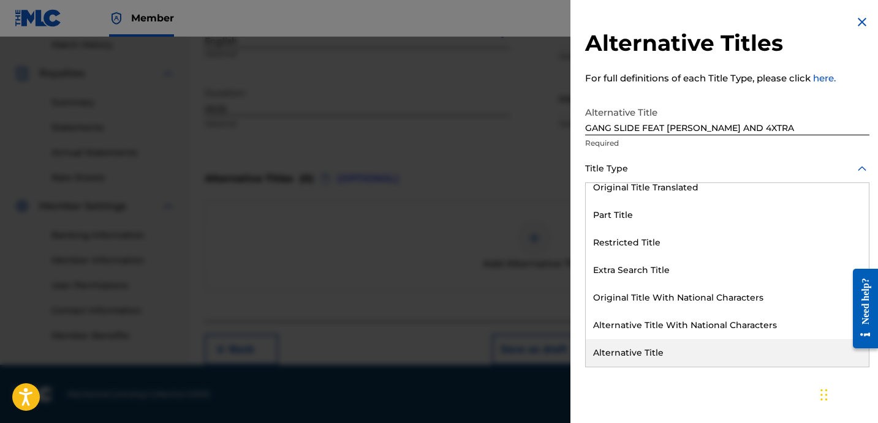
click at [655, 345] on div "Alternative Title" at bounding box center [726, 353] width 283 height 28
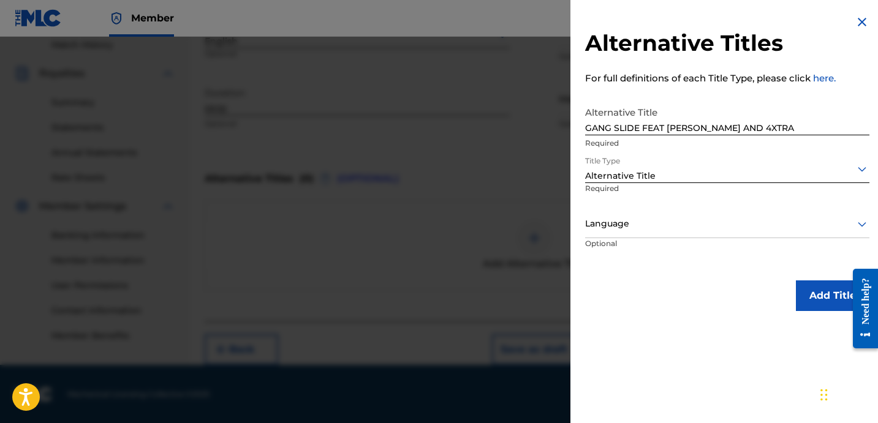
click at [621, 219] on div at bounding box center [727, 223] width 284 height 15
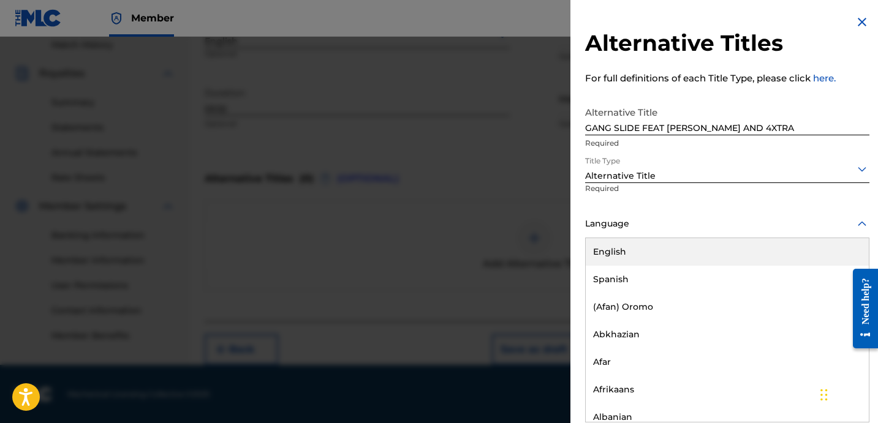
click at [663, 249] on div "English" at bounding box center [726, 252] width 283 height 28
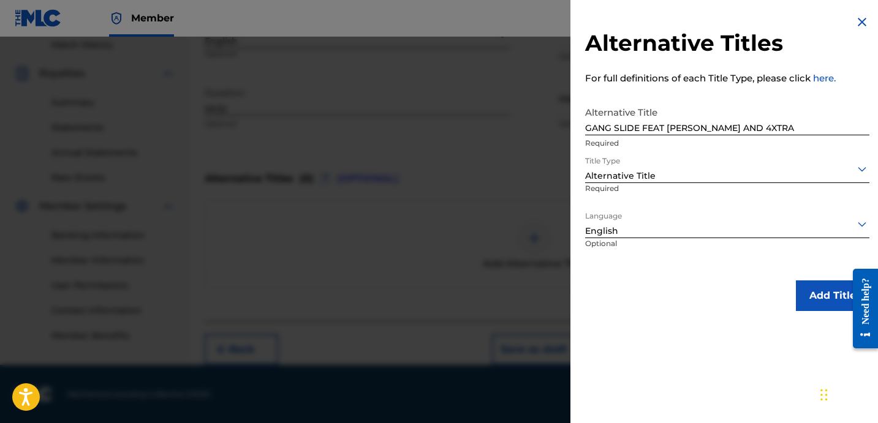
click at [798, 302] on button "Add Title" at bounding box center [832, 295] width 73 height 31
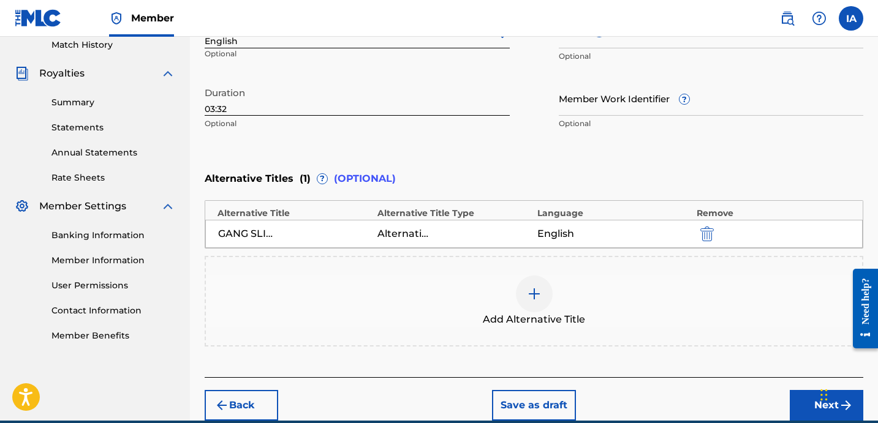
drag, startPoint x: 549, startPoint y: 148, endPoint x: 497, endPoint y: 157, distance: 52.9
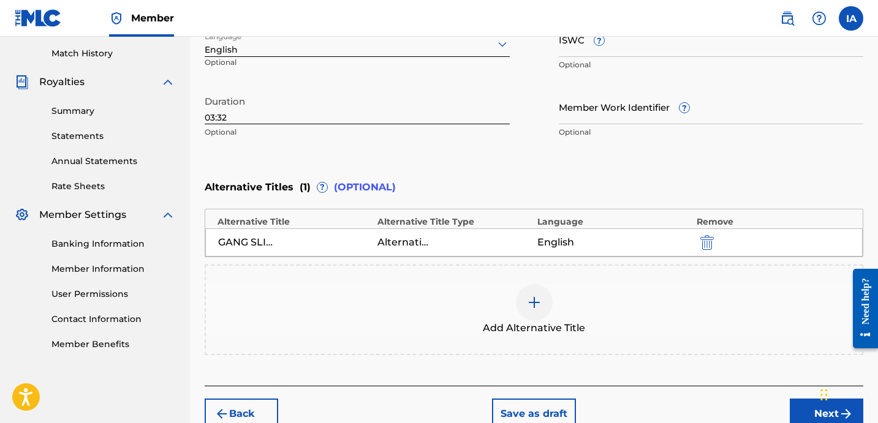
scroll to position [400, 0]
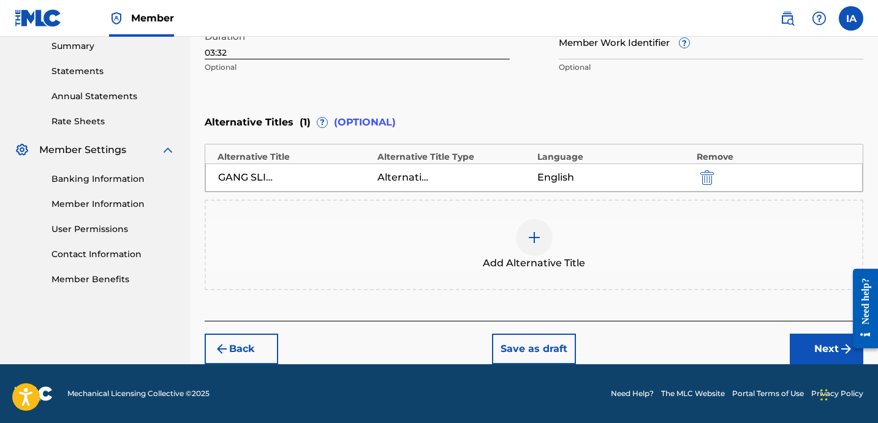
click at [812, 350] on button "Next" at bounding box center [825, 349] width 73 height 31
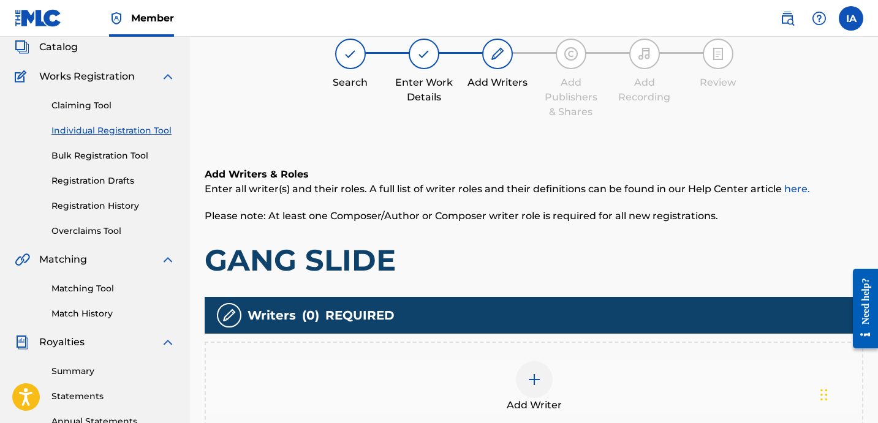
scroll to position [216, 0]
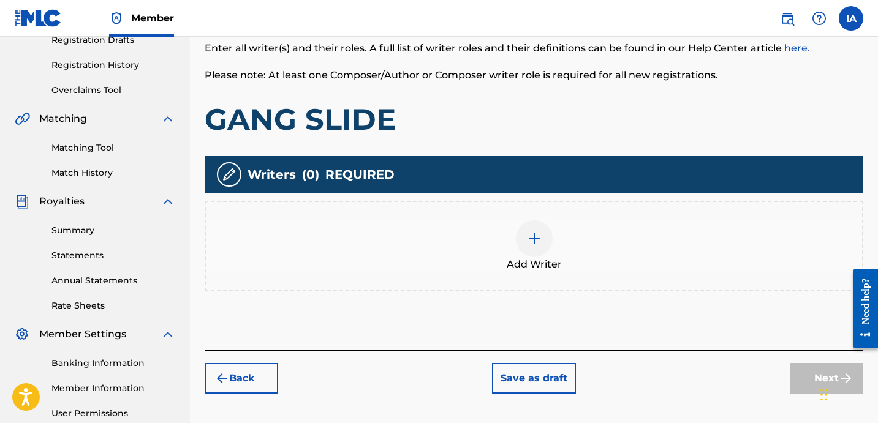
click at [601, 227] on div "Add Writer" at bounding box center [534, 245] width 656 height 51
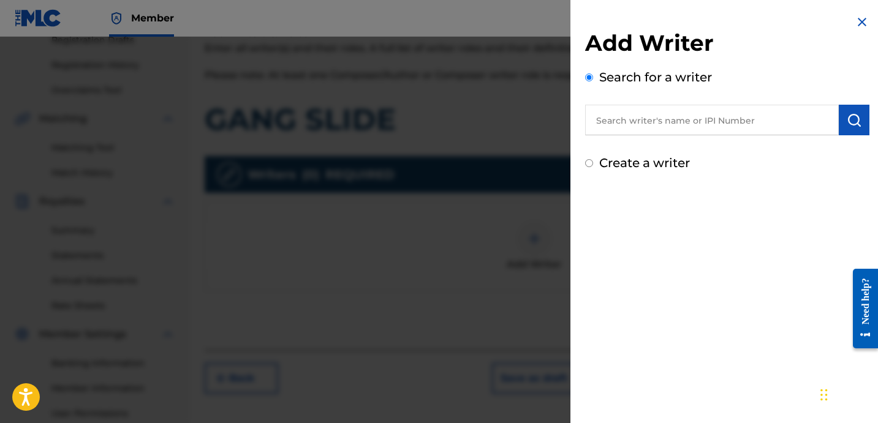
click at [676, 133] on input "text" at bounding box center [712, 120] width 254 height 31
click at [674, 131] on input "text" at bounding box center [712, 120] width 254 height 31
paste input "CIBER ANER"
type input "CIBER ANER"
click at [852, 123] on img "submit" at bounding box center [853, 120] width 15 height 15
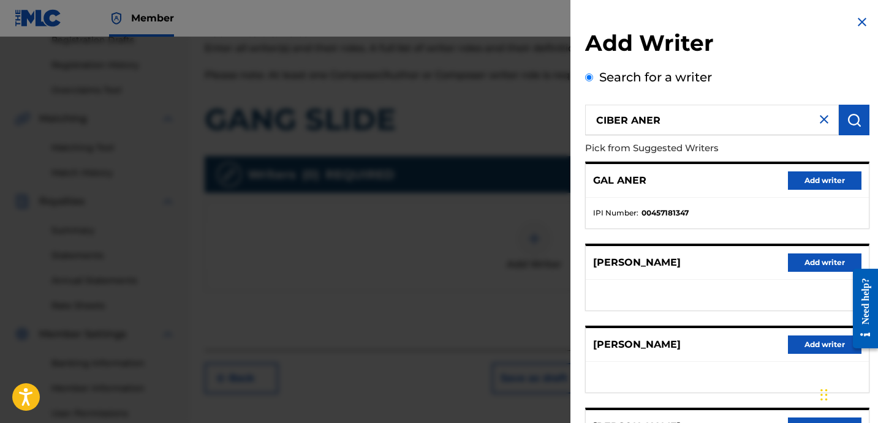
scroll to position [211, 0]
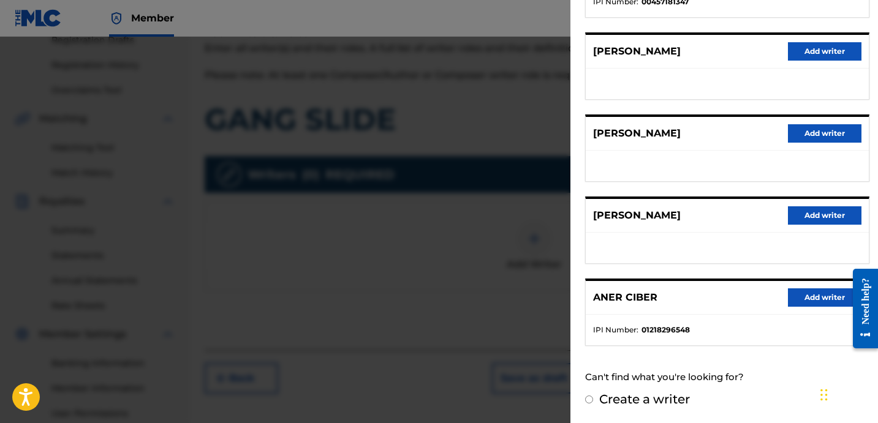
click at [809, 302] on button "Add writer" at bounding box center [824, 297] width 73 height 18
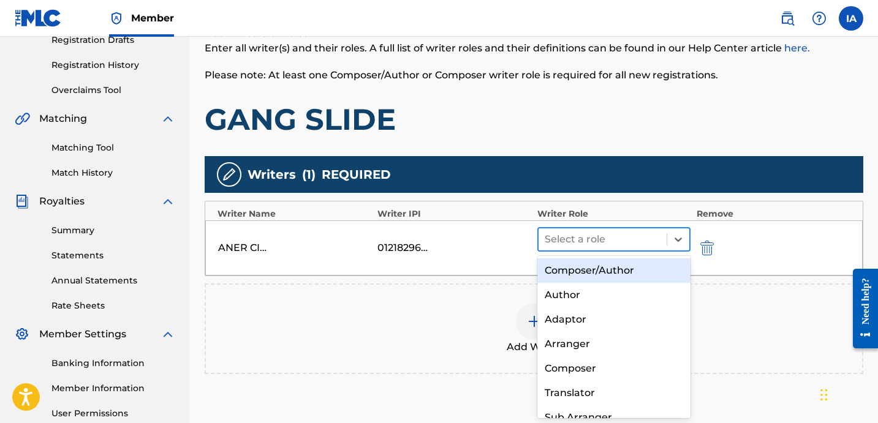
click at [660, 244] on div at bounding box center [602, 239] width 116 height 17
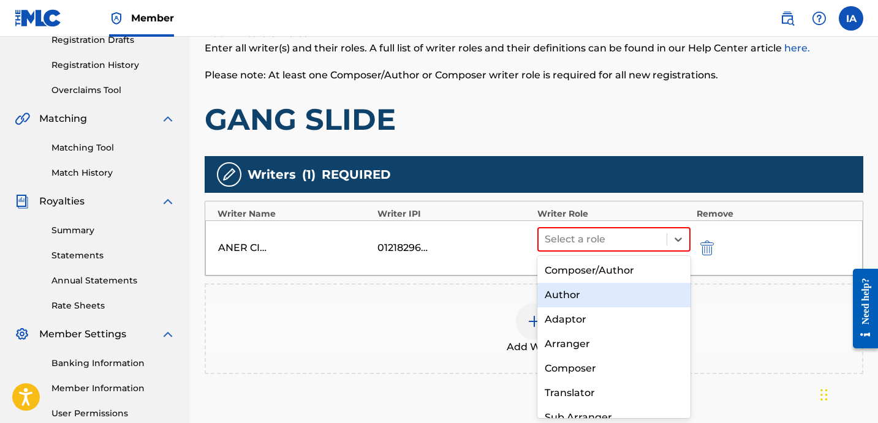
click at [633, 299] on div "Author" at bounding box center [613, 295] width 153 height 24
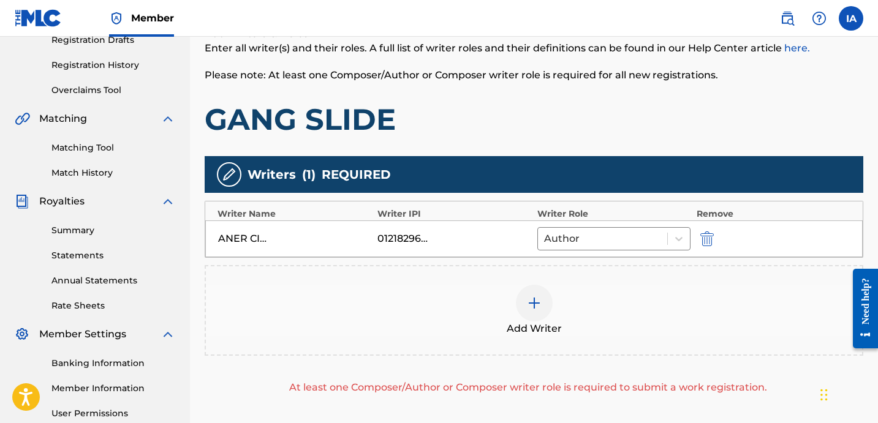
click at [623, 302] on div "Add Writer" at bounding box center [534, 310] width 656 height 51
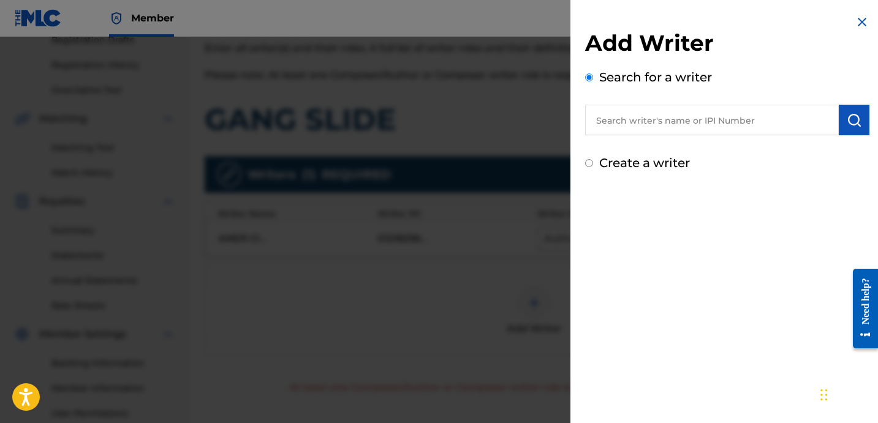
click at [627, 167] on label "Create a writer" at bounding box center [644, 163] width 91 height 15
radio input "true"
click at [593, 167] on input "Create a writer" at bounding box center [589, 163] width 8 height 8
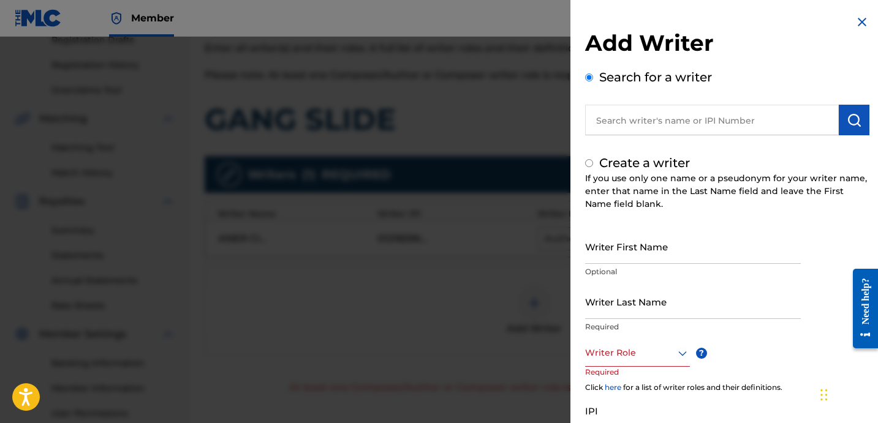
radio input "false"
radio input "true"
drag, startPoint x: 630, startPoint y: 258, endPoint x: 808, endPoint y: 328, distance: 190.8
click at [633, 261] on input "Writer First Name" at bounding box center [693, 246] width 216 height 35
click at [661, 327] on p "Required" at bounding box center [693, 327] width 216 height 11
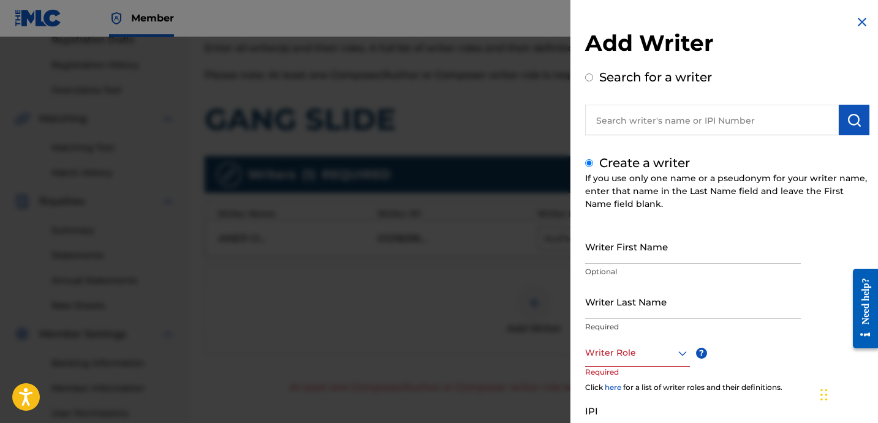
click at [655, 316] on input "Writer Last Name" at bounding box center [693, 301] width 216 height 35
paste input "UNKNOWN WRITER"
click at [654, 313] on input "UNKNOWN WRITER" at bounding box center [693, 301] width 216 height 35
type input "UNKNOWN"
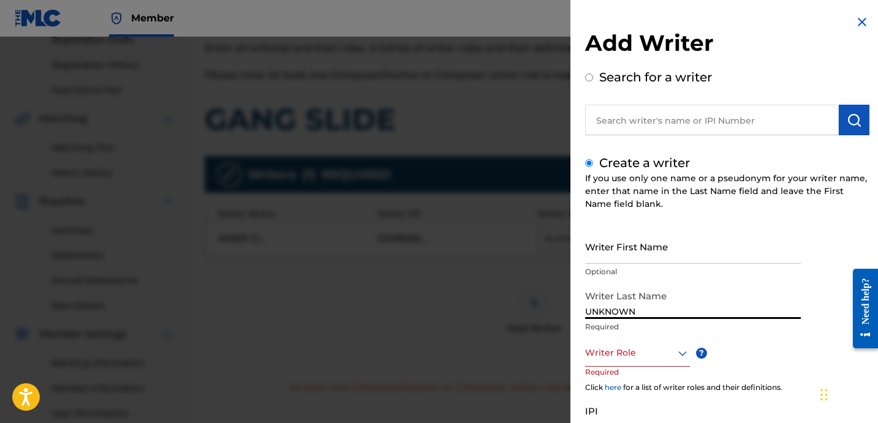
click at [636, 249] on input "Writer First Name" at bounding box center [693, 246] width 216 height 35
paste input "WRITER"
type input "WRITER"
click at [644, 352] on div at bounding box center [637, 352] width 105 height 15
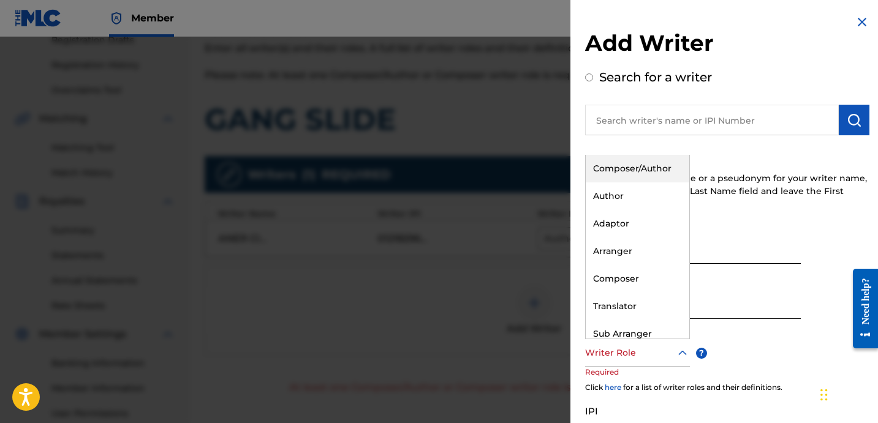
click at [649, 170] on div "Composer/Author" at bounding box center [636, 169] width 103 height 28
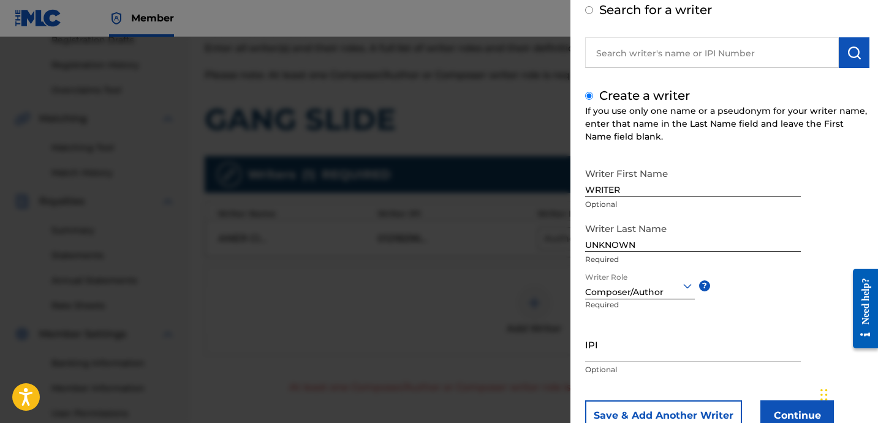
scroll to position [108, 0]
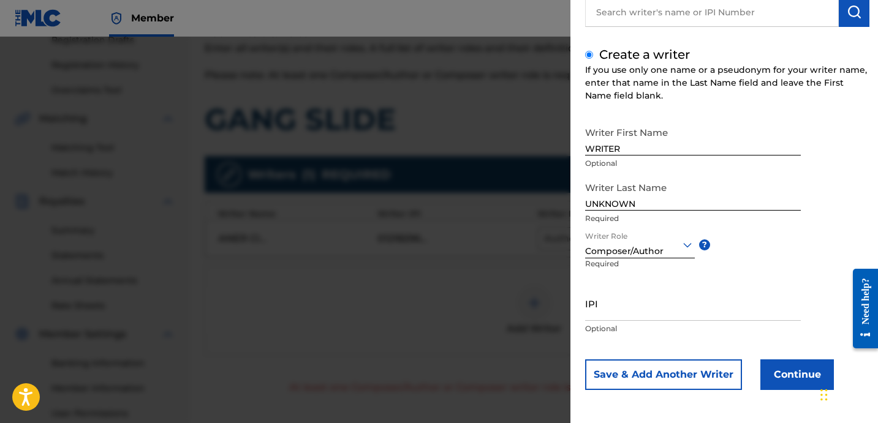
click at [780, 369] on button "Continue" at bounding box center [796, 374] width 73 height 31
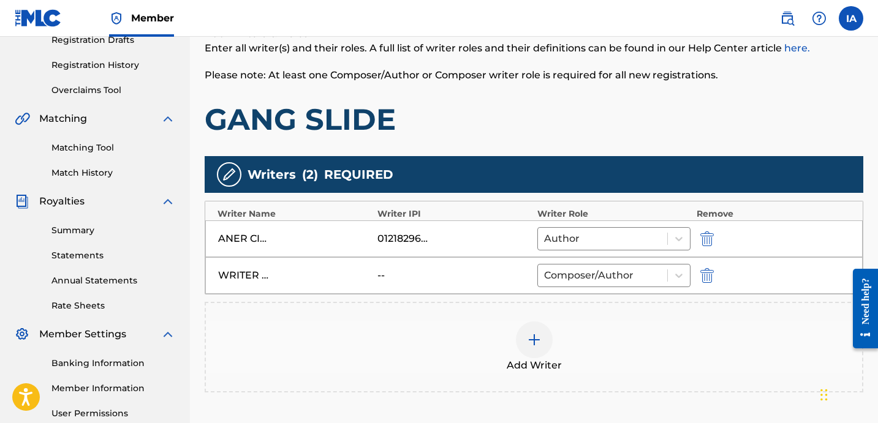
click at [698, 83] on div "Add Writers & Roles Enter all writer(s) and their roles. A full list of writer …" at bounding box center [534, 81] width 658 height 111
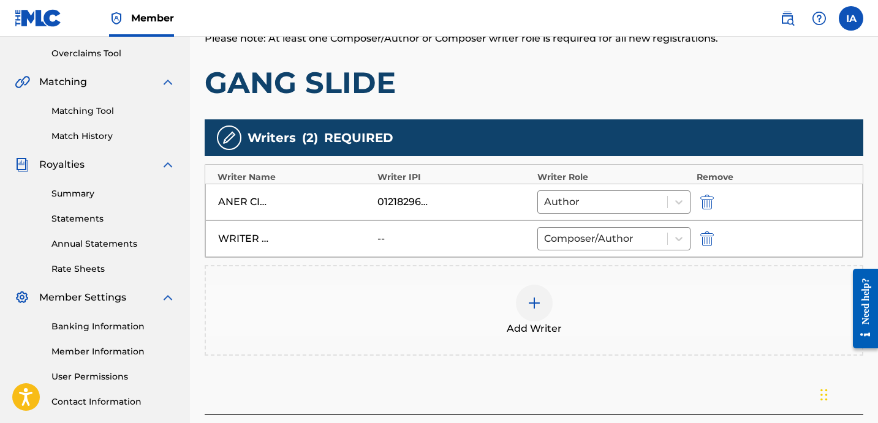
scroll to position [346, 0]
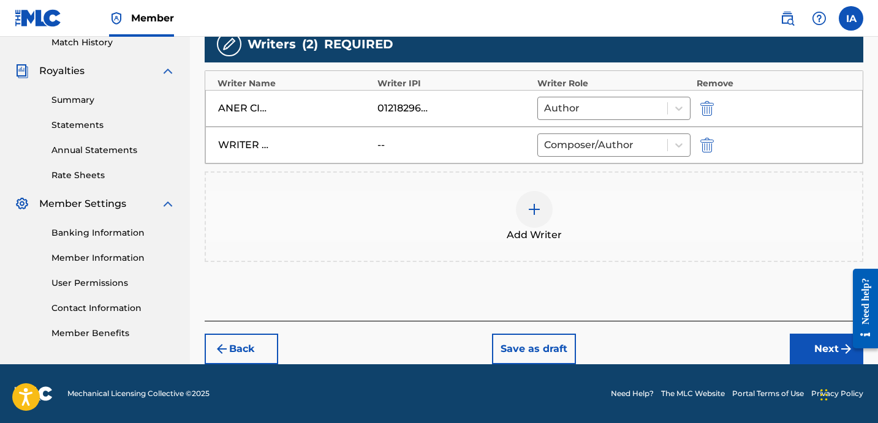
click at [813, 354] on button "Next" at bounding box center [825, 349] width 73 height 31
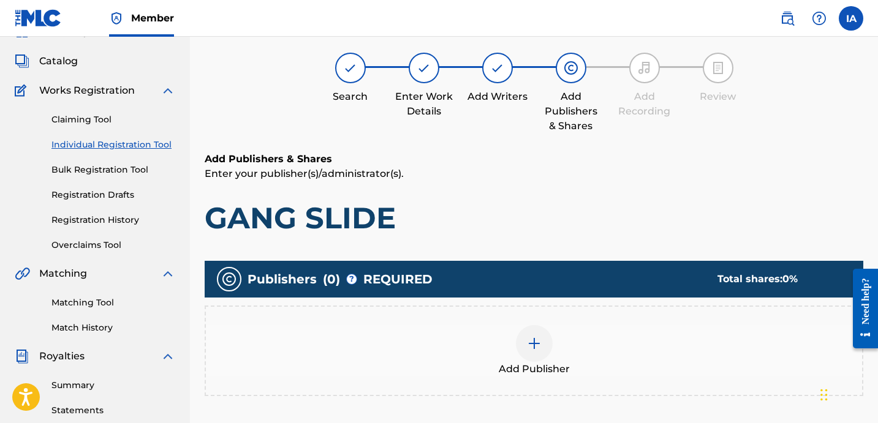
scroll to position [55, 0]
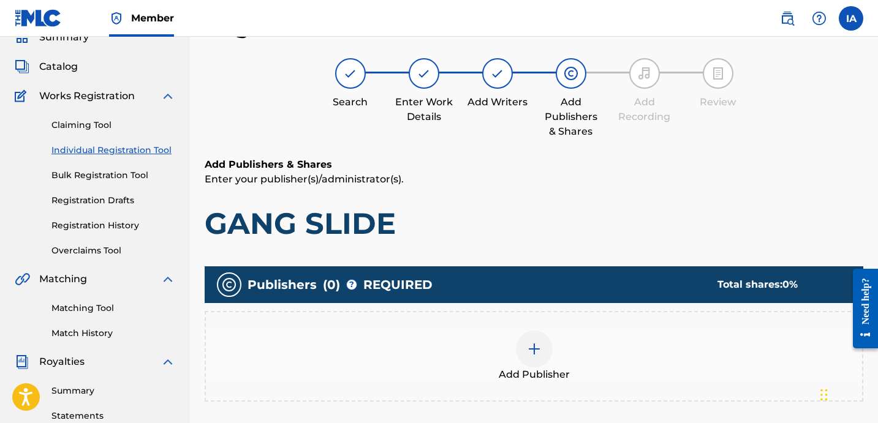
click at [561, 204] on div "Add Publishers & Shares Enter your publisher(s)/administrator(s). GANG SLIDE" at bounding box center [534, 199] width 658 height 85
click at [582, 249] on div "Add Publishers & Shares Enter your publisher(s)/administrator(s). GANG SLIDE Pu…" at bounding box center [534, 327] width 658 height 340
click at [569, 337] on div "Add Publisher" at bounding box center [534, 356] width 656 height 51
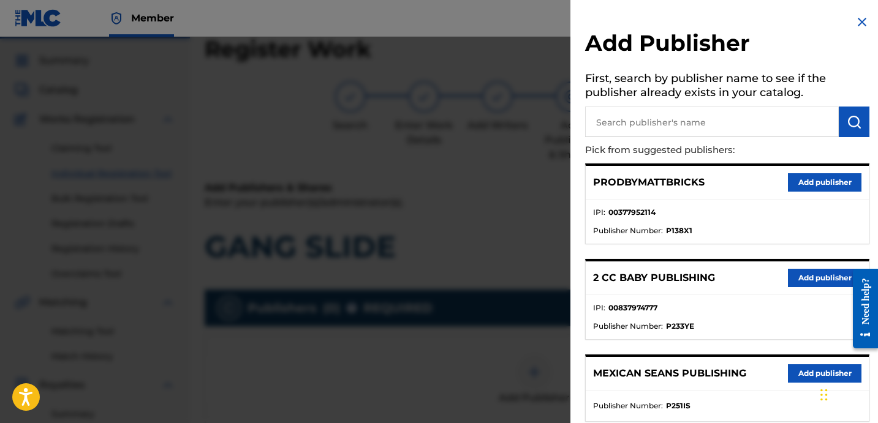
scroll to position [0, 0]
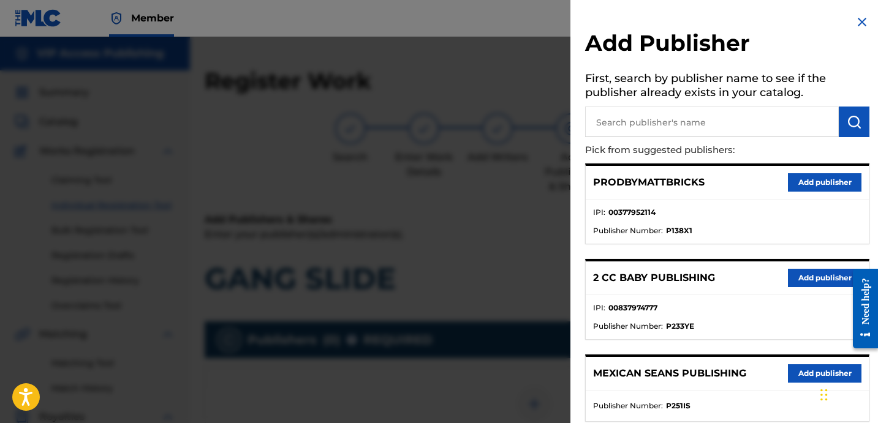
click at [770, 122] on input "text" at bounding box center [712, 122] width 254 height 31
paste input "OTR RECORDS PUBLISHING CATALOG"
type input "OTR RECORDS PUBLISHING CATALOG"
drag, startPoint x: 843, startPoint y: 128, endPoint x: 838, endPoint y: 132, distance: 6.6
click at [846, 128] on img "submit" at bounding box center [853, 122] width 15 height 15
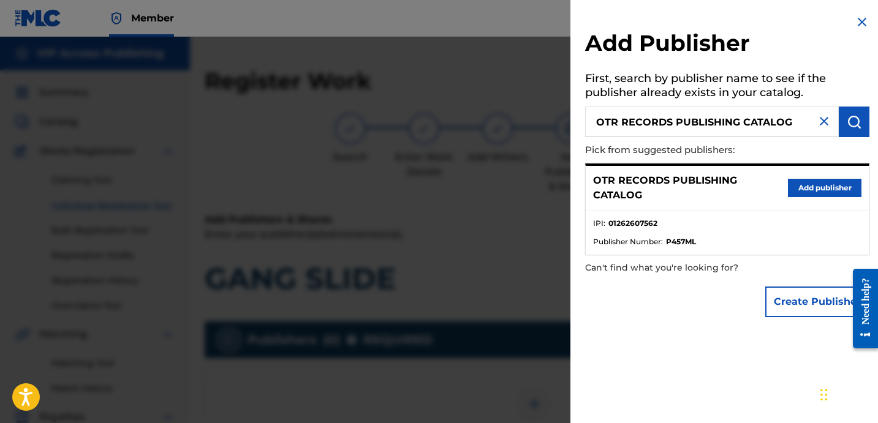
click at [818, 191] on button "Add publisher" at bounding box center [824, 188] width 73 height 18
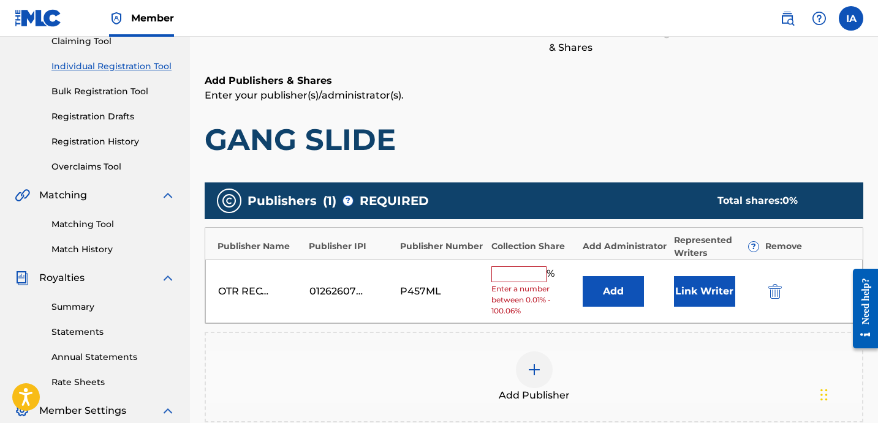
scroll to position [146, 0]
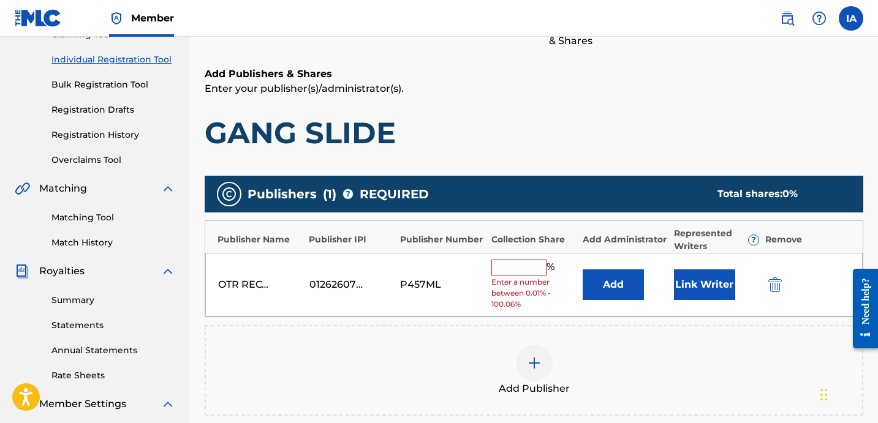
click at [500, 174] on div "Publishers ( 1 ) ? REQUIRED Total shares: 0 % Publisher Name Publisher IPI Publ…" at bounding box center [534, 314] width 658 height 288
click at [538, 267] on input "text" at bounding box center [518, 268] width 55 height 16
click at [521, 269] on input "text" at bounding box center [518, 268] width 55 height 16
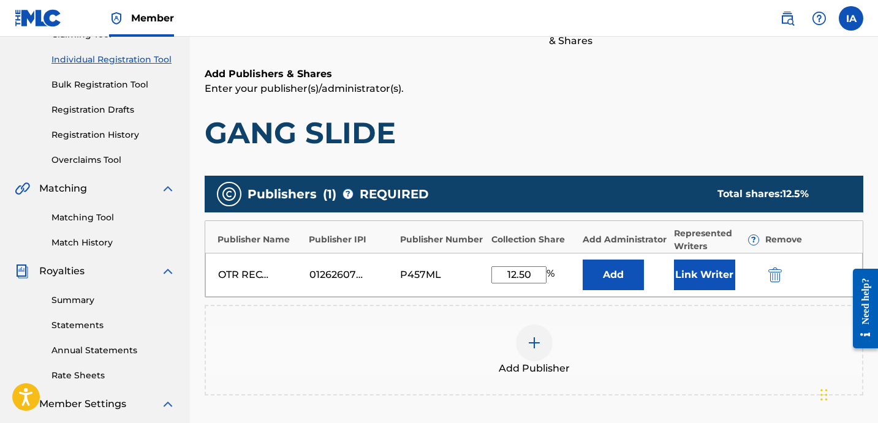
type input "12.50"
click at [593, 279] on button "Add" at bounding box center [612, 275] width 61 height 31
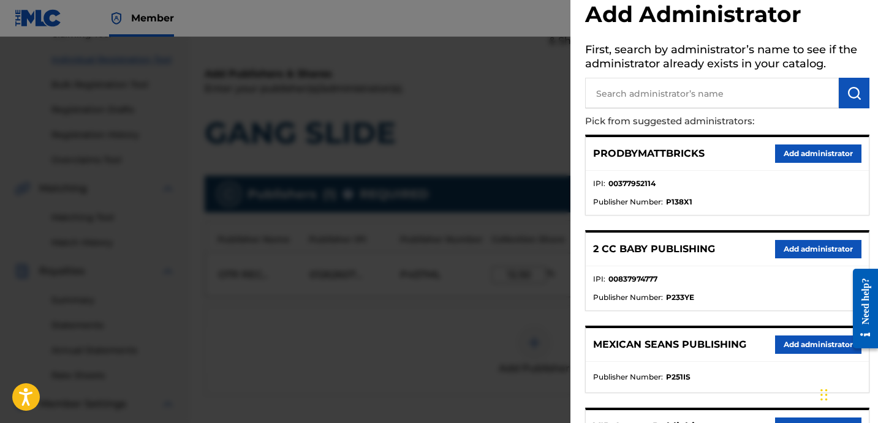
scroll to position [249, 0]
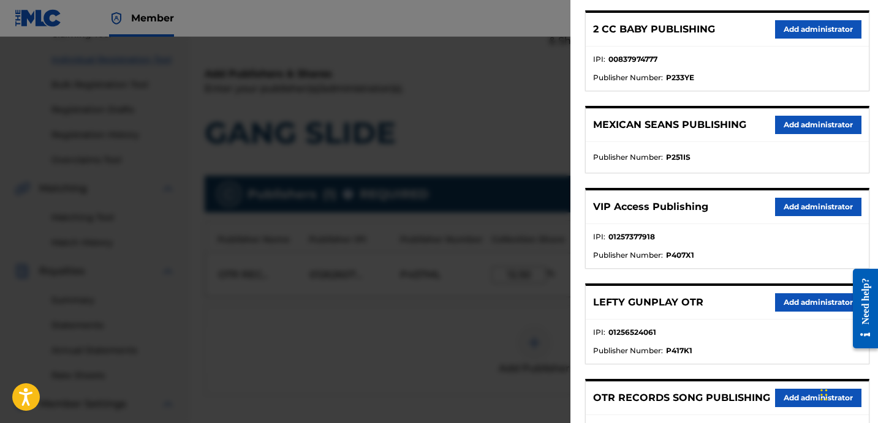
click at [800, 208] on button "Add administrator" at bounding box center [818, 207] width 86 height 18
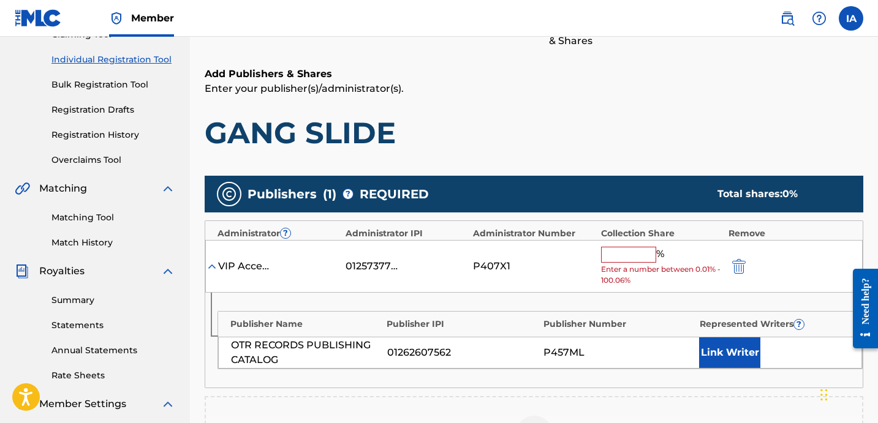
click at [639, 253] on input "text" at bounding box center [628, 255] width 55 height 16
click at [639, 256] on input "text" at bounding box center [628, 255] width 55 height 16
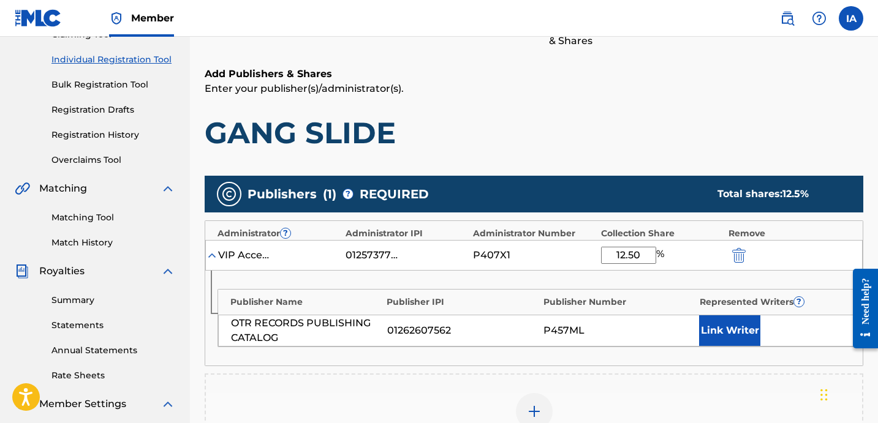
type input "12.50"
click at [740, 339] on button "Link Writer" at bounding box center [729, 330] width 61 height 31
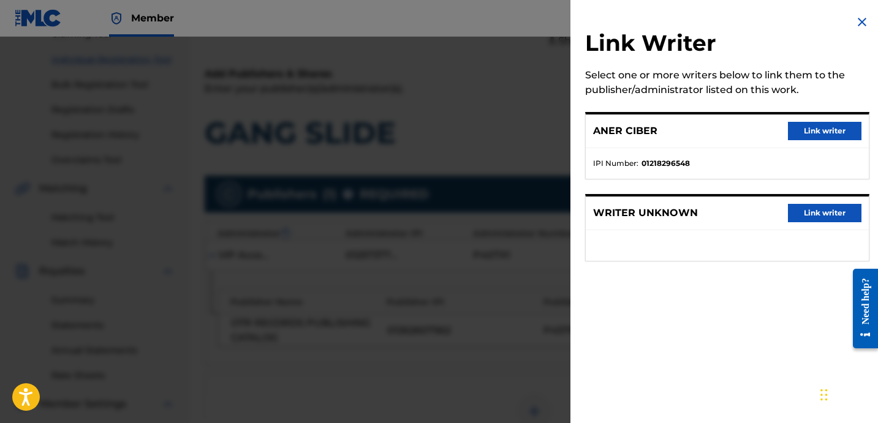
click at [804, 130] on button "Link writer" at bounding box center [824, 131] width 73 height 18
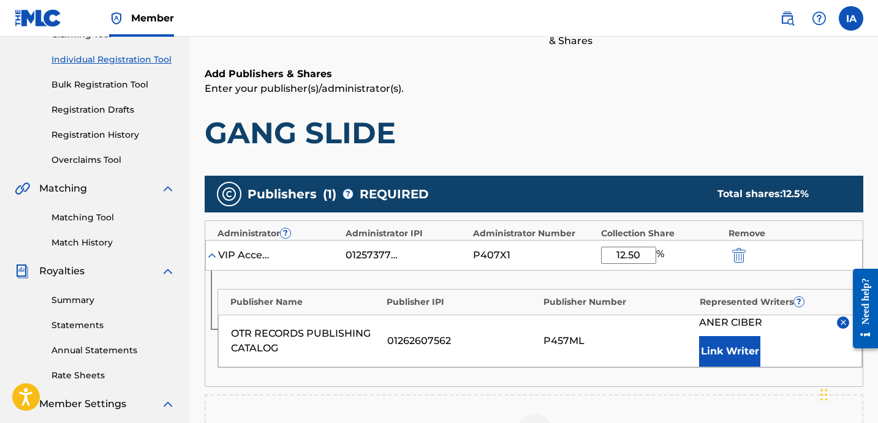
click at [702, 106] on div "Add Publishers & Shares Enter your publisher(s)/administrator(s). GANG SLIDE" at bounding box center [534, 109] width 658 height 85
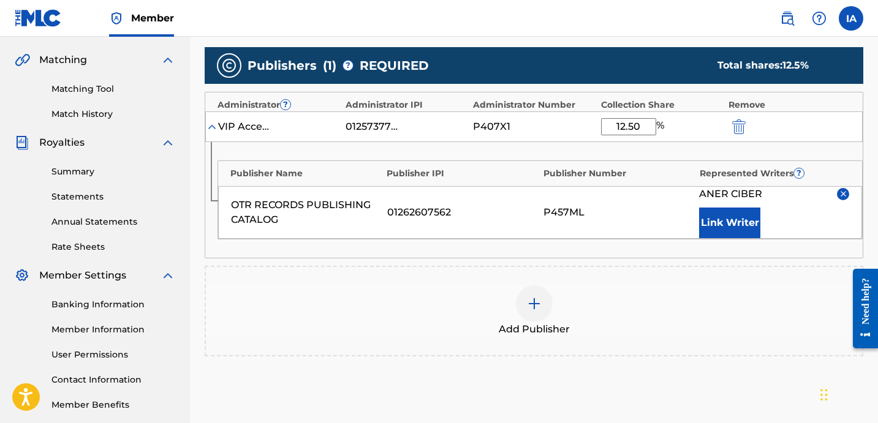
scroll to position [382, 0]
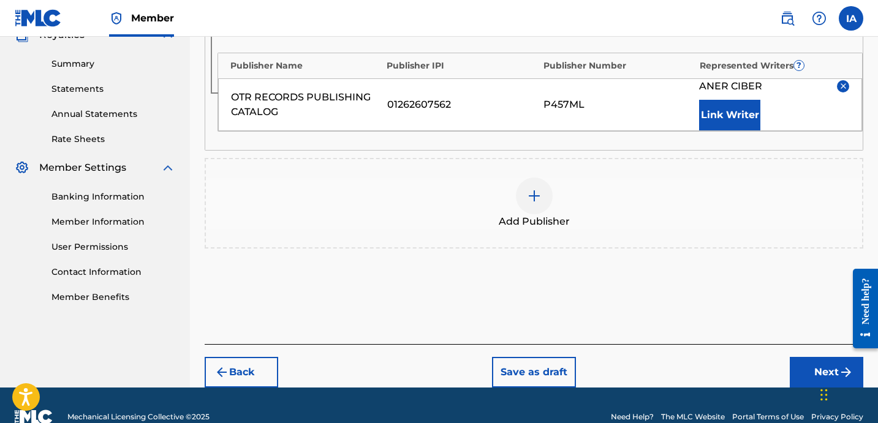
click at [807, 373] on button "Next" at bounding box center [825, 372] width 73 height 31
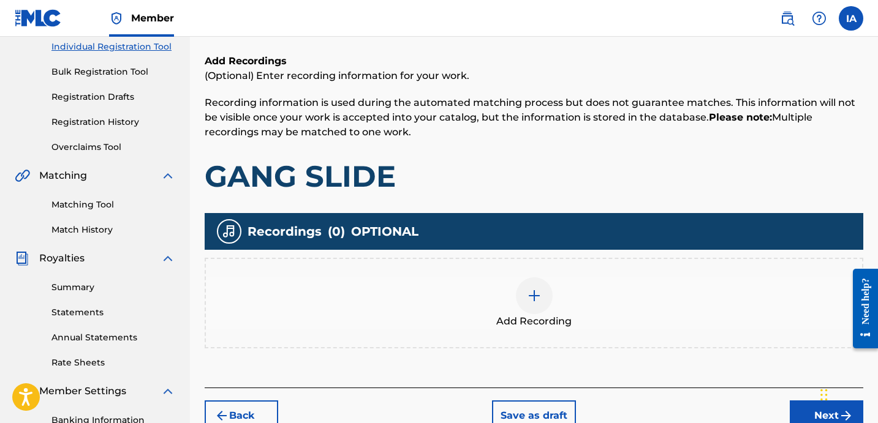
scroll to position [227, 0]
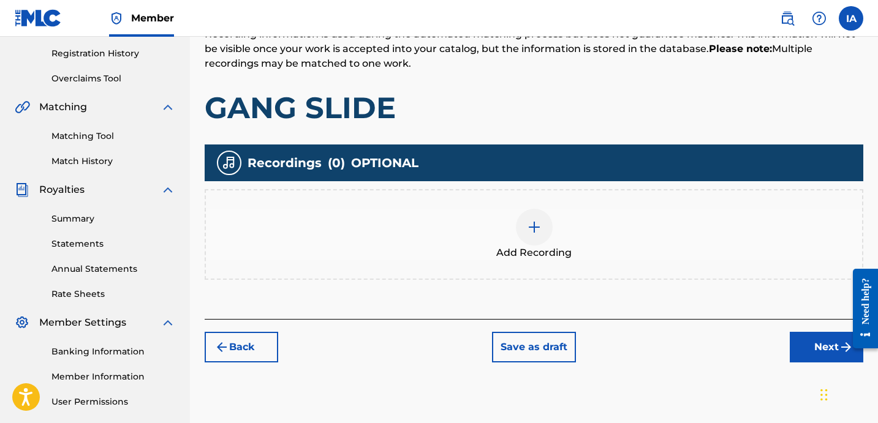
click at [620, 238] on div "Add Recording" at bounding box center [534, 234] width 656 height 51
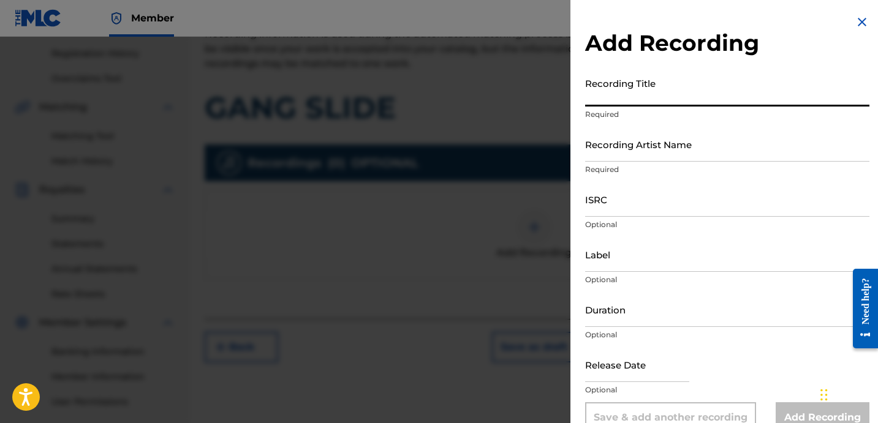
drag, startPoint x: 669, startPoint y: 100, endPoint x: 854, endPoint y: 103, distance: 185.0
click at [670, 100] on input "Recording Title" at bounding box center [727, 89] width 284 height 35
click at [601, 101] on input "Recording Title" at bounding box center [727, 89] width 284 height 35
paste input "Gang Slide"
type input "GANG SLIDE"
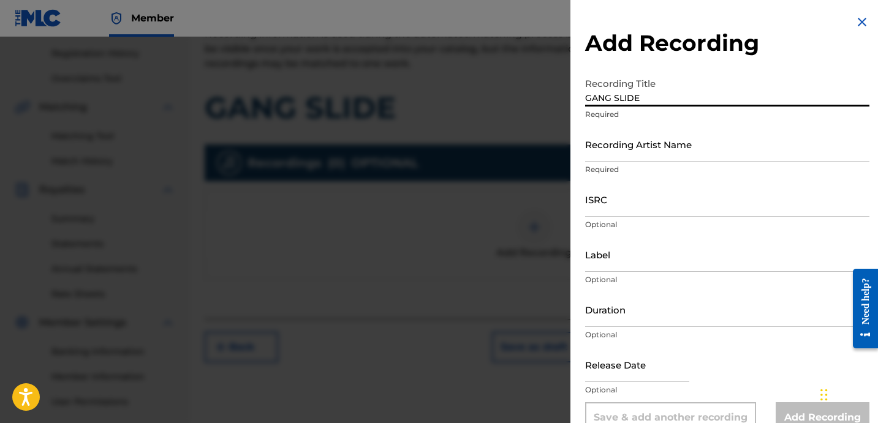
click at [623, 148] on input "Recording Artist Name" at bounding box center [727, 144] width 284 height 35
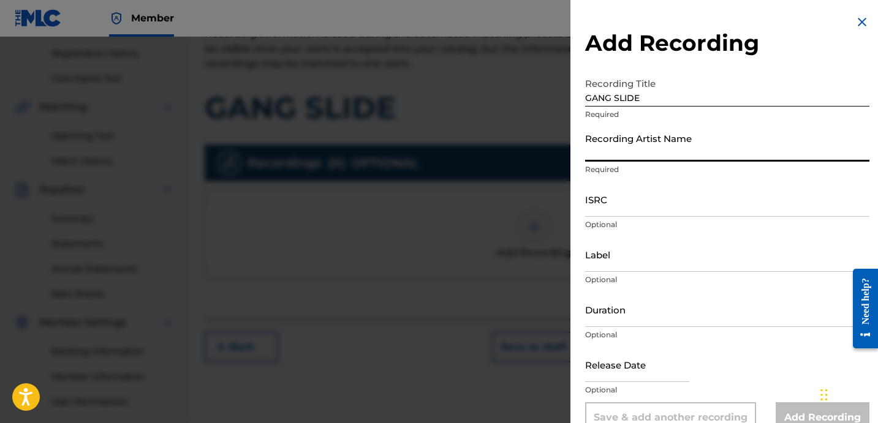
click at [650, 147] on input "Recording Artist Name" at bounding box center [727, 144] width 284 height 35
paste input "Blanco15 and Doeboi909"
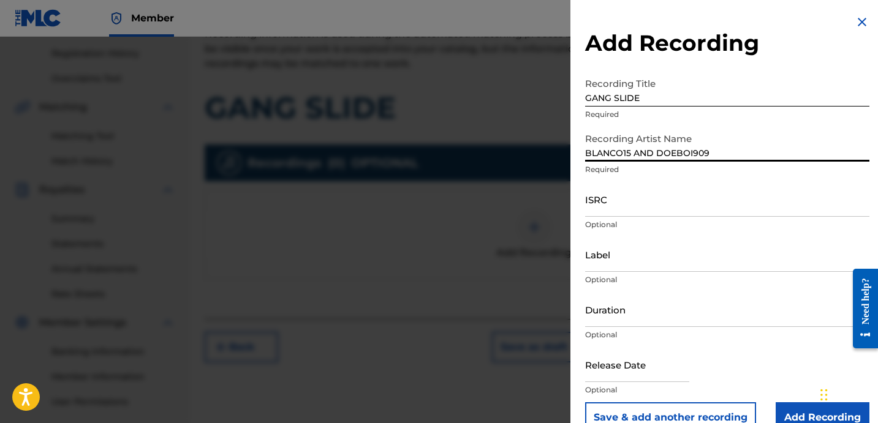
type input "BLANCO15 AND DOEBOI909"
click at [642, 211] on input "ISRC" at bounding box center [727, 199] width 284 height 35
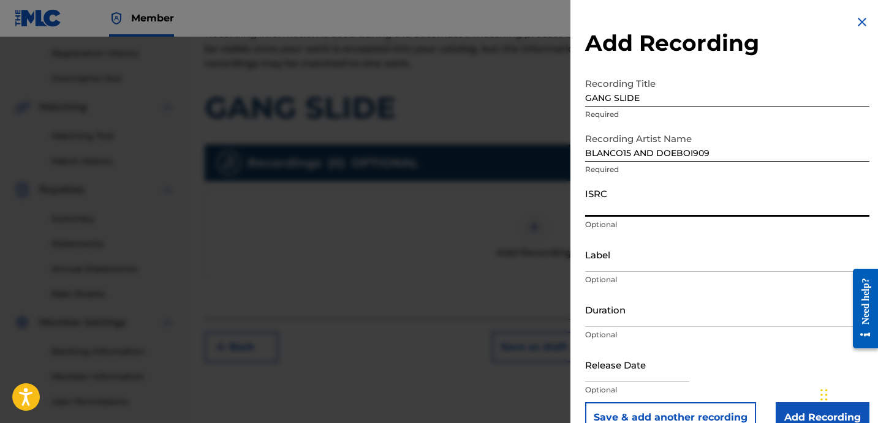
click at [687, 195] on input "ISRC" at bounding box center [727, 199] width 284 height 35
paste input "USA2P2527617"
type input "USA2P2527617"
click at [605, 260] on input "Label" at bounding box center [727, 254] width 284 height 35
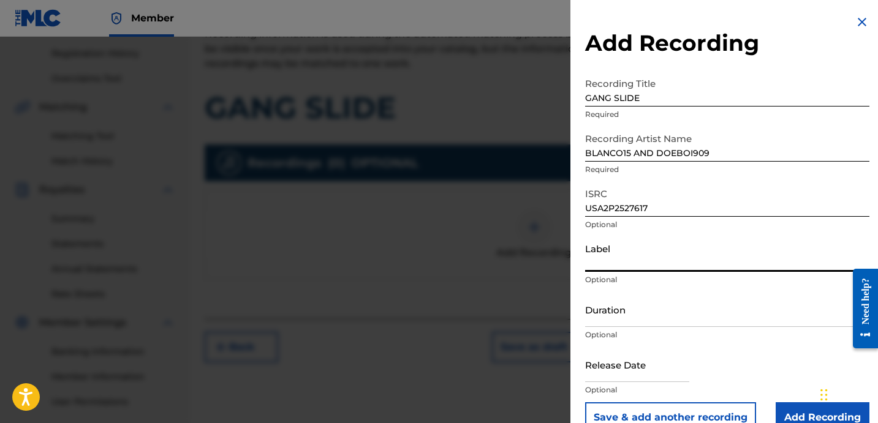
type input "OTR RECORDS"
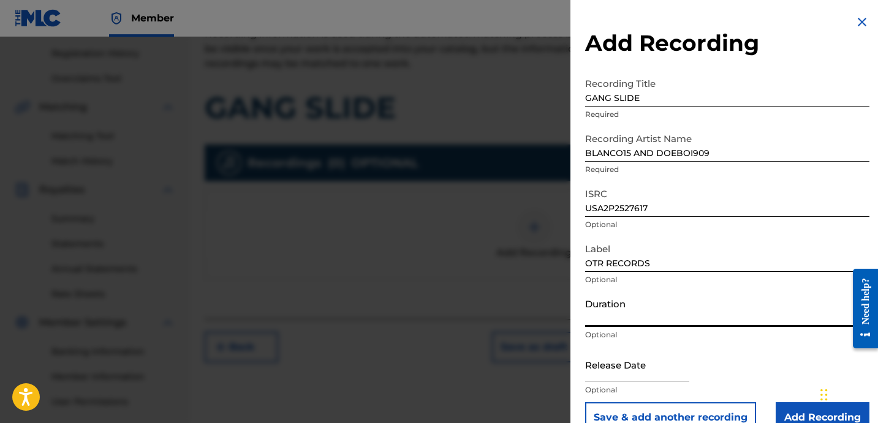
click at [620, 301] on input "Duration" at bounding box center [727, 309] width 284 height 35
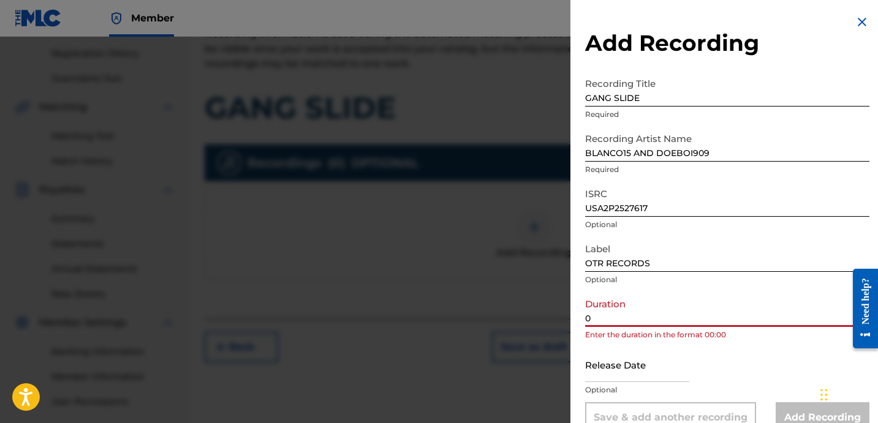
paste input "3:32"
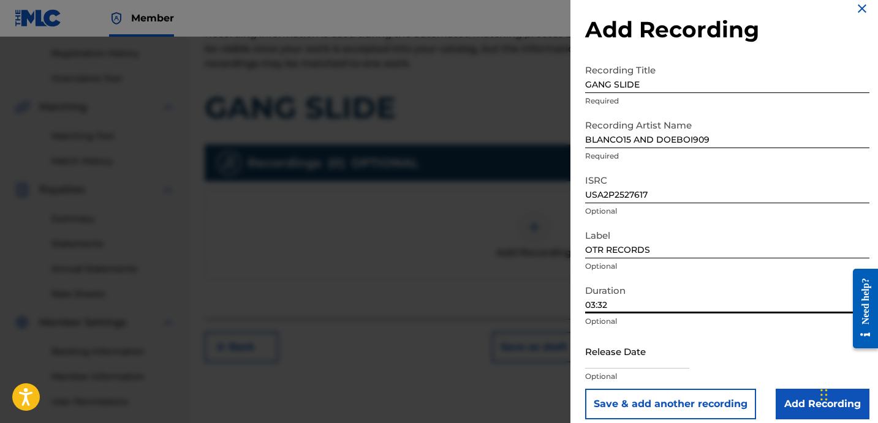
scroll to position [24, 0]
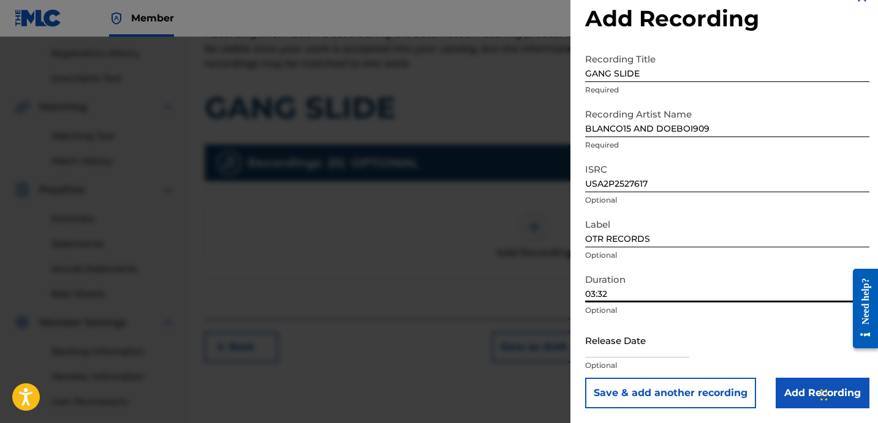
type input "03:32"
click at [802, 387] on input "Add Recording" at bounding box center [822, 393] width 94 height 31
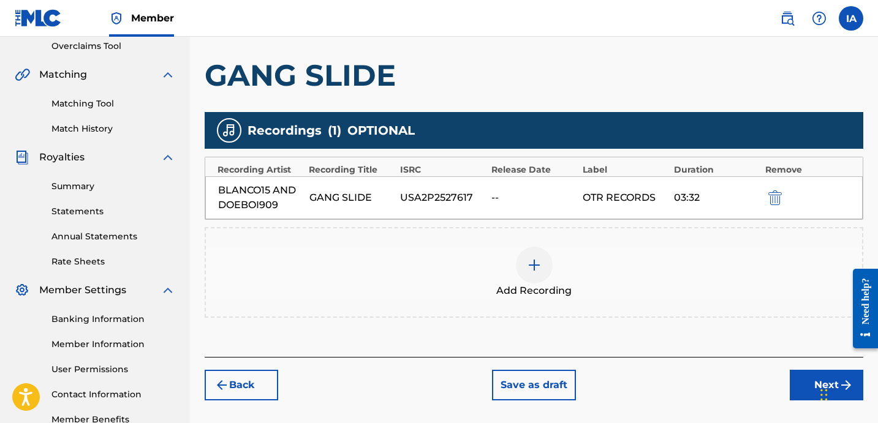
scroll to position [271, 0]
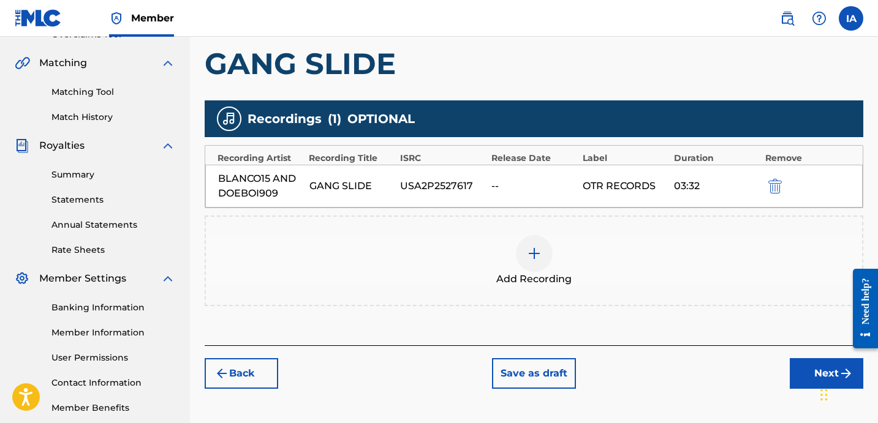
click at [811, 369] on button "Next" at bounding box center [825, 373] width 73 height 31
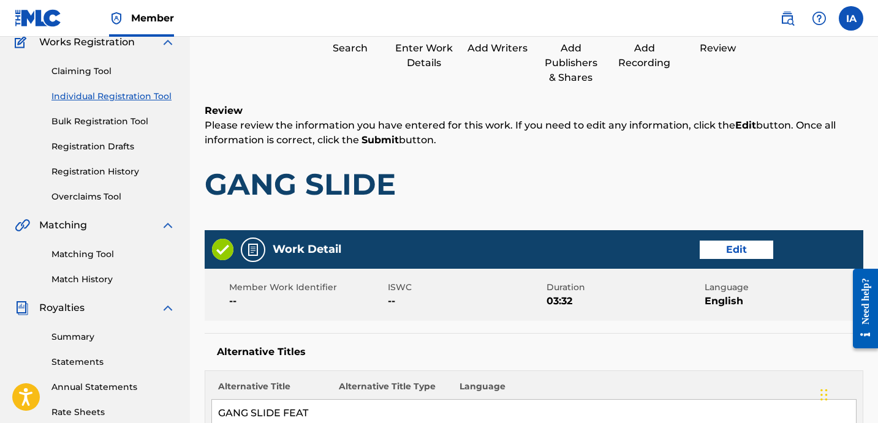
scroll to position [55, 0]
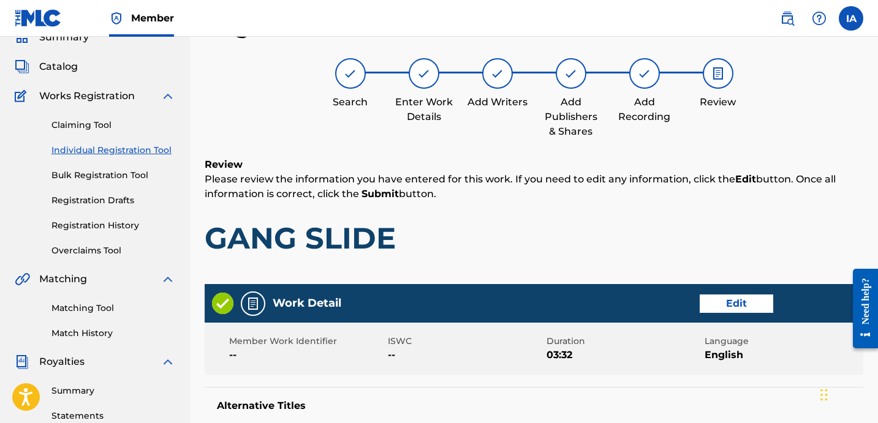
click at [535, 201] on div "Review Please review the information you have entered for this work. If you nee…" at bounding box center [534, 216] width 658 height 118
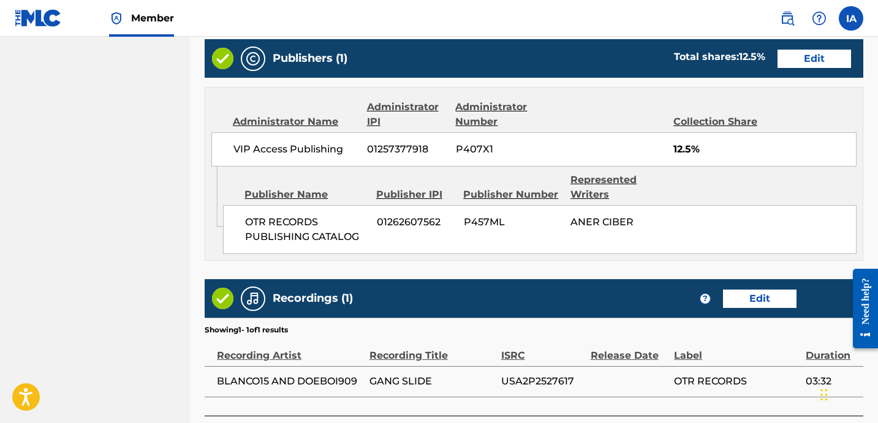
scroll to position [800, 0]
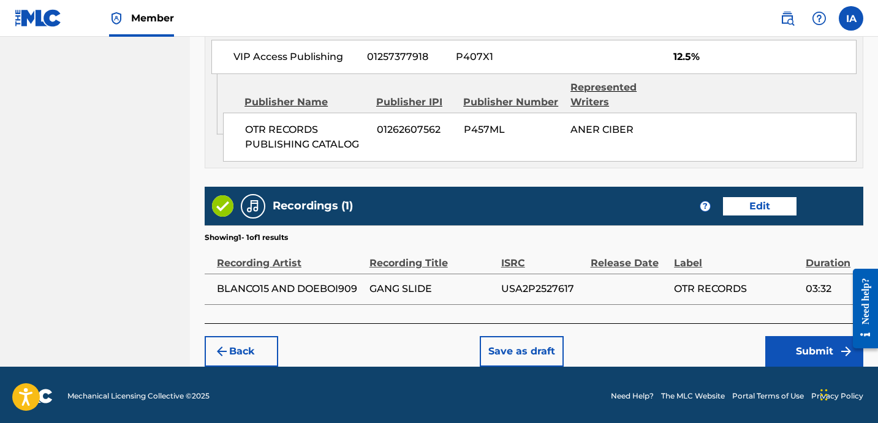
click at [783, 346] on button "Submit" at bounding box center [814, 351] width 98 height 31
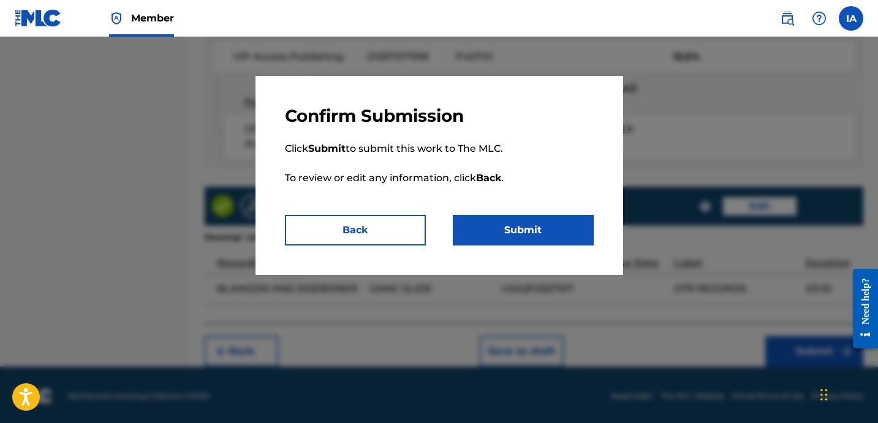
click at [513, 217] on button "Submit" at bounding box center [523, 230] width 141 height 31
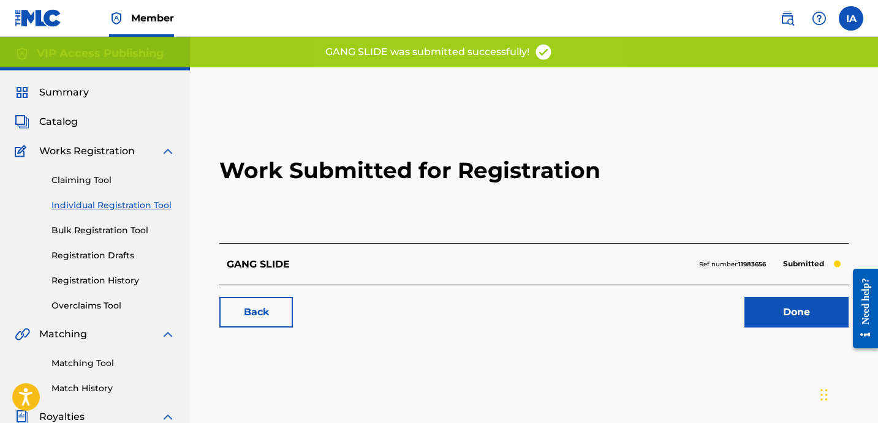
click at [498, 134] on h2 "Work Submitted for Registration" at bounding box center [533, 170] width 629 height 145
click at [467, 115] on h2 "Work Submitted for Registration" at bounding box center [533, 170] width 629 height 145
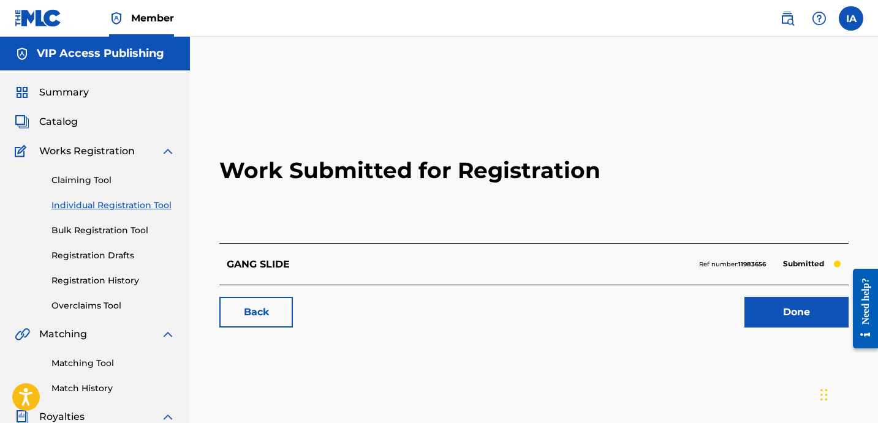
click at [273, 209] on h2 "Work Submitted for Registration" at bounding box center [533, 170] width 629 height 145
click at [152, 206] on link "Individual Registration Tool" at bounding box center [113, 205] width 124 height 13
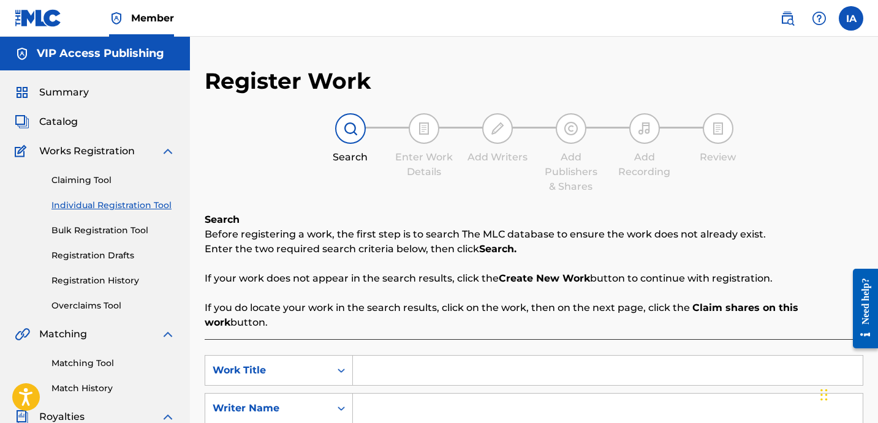
click at [566, 356] on input "Search Form" at bounding box center [608, 370] width 510 height 29
paste input "Im The Type"
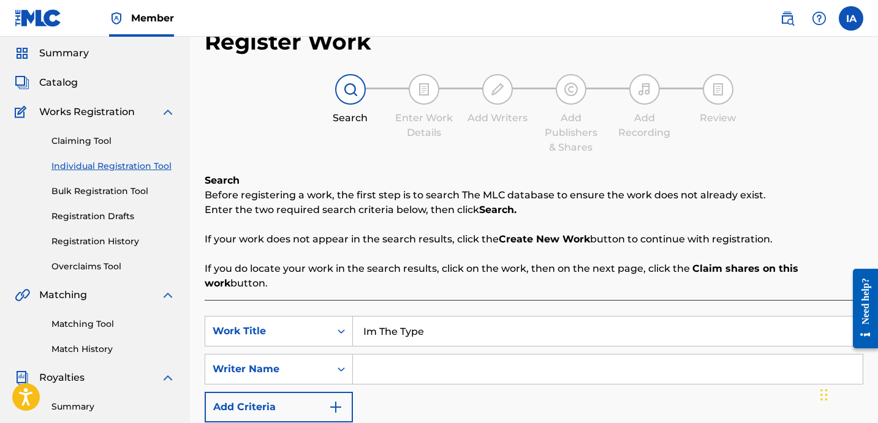
scroll to position [216, 0]
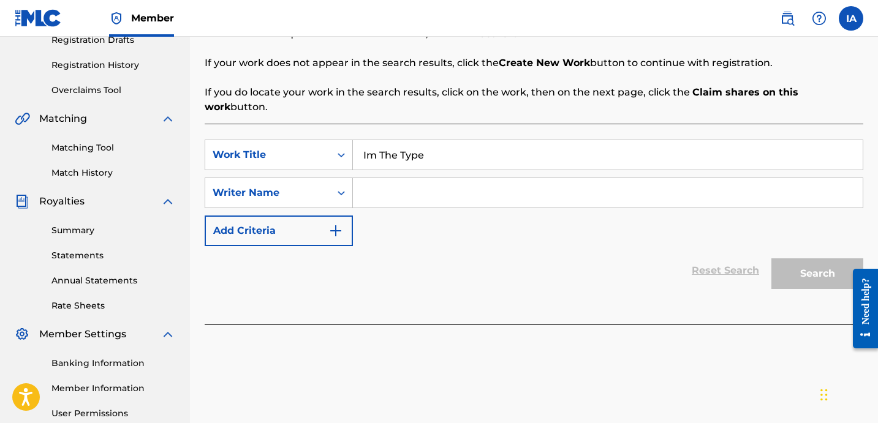
type input "Im The Type"
click at [627, 160] on div "SearchWithCriteria64b6c14c-0df1-434f-b512-20c40232578e Work Title Im The Type S…" at bounding box center [534, 193] width 658 height 107
click at [656, 178] on input "Search Form" at bounding box center [608, 192] width 510 height 29
click at [511, 178] on input "Search Form" at bounding box center [608, 192] width 510 height 29
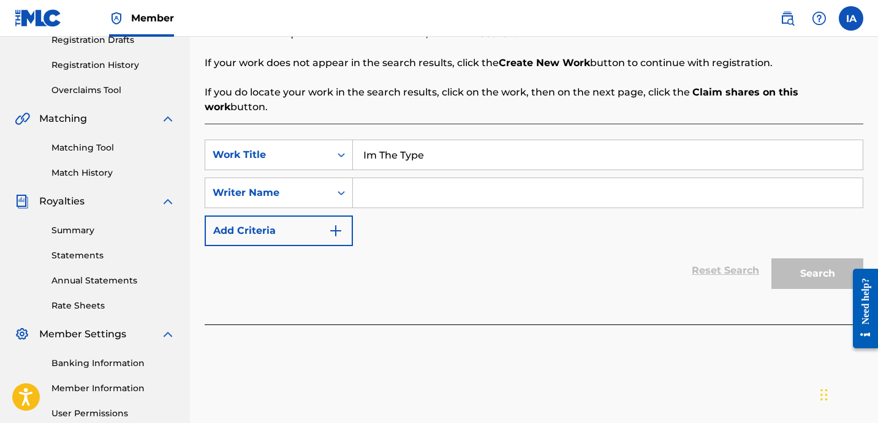
paste input "CIBER ANER"
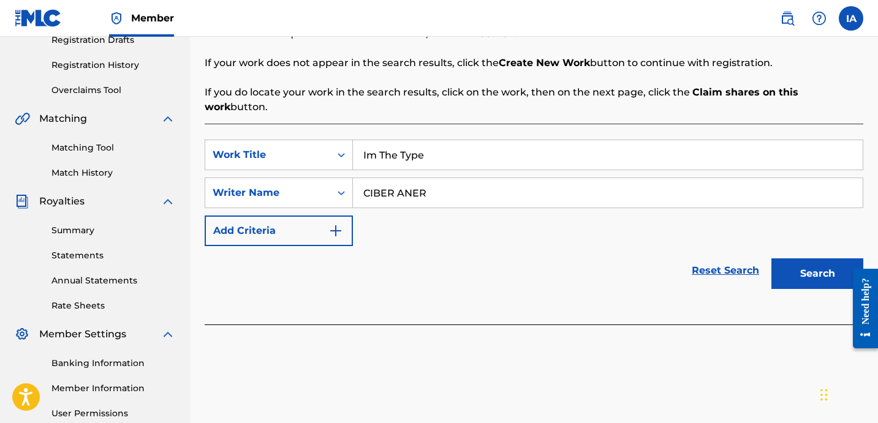
type input "CIBER ANER"
click at [815, 258] on button "Search" at bounding box center [817, 273] width 92 height 31
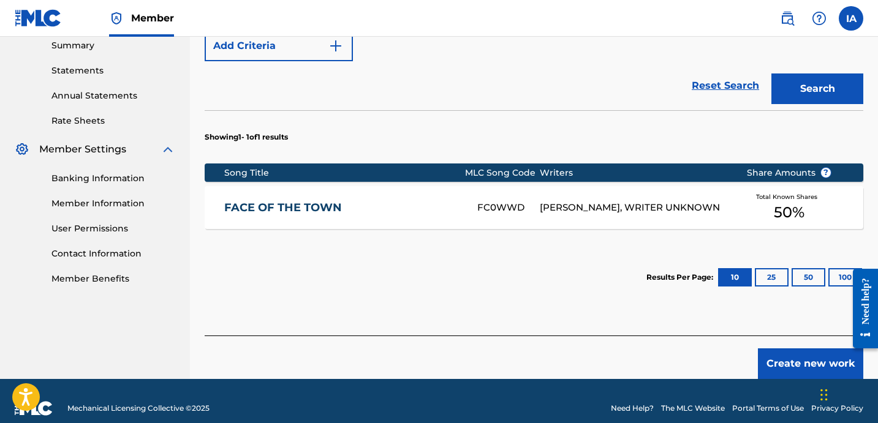
click at [778, 350] on button "Create new work" at bounding box center [810, 363] width 105 height 31
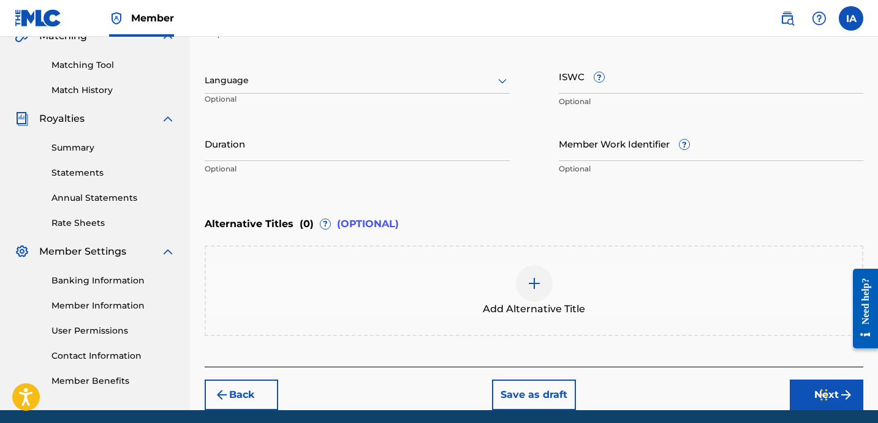
scroll to position [176, 0]
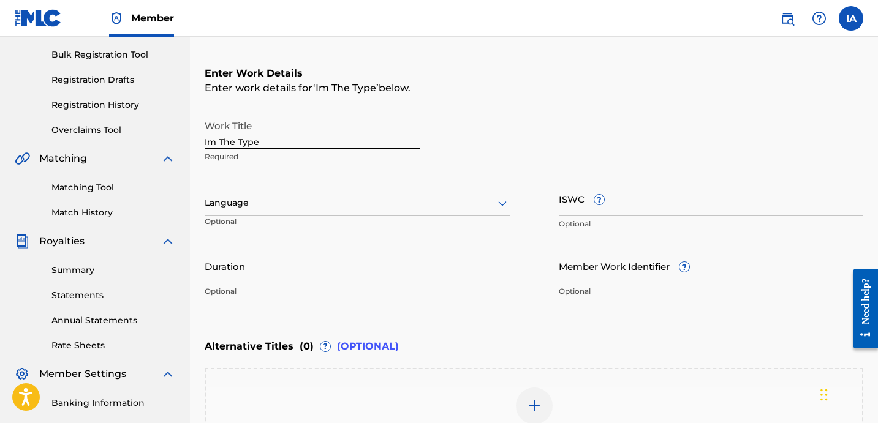
click at [309, 207] on div at bounding box center [357, 202] width 305 height 15
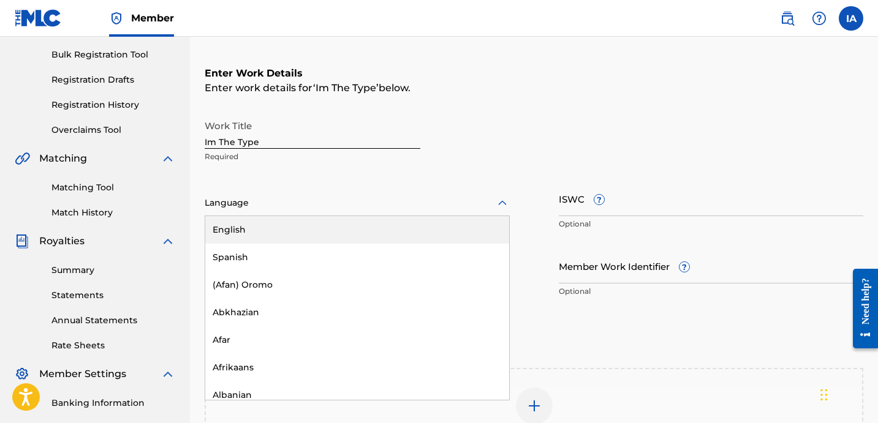
click at [380, 224] on div "English" at bounding box center [357, 230] width 304 height 28
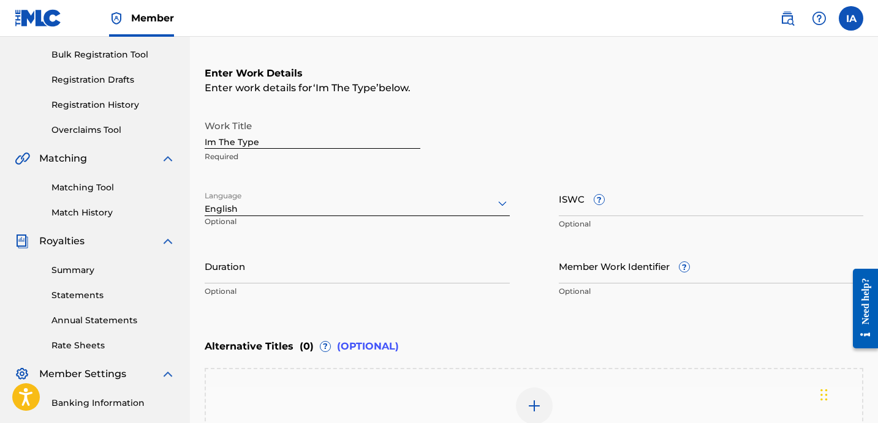
click at [208, 284] on div "Duration Optional" at bounding box center [357, 276] width 305 height 55
click at [271, 263] on input "Duration" at bounding box center [357, 266] width 305 height 35
paste input "2:09"
type input "02:09"
click at [513, 128] on div "Work Title Im The Type Required" at bounding box center [534, 141] width 658 height 55
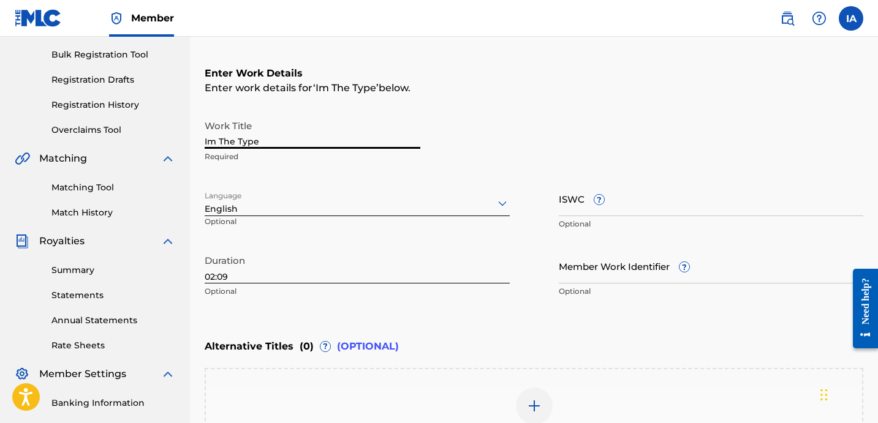
click at [317, 137] on input "Im The Type" at bounding box center [313, 131] width 216 height 35
type input "IM THE TYPE"
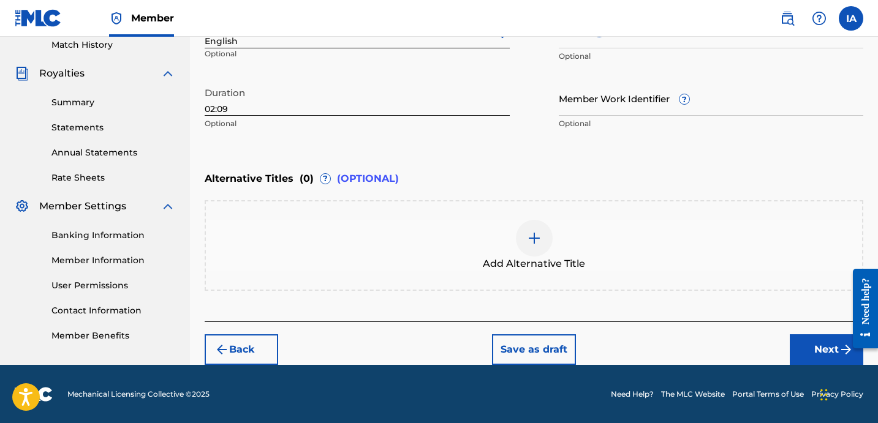
click at [521, 243] on div at bounding box center [534, 238] width 37 height 37
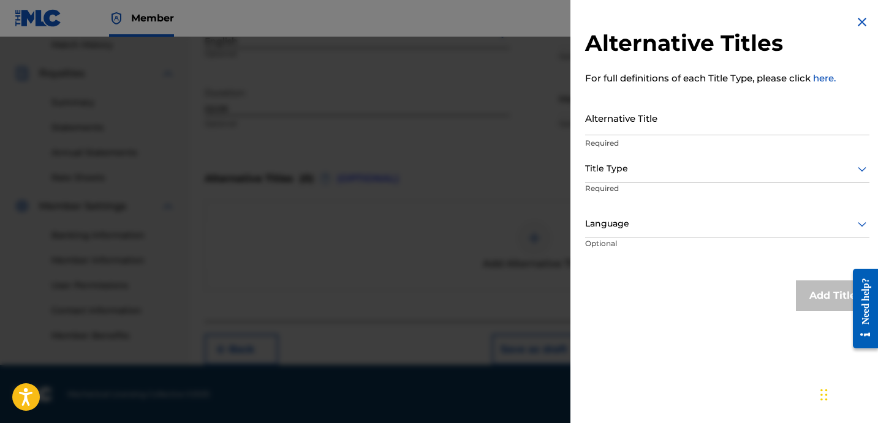
click at [683, 123] on input "Alternative Title" at bounding box center [727, 117] width 284 height 35
paste input "Im The Type feat Shiesty Ave"
type input "IM THE TYPE FEAT SHIESTY AVE"
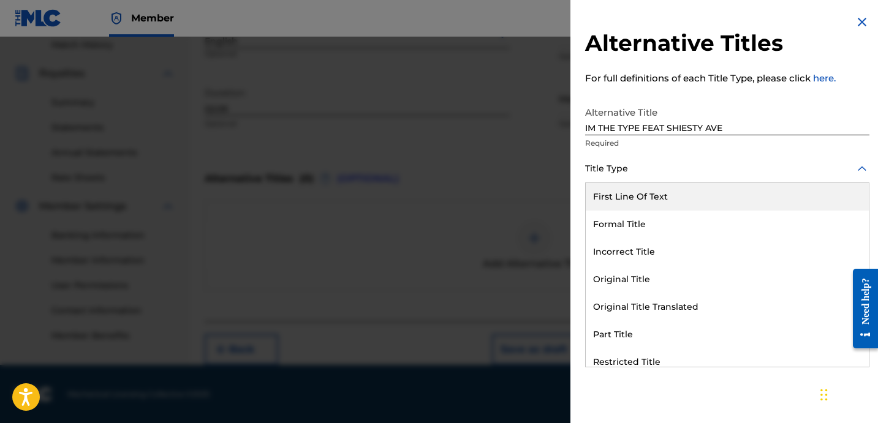
click at [652, 176] on div at bounding box center [727, 168] width 284 height 15
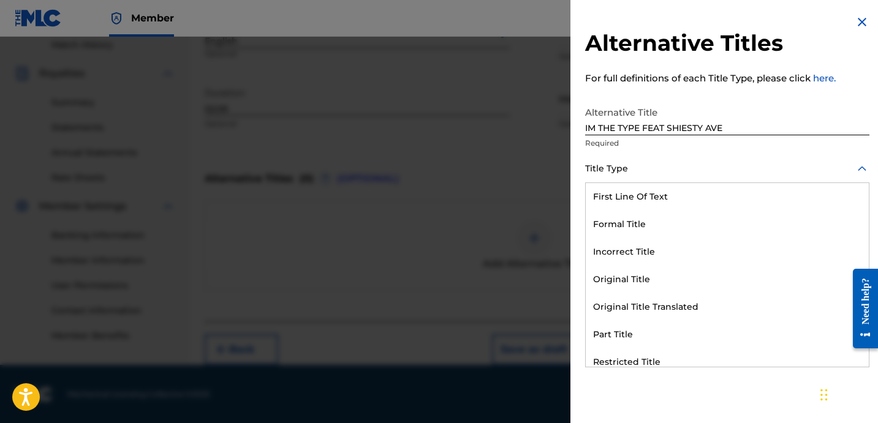
scroll to position [119, 0]
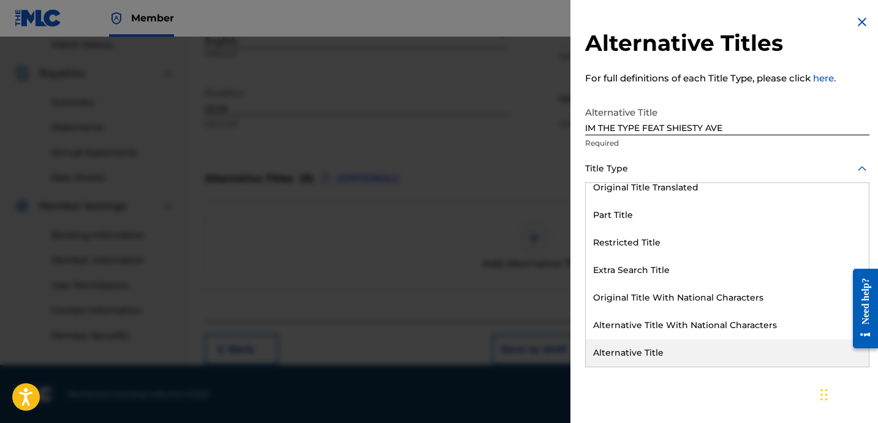
click at [615, 353] on div "Alternative Title" at bounding box center [726, 353] width 283 height 28
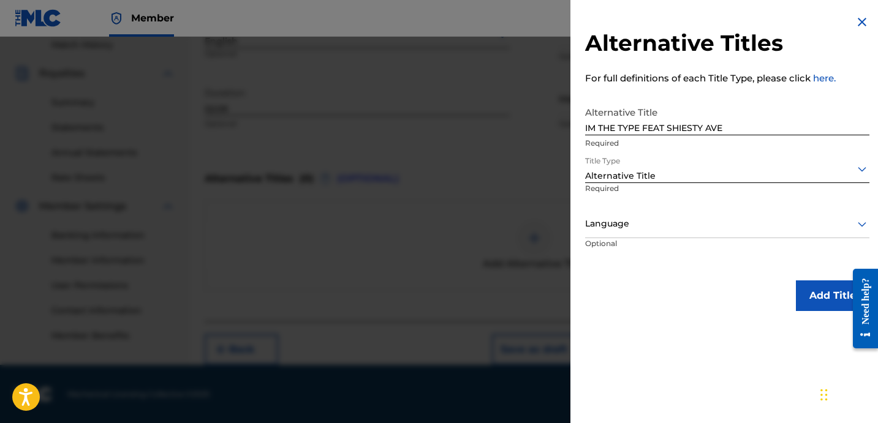
click at [623, 231] on div at bounding box center [727, 223] width 284 height 15
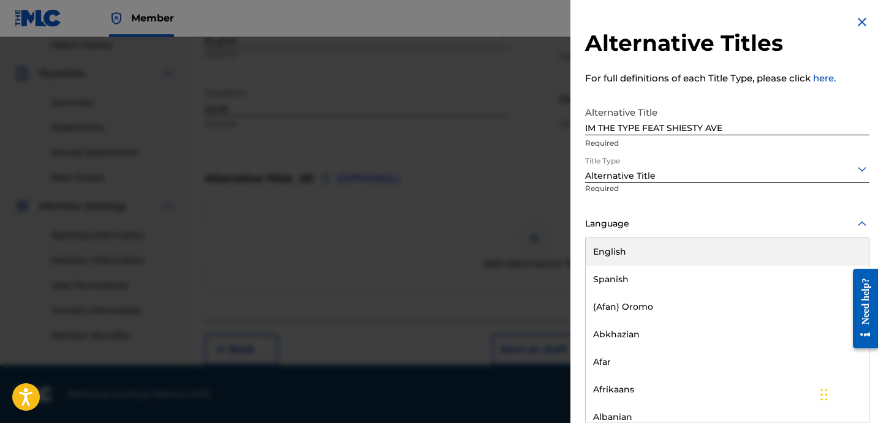
click at [657, 249] on div "English" at bounding box center [726, 252] width 283 height 28
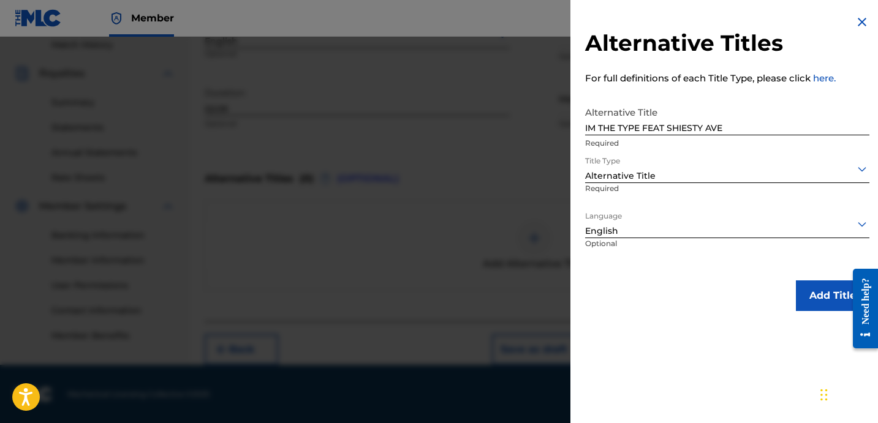
click at [806, 297] on button "Add Title" at bounding box center [832, 295] width 73 height 31
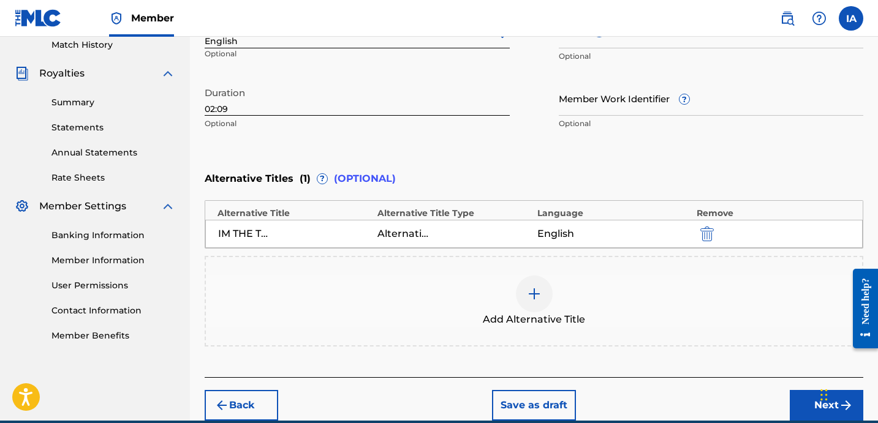
click at [554, 159] on div "Enter Work Details Enter work details for ‘ IM THE TYPE ’ below. Work Title IM …" at bounding box center [534, 17] width 658 height 296
click at [499, 149] on div "Enter Work Details Enter work details for ‘ IM THE TYPE ’ below. Work Title IM …" at bounding box center [534, 17] width 658 height 296
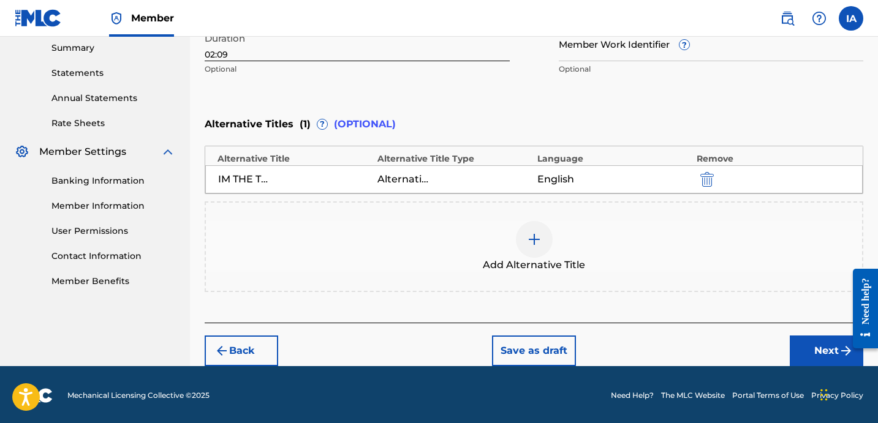
scroll to position [400, 0]
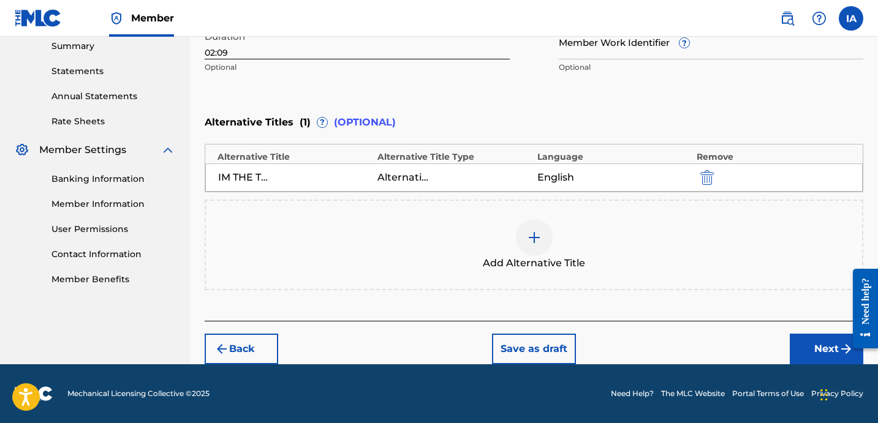
click at [797, 344] on button "Next" at bounding box center [825, 349] width 73 height 31
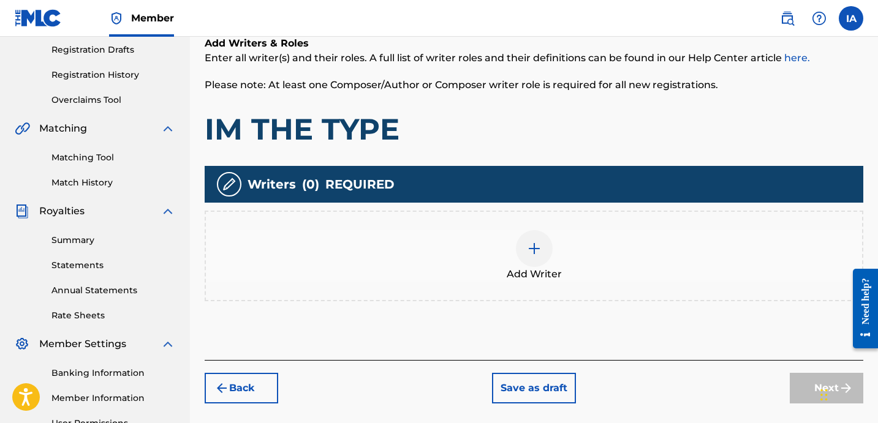
scroll to position [209, 0]
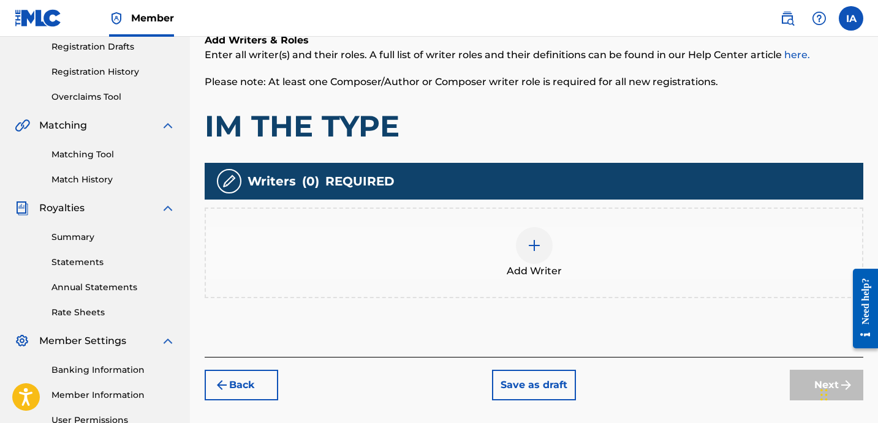
click at [568, 235] on div "Add Writer" at bounding box center [534, 252] width 656 height 51
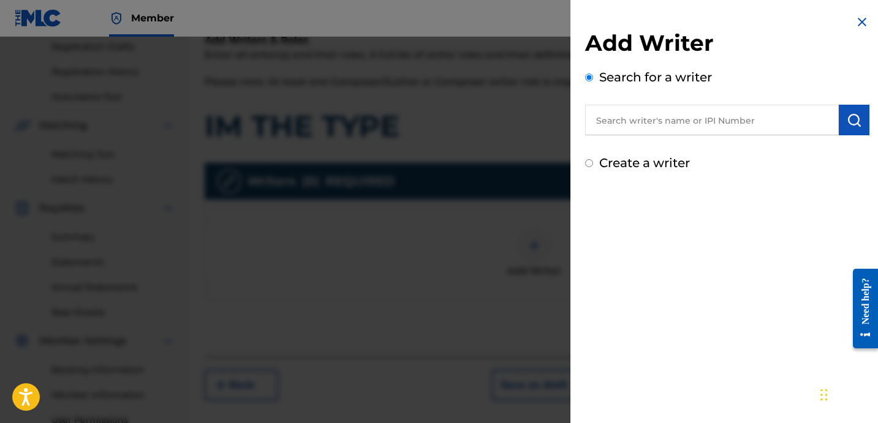
click at [726, 206] on div "Add Writer Search for a writer Create a writer" at bounding box center [727, 211] width 314 height 423
